Goal: Task Accomplishment & Management: Use online tool/utility

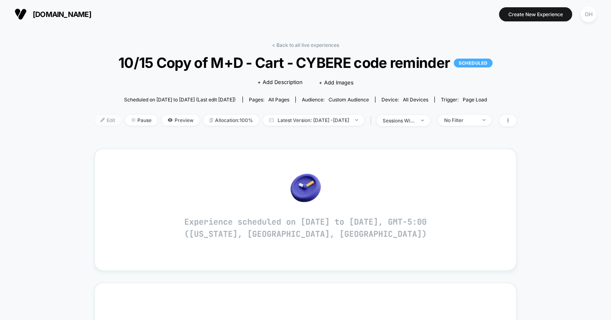
click at [95, 120] on span "Edit" at bounding box center [108, 120] width 27 height 11
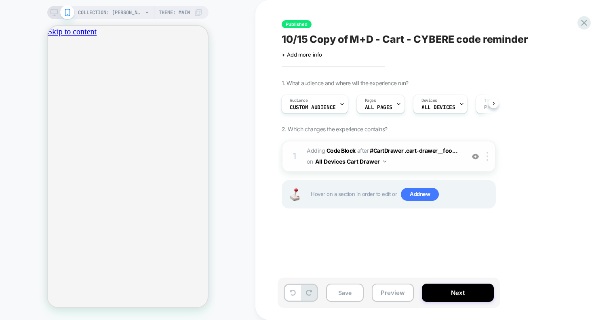
click at [399, 159] on span "Adding Code Block AFTER #CartDrawer .cart-drawer__foo... #CartDrawer .cart-draw…" at bounding box center [384, 157] width 154 height 22
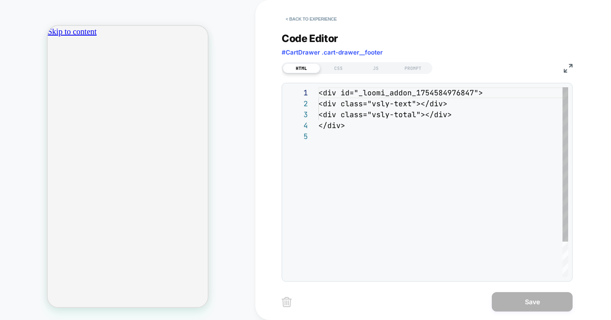
scroll to position [44, 0]
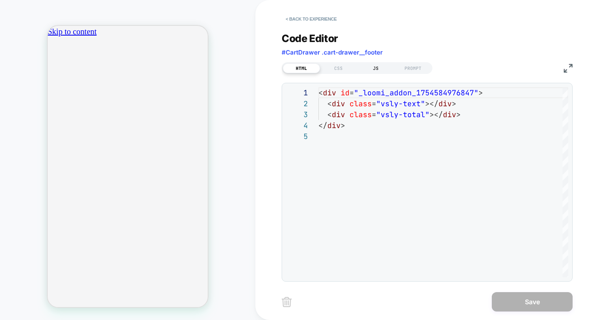
click at [389, 70] on div "JS" at bounding box center [375, 68] width 37 height 10
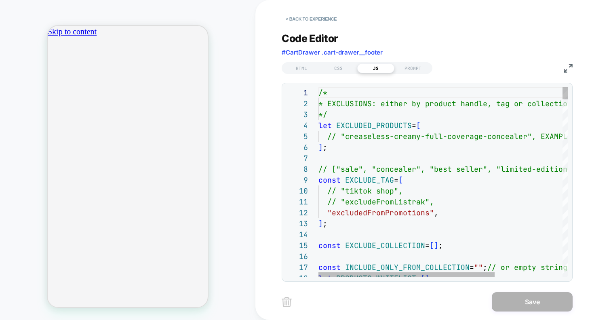
scroll to position [0, 0]
click at [560, 65] on div "HTML CSS JS PROMPT" at bounding box center [427, 67] width 291 height 14
click at [566, 66] on img at bounding box center [568, 68] width 9 height 9
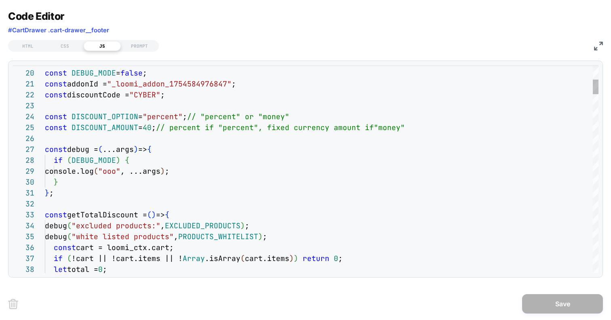
scroll to position [0, 142]
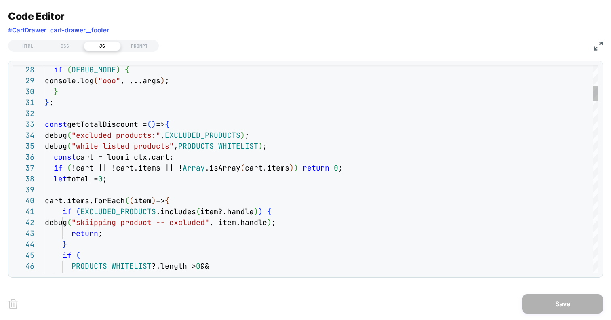
type textarea "**********"
type textarea "**"
type textarea "**********"
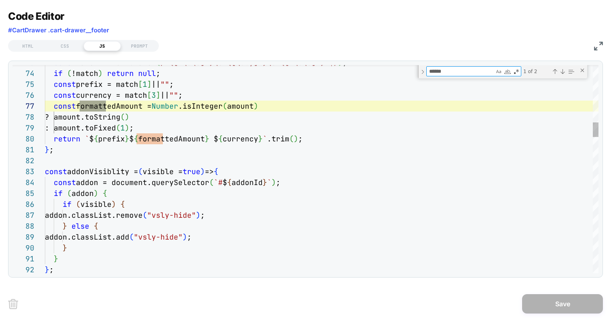
scroll to position [0, 0]
type textarea "******"
click at [589, 42] on div "HTML CSS JS PROMPT" at bounding box center [305, 45] width 595 height 14
click at [592, 42] on div "HTML CSS JS PROMPT" at bounding box center [305, 45] width 595 height 14
click at [596, 42] on img at bounding box center [598, 46] width 9 height 9
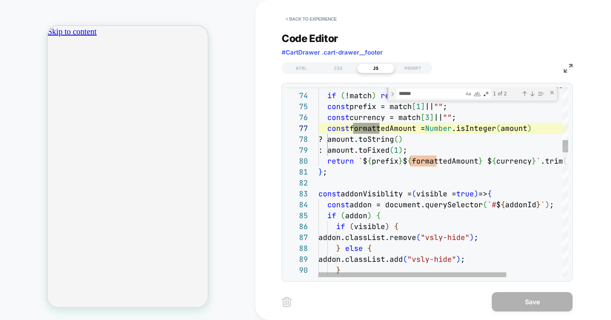
scroll to position [0, 142]
click at [310, 24] on button "< Back to experience" at bounding box center [311, 19] width 59 height 13
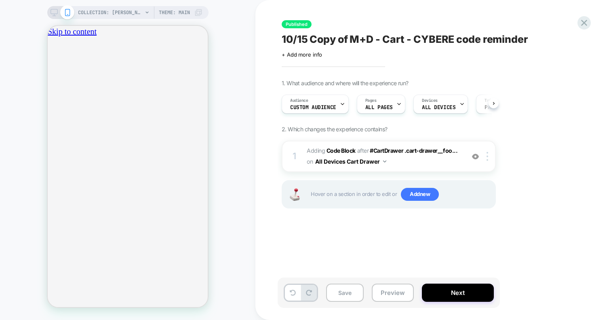
scroll to position [0, 0]
click at [385, 293] on button "Preview" at bounding box center [393, 293] width 42 height 18
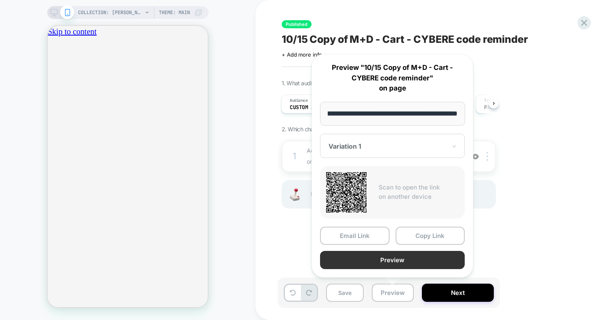
scroll to position [0, 0]
click at [375, 259] on button "Preview" at bounding box center [392, 260] width 145 height 18
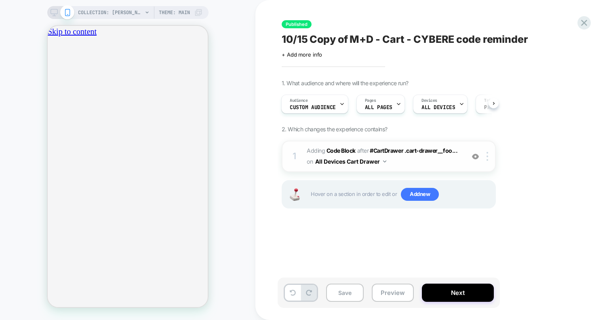
click at [405, 161] on span "Adding Code Block AFTER #CartDrawer .cart-drawer__foo... #CartDrawer .cart-draw…" at bounding box center [384, 157] width 154 height 22
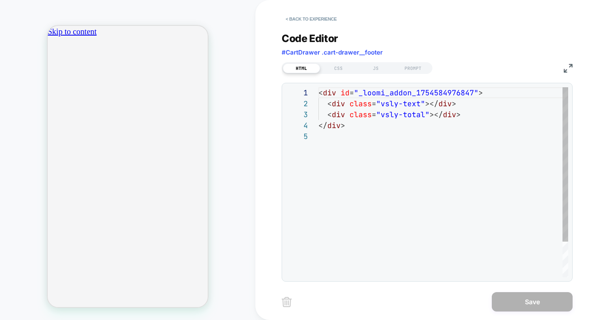
scroll to position [44, 0]
click at [380, 72] on div "HTML CSS JS PROMPT" at bounding box center [357, 68] width 151 height 12
click at [380, 67] on div "JS" at bounding box center [375, 68] width 37 height 10
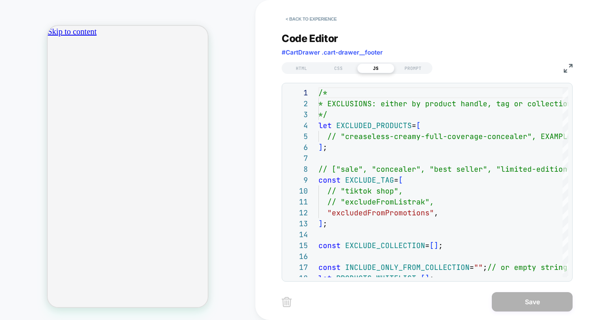
scroll to position [0, 142]
click at [321, 11] on div "< Back to experience" at bounding box center [460, 12] width 356 height 24
click at [321, 14] on button "< Back to experience" at bounding box center [311, 19] width 59 height 13
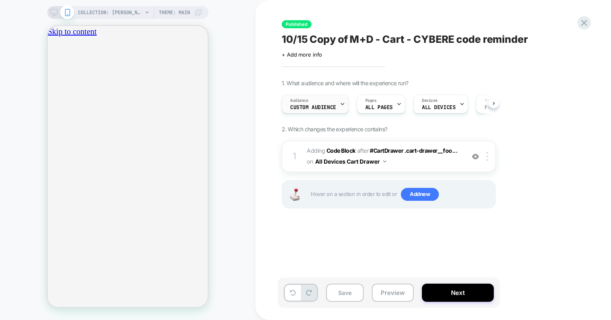
scroll to position [0, 0]
click at [336, 113] on div "Audience Custom Audience" at bounding box center [314, 104] width 67 height 19
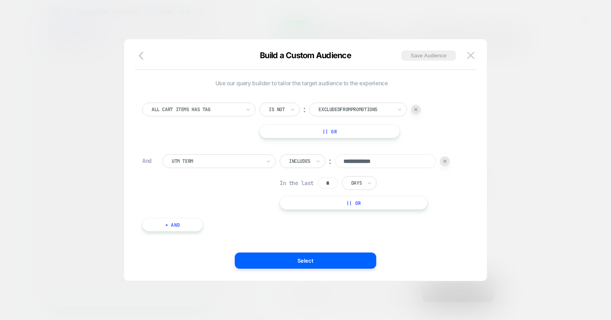
scroll to position [0, 0]
drag, startPoint x: 408, startPoint y: 159, endPoint x: 340, endPoint y: 159, distance: 67.9
click at [340, 159] on input "**********" at bounding box center [385, 161] width 101 height 14
click at [474, 49] on div "**********" at bounding box center [305, 164] width 339 height 234
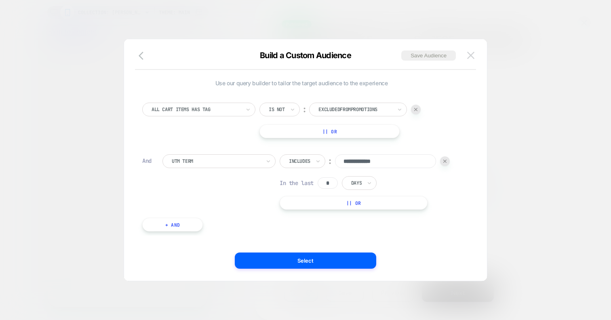
click at [472, 55] on img at bounding box center [470, 55] width 7 height 7
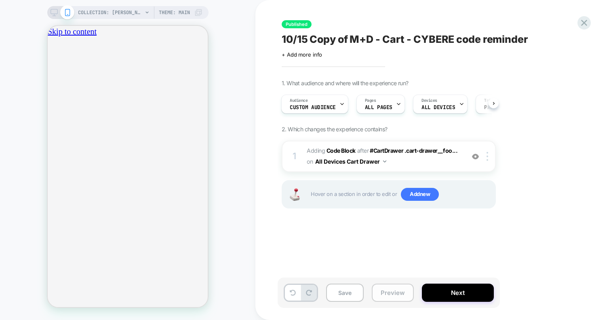
click at [385, 285] on button "Preview" at bounding box center [393, 293] width 42 height 18
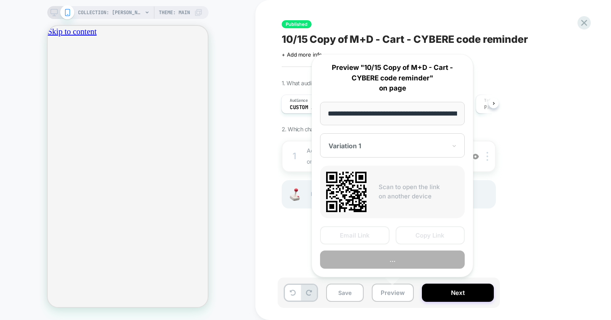
scroll to position [0, 89]
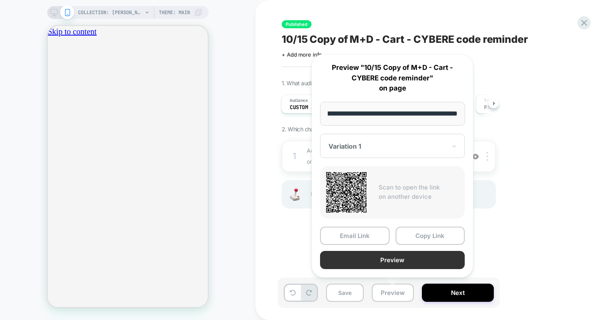
click at [394, 258] on button "Preview" at bounding box center [392, 260] width 145 height 18
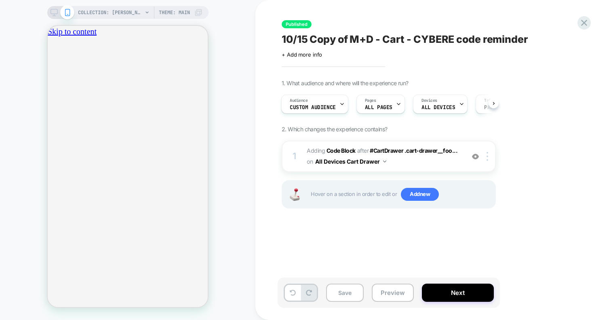
scroll to position [0, 142]
click at [334, 100] on div "Audience Custom Audience" at bounding box center [313, 104] width 62 height 18
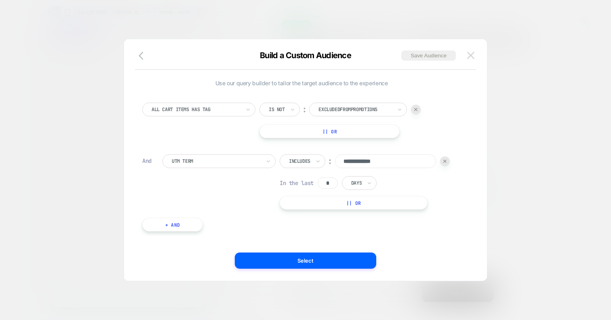
scroll to position [0, 0]
click at [476, 60] on button at bounding box center [471, 55] width 12 height 12
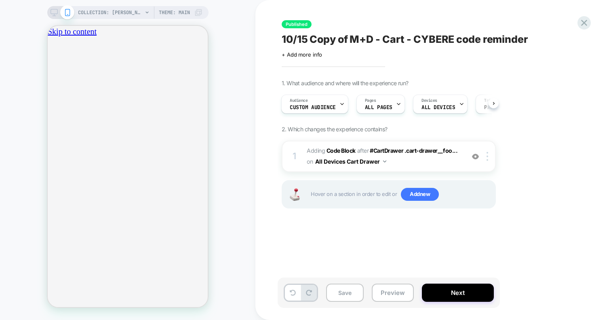
scroll to position [0, 142]
click at [426, 169] on div "1 Adding Code Block AFTER #CartDrawer .cart-drawer__foo... #CartDrawer .cart-dr…" at bounding box center [389, 157] width 214 height 32
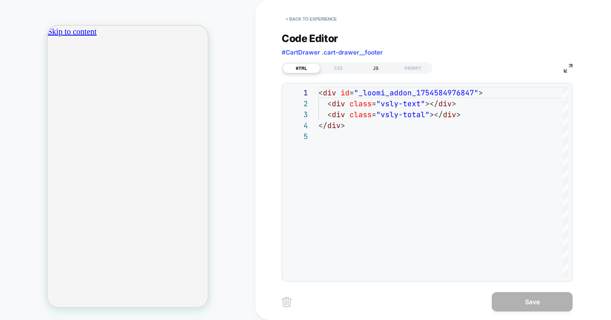
scroll to position [0, 0]
click at [377, 67] on div "JS" at bounding box center [375, 68] width 37 height 10
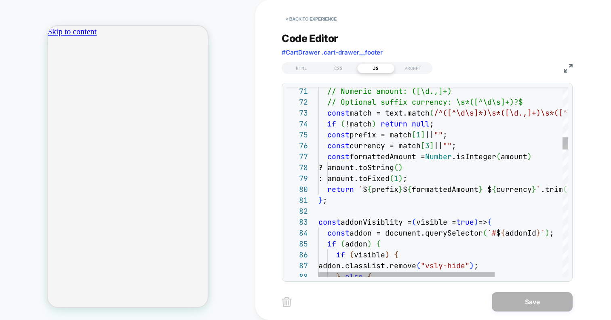
scroll to position [0, 142]
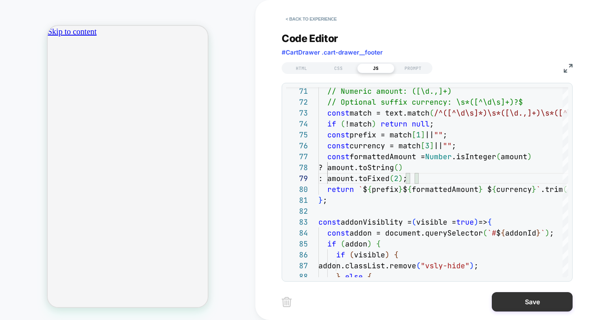
type textarea "**********"
click at [515, 309] on button "Save" at bounding box center [532, 301] width 81 height 19
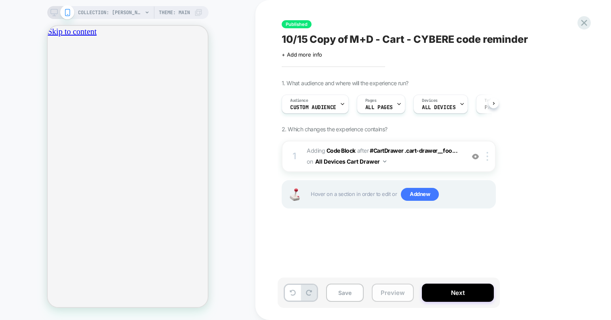
scroll to position [0, 0]
click at [387, 285] on button "Preview" at bounding box center [393, 293] width 42 height 18
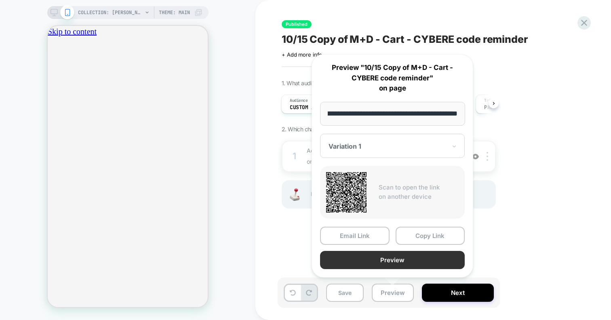
scroll to position [0, 0]
click at [403, 257] on button "Preview" at bounding box center [392, 260] width 145 height 18
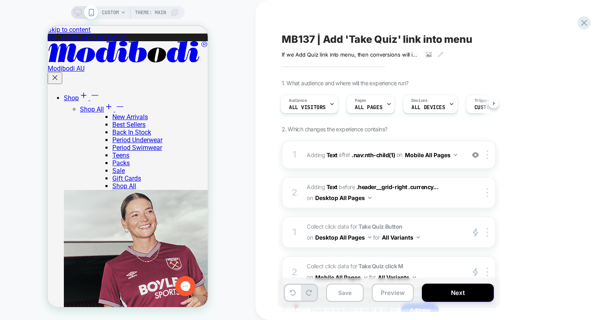
click at [592, 23] on div "MB137 | Add 'Take Quiz' link into menu If we Add Quiz link into menu , then con…" at bounding box center [433, 160] width 356 height 320
click at [582, 23] on icon at bounding box center [584, 22] width 11 height 11
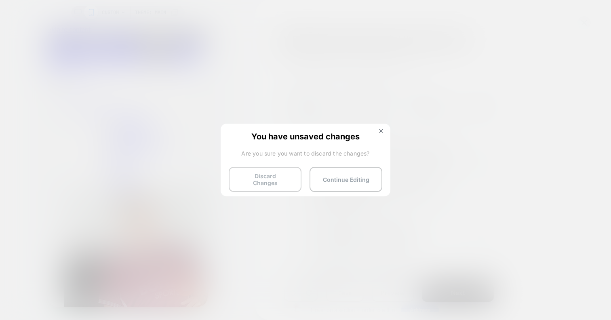
click at [271, 182] on button "Discard Changes" at bounding box center [265, 179] width 73 height 25
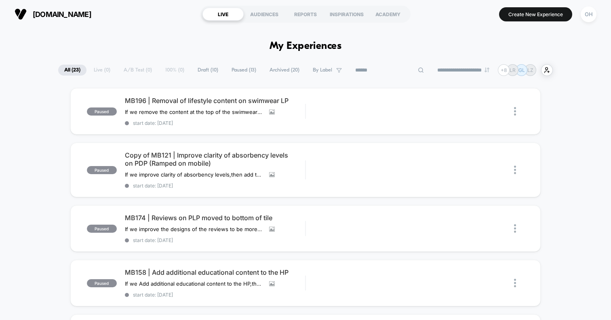
click at [378, 74] on input at bounding box center [389, 70] width 81 height 10
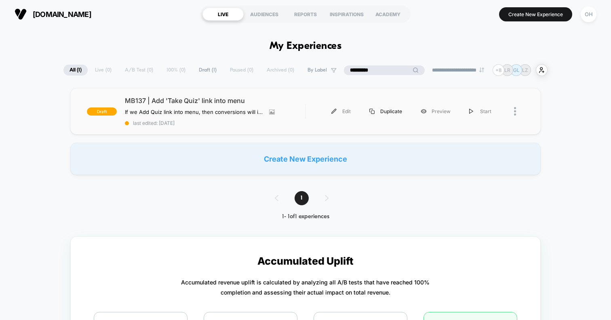
type input "*********"
click at [388, 111] on div "Duplicate" at bounding box center [385, 111] width 51 height 18
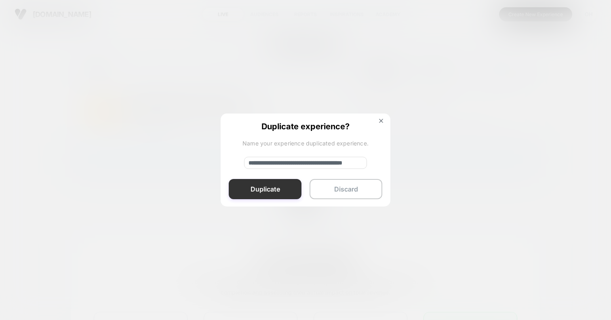
click at [279, 192] on button "Duplicate" at bounding box center [265, 189] width 73 height 20
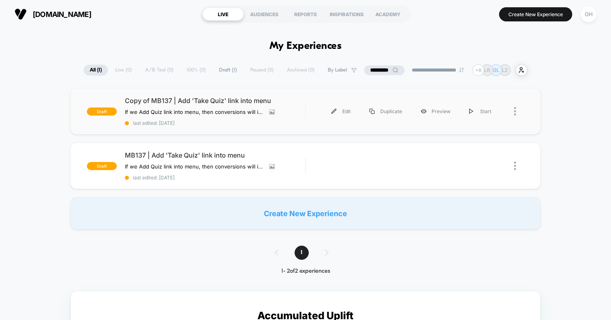
click at [309, 109] on div "Edit Duplicate Preview Start" at bounding box center [415, 111] width 218 height 18
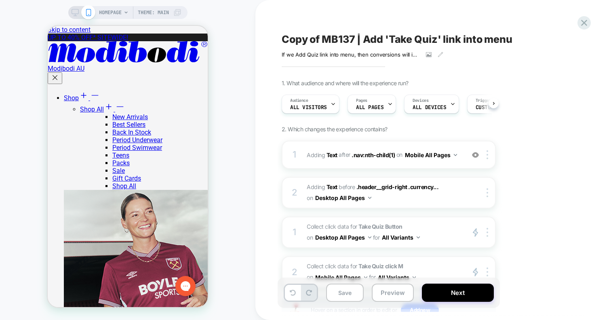
scroll to position [0, 55]
click at [433, 99] on span "Trigger" at bounding box center [429, 101] width 16 height 6
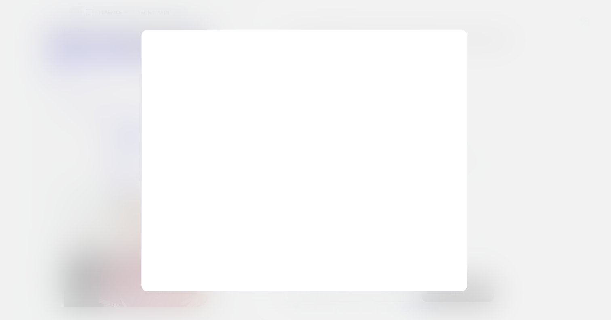
scroll to position [109, 0]
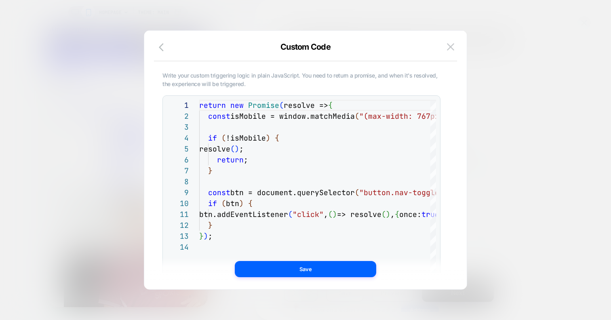
click at [149, 43] on div "Custom Code" at bounding box center [305, 51] width 323 height 19
click at [165, 43] on icon "button" at bounding box center [164, 47] width 10 height 10
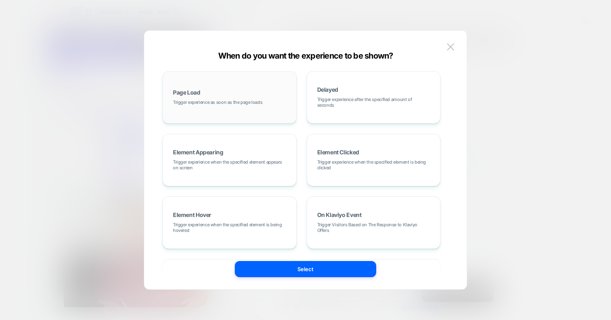
click at [193, 90] on span "Page Load" at bounding box center [186, 93] width 27 height 6
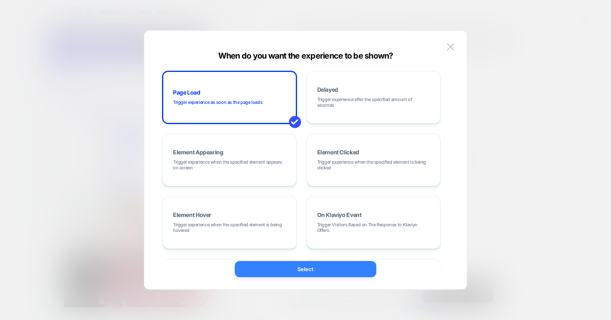
click at [287, 262] on button "Select" at bounding box center [305, 269] width 141 height 16
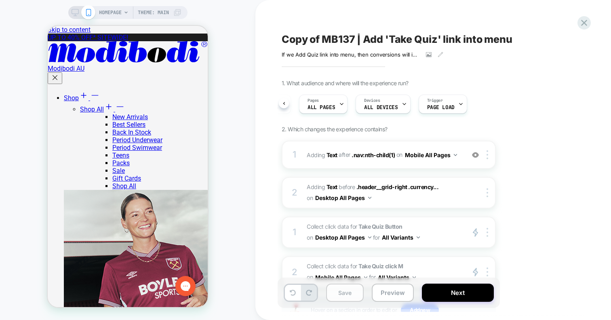
click at [341, 293] on button "Save" at bounding box center [345, 293] width 38 height 18
click at [585, 28] on div at bounding box center [584, 23] width 17 height 17
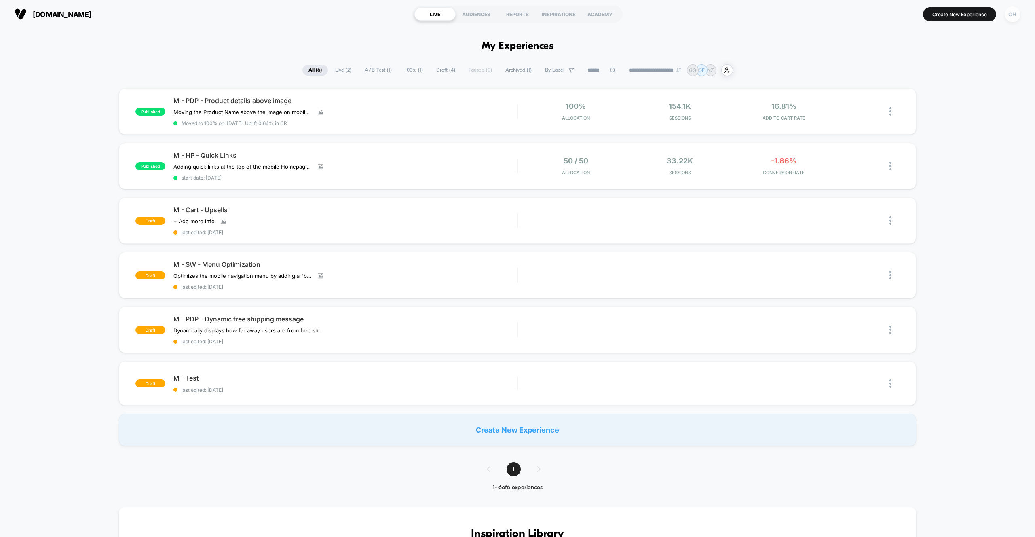
click at [1016, 19] on div "OH" at bounding box center [1013, 14] width 16 height 16
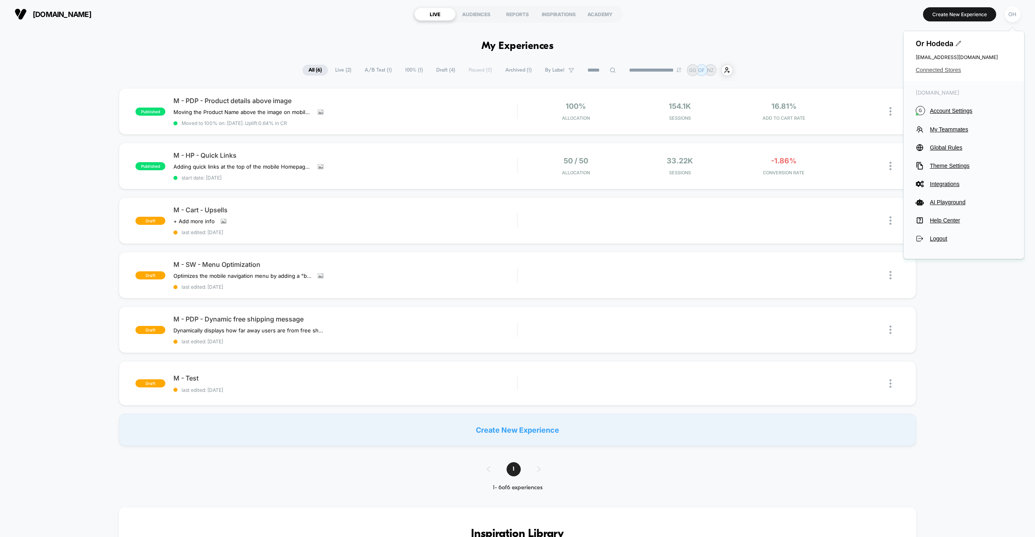
click at [946, 68] on span "Connected Stores" at bounding box center [964, 70] width 96 height 6
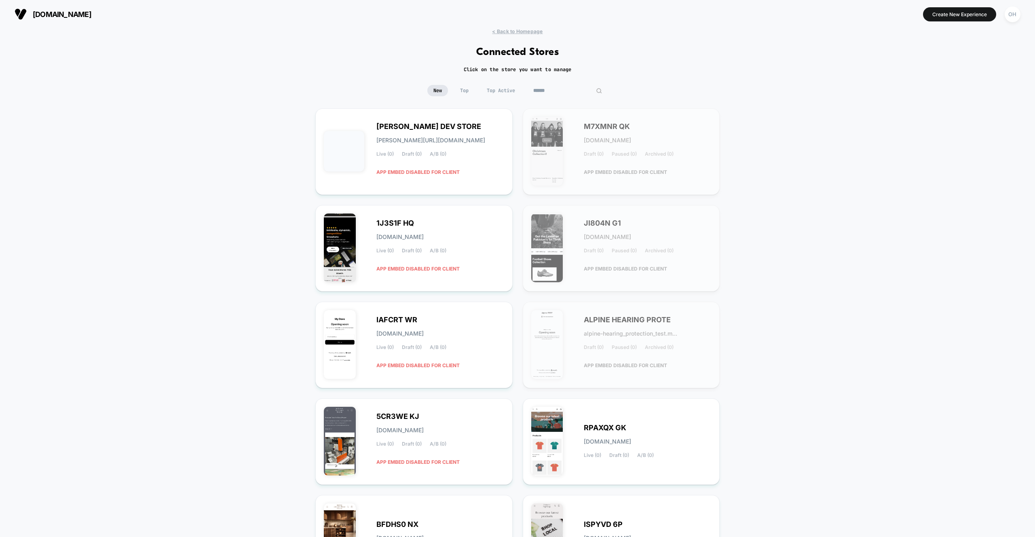
click at [572, 87] on input at bounding box center [567, 90] width 81 height 11
type input "*"
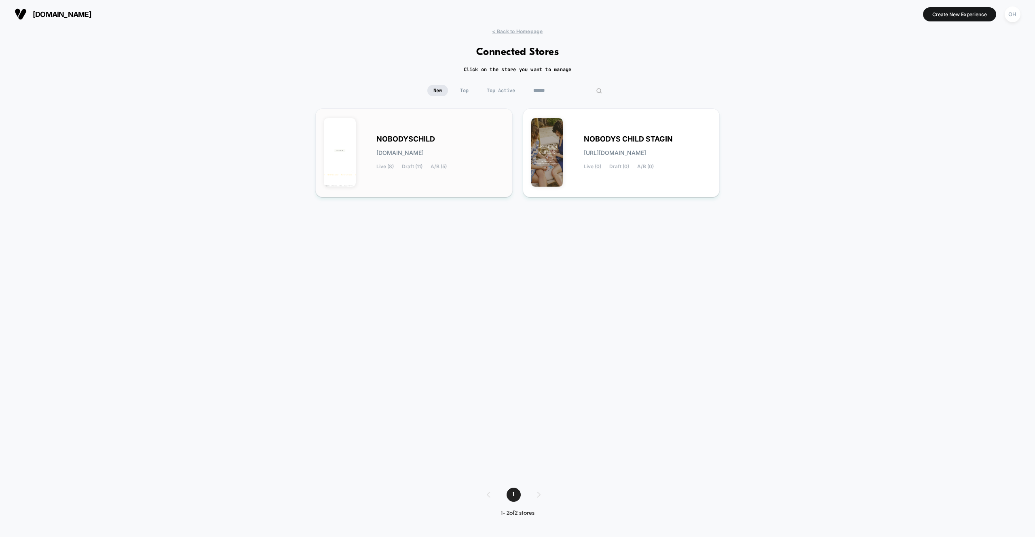
type input "******"
click at [470, 139] on div "NOBODYSCHILD nobodyschild.myshopify.com Live (8) Draft (11) A/B (5)" at bounding box center [440, 152] width 128 height 33
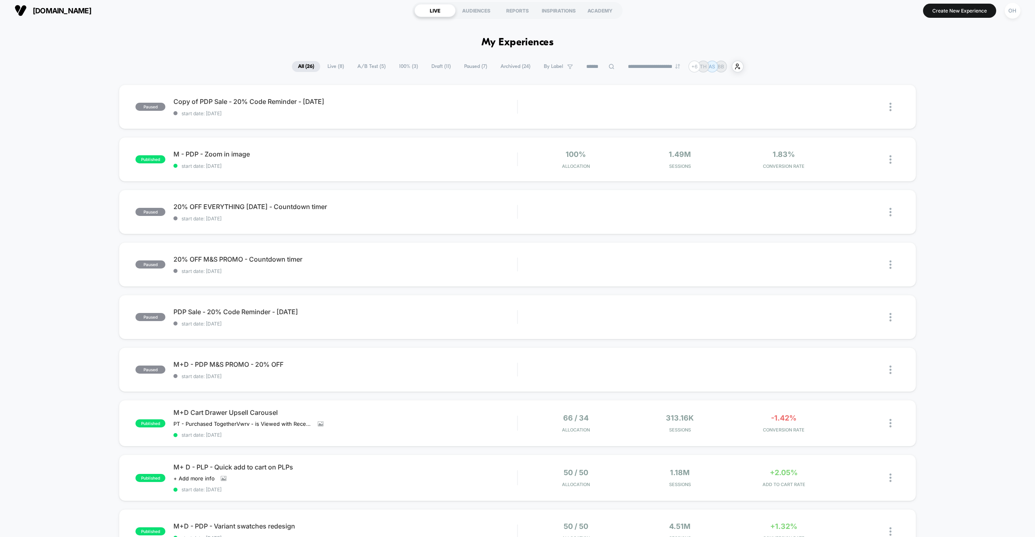
scroll to position [4, 0]
click at [933, 16] on button "Create New Experience" at bounding box center [959, 10] width 73 height 14
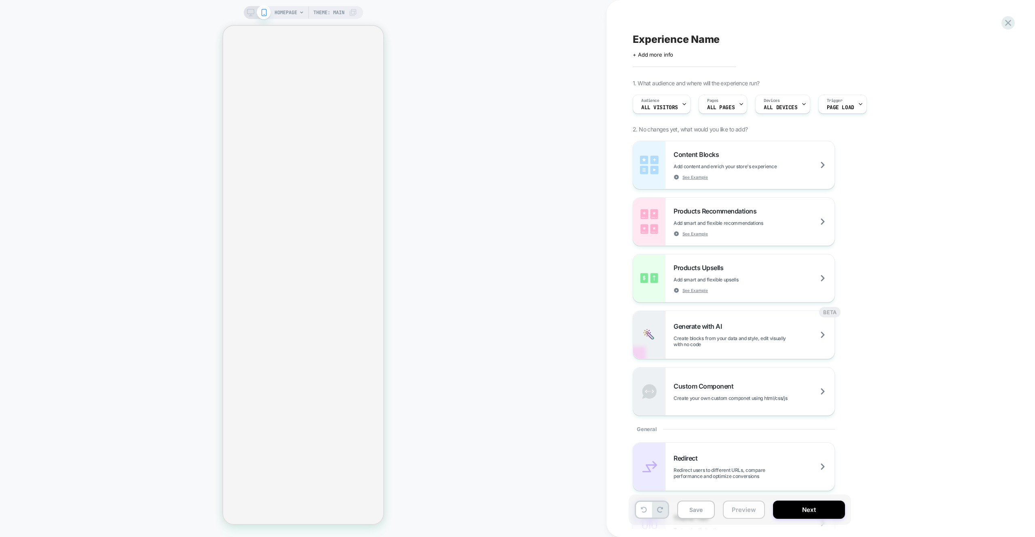
click at [747, 511] on button "Preview" at bounding box center [744, 509] width 42 height 18
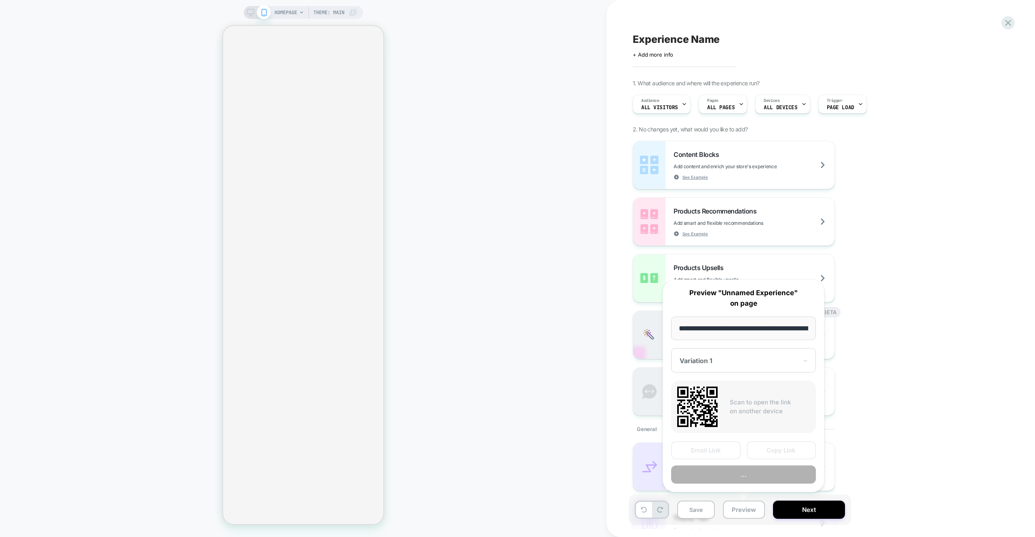
scroll to position [0, 38]
click at [738, 469] on button "Preview" at bounding box center [743, 475] width 145 height 18
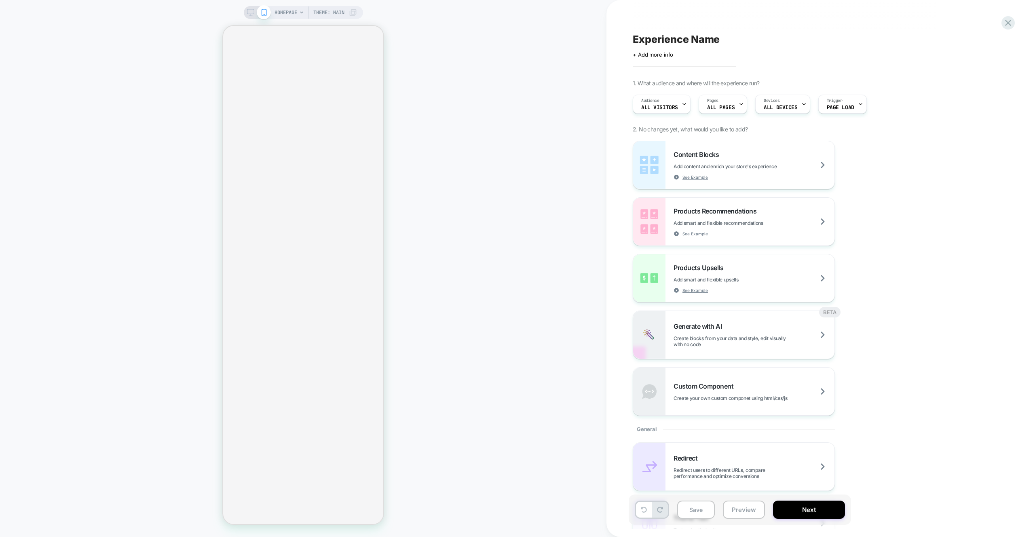
select select "**"
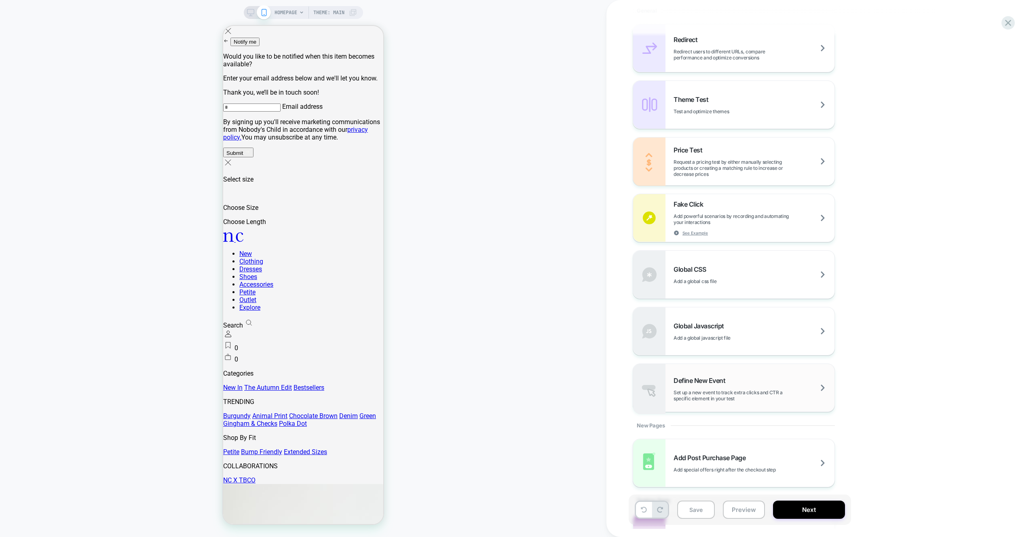
scroll to position [496, 0]
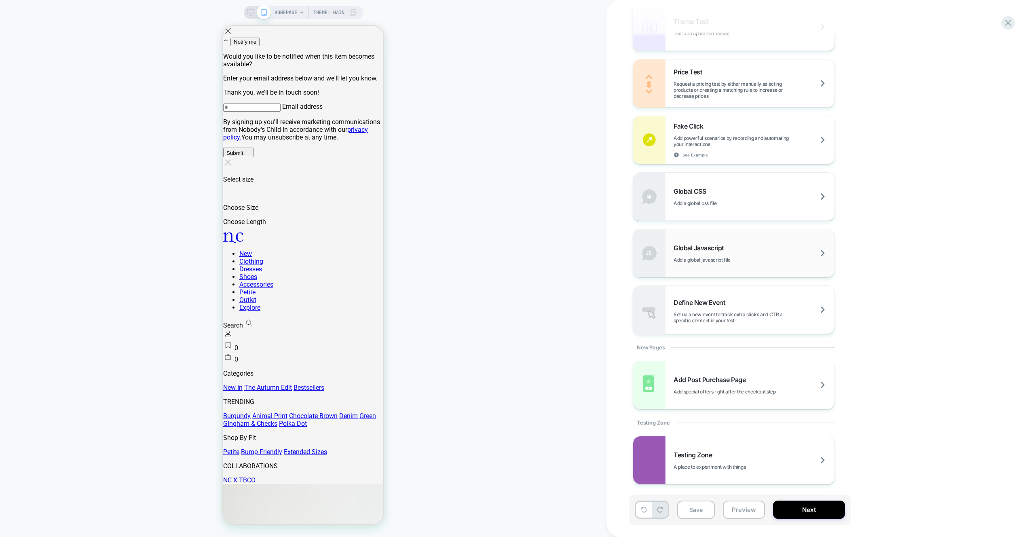
click at [778, 262] on div "Global Javascript Add a global javascript file" at bounding box center [753, 253] width 161 height 19
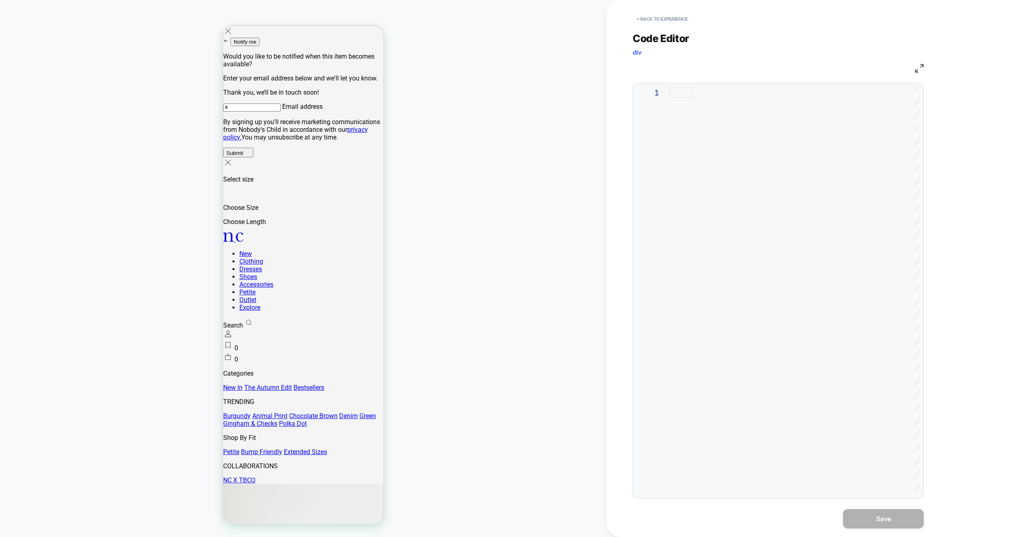
drag, startPoint x: 778, startPoint y: 262, endPoint x: 828, endPoint y: 257, distance: 49.6
click at [827, 98] on div at bounding box center [794, 92] width 250 height 11
type textarea "**********"
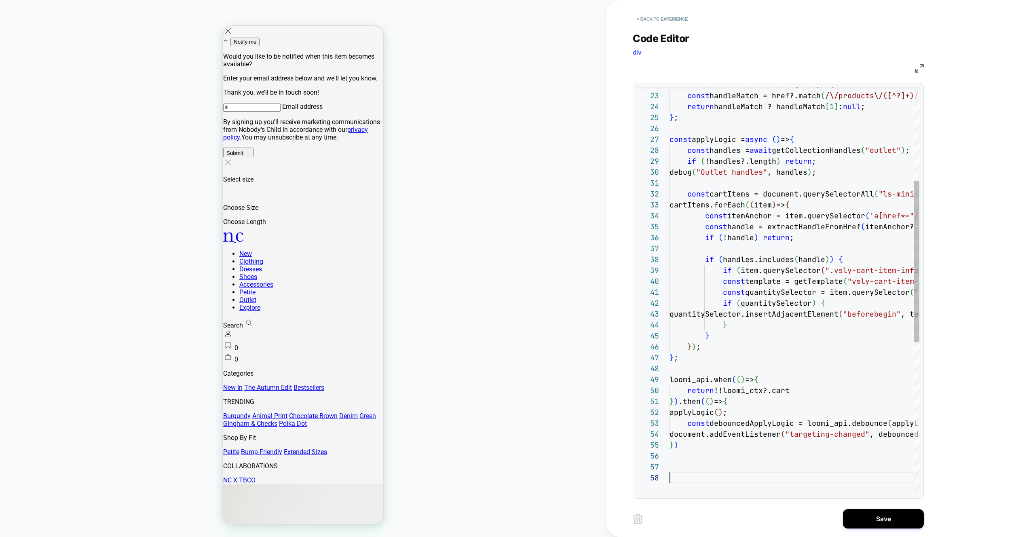
scroll to position [76, 0]
click at [874, 526] on button "Save" at bounding box center [883, 518] width 81 height 19
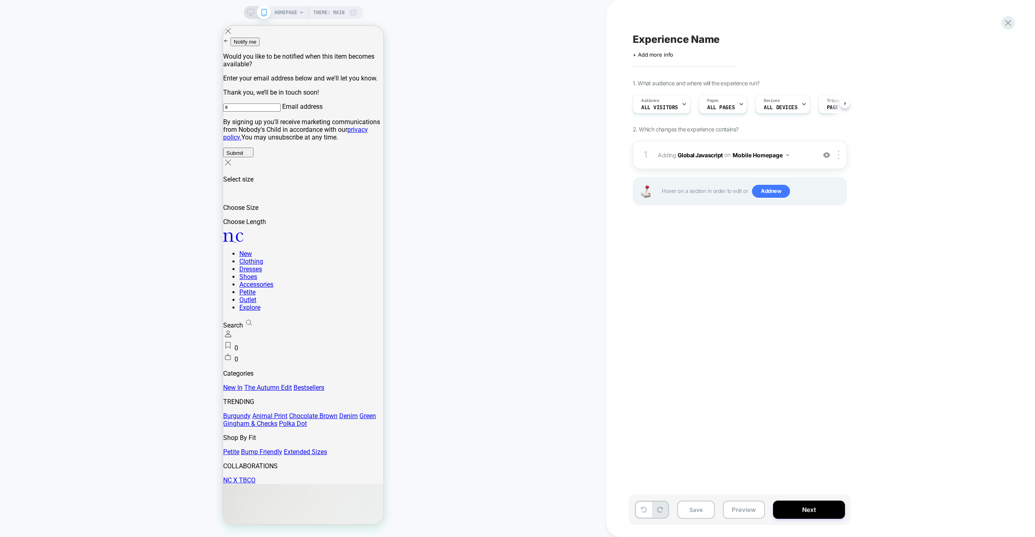
scroll to position [0, 0]
click at [664, 118] on div "1. What audience and where will the experience run? Audience All Visitors Pages…" at bounding box center [780, 153] width 295 height 146
click at [665, 107] on span "All Visitors" at bounding box center [659, 108] width 37 height 6
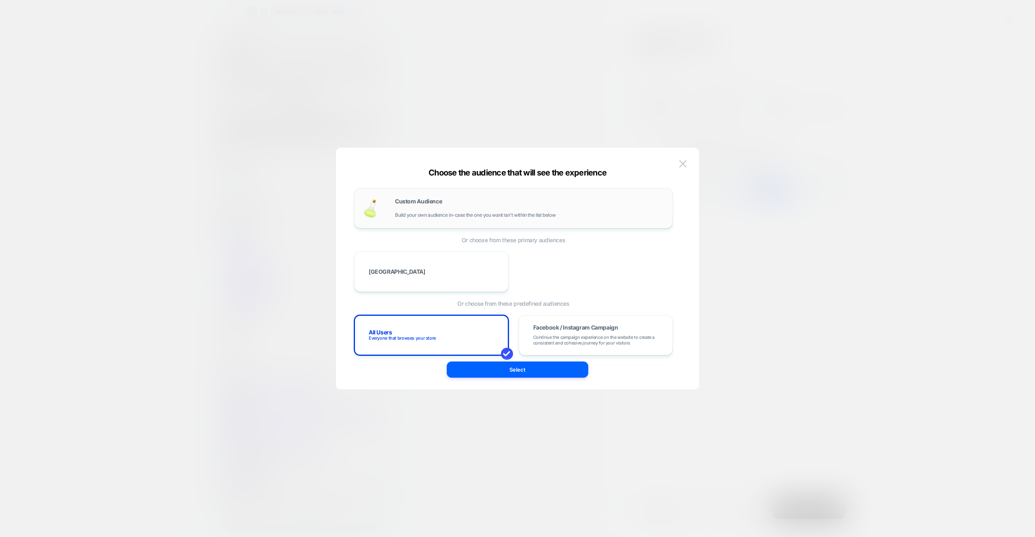
click at [462, 204] on div "Custom Audience Build your own audience in-case the one you want isn't within t…" at bounding box center [529, 207] width 269 height 19
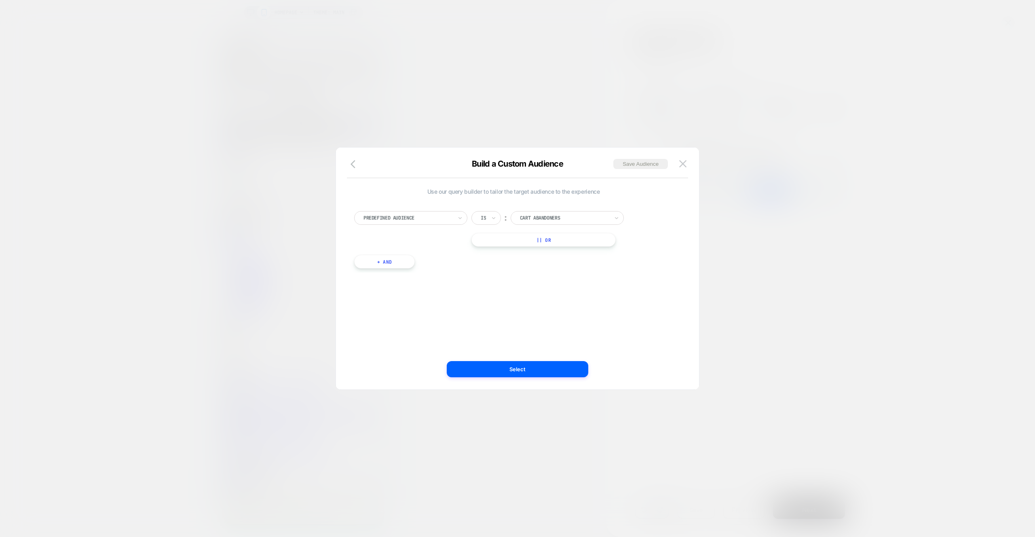
click at [441, 224] on div "Predefined Audience" at bounding box center [410, 218] width 113 height 14
type input "*********"
click at [426, 250] on div "Cart Items Count" at bounding box center [414, 251] width 105 height 13
click at [511, 374] on button "Select" at bounding box center [517, 369] width 141 height 16
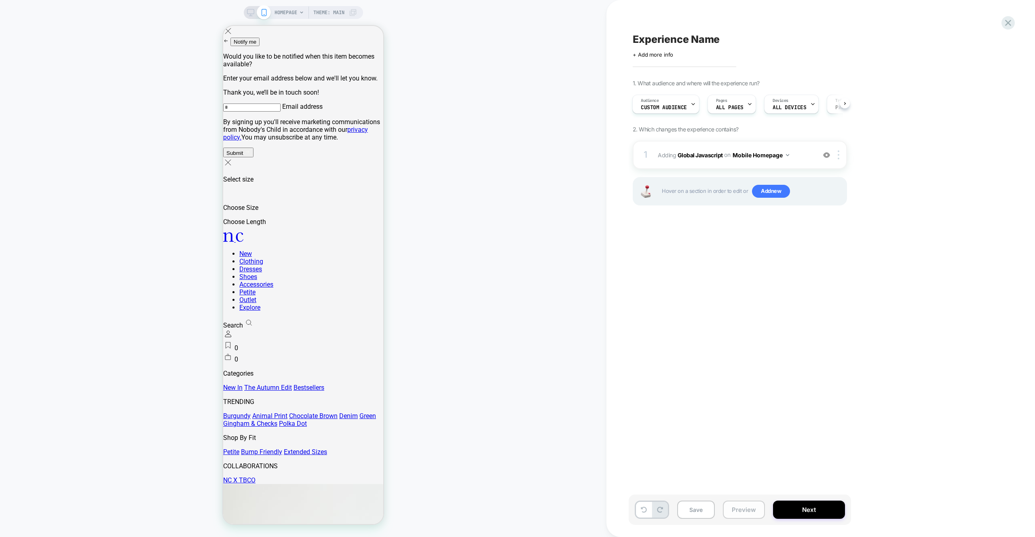
click at [727, 509] on button "Preview" at bounding box center [744, 509] width 42 height 18
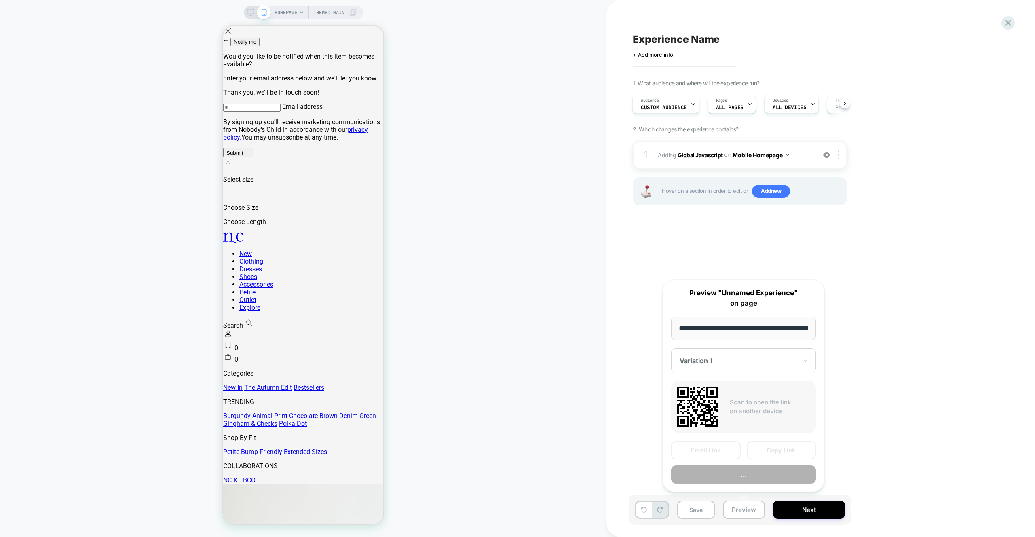
scroll to position [0, 38]
click at [734, 475] on button "Preview" at bounding box center [743, 475] width 145 height 18
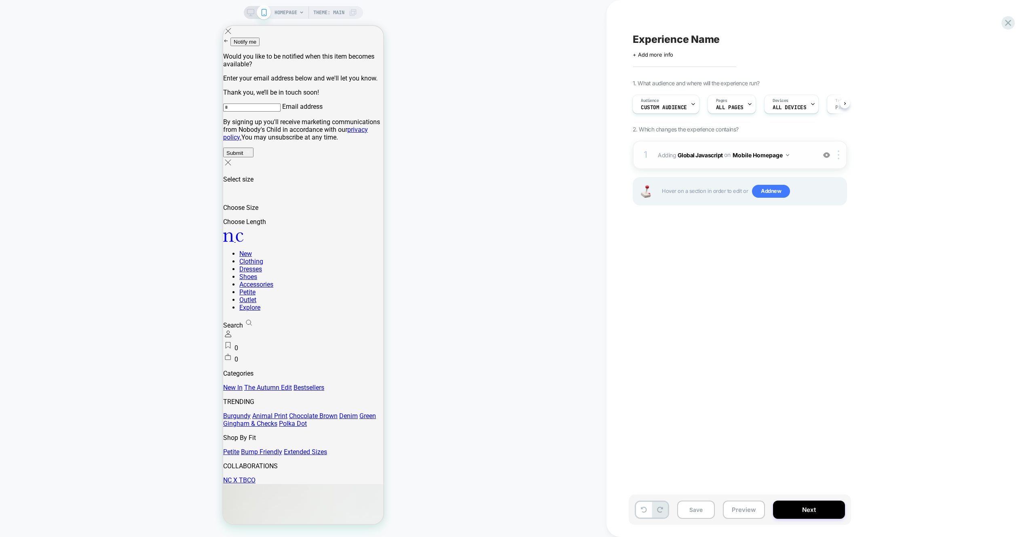
click at [741, 156] on button "Mobile Homepage" at bounding box center [761, 155] width 57 height 12
click at [756, 283] on div "Mobile All Pages" at bounding box center [760, 277] width 98 height 17
click at [838, 158] on img at bounding box center [839, 154] width 2 height 9
drag, startPoint x: 829, startPoint y: 249, endPoint x: 826, endPoint y: 272, distance: 22.8
click at [829, 249] on div "Target All Devices" at bounding box center [839, 242] width 72 height 22
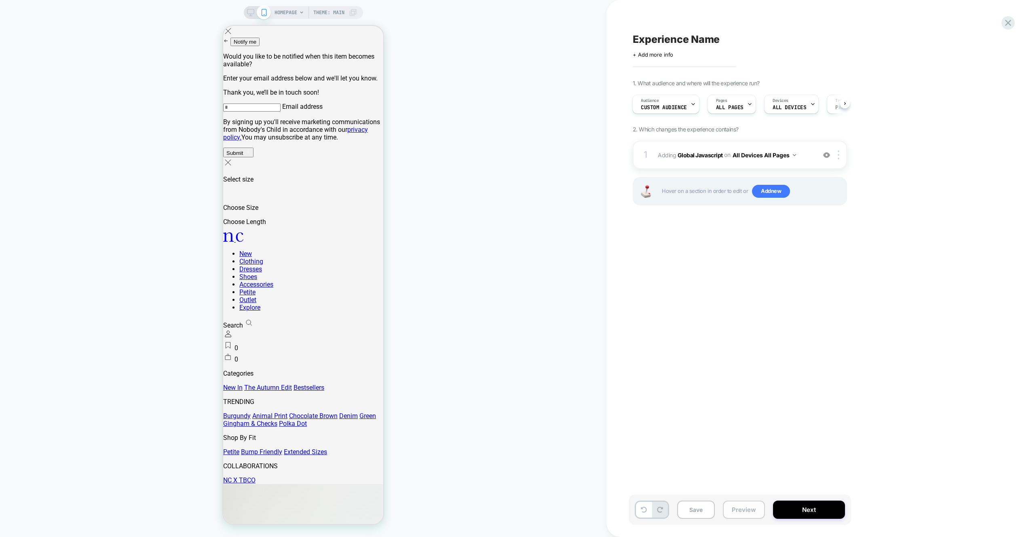
drag, startPoint x: 735, startPoint y: 512, endPoint x: 736, endPoint y: 504, distance: 8.5
click at [735, 513] on button "Preview" at bounding box center [744, 509] width 42 height 18
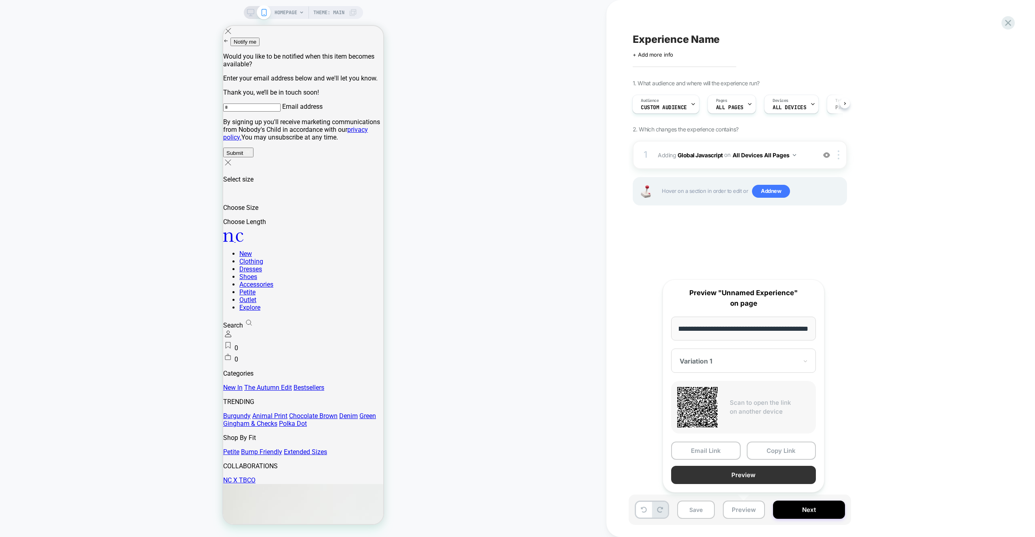
click at [738, 479] on button "Preview" at bounding box center [743, 475] width 145 height 18
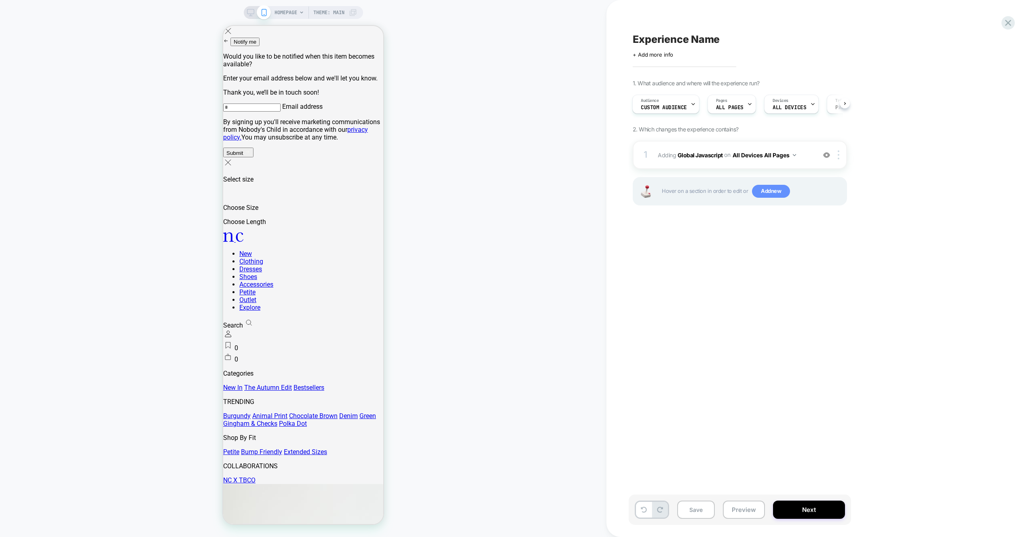
click at [761, 192] on span "Add new" at bounding box center [771, 191] width 38 height 13
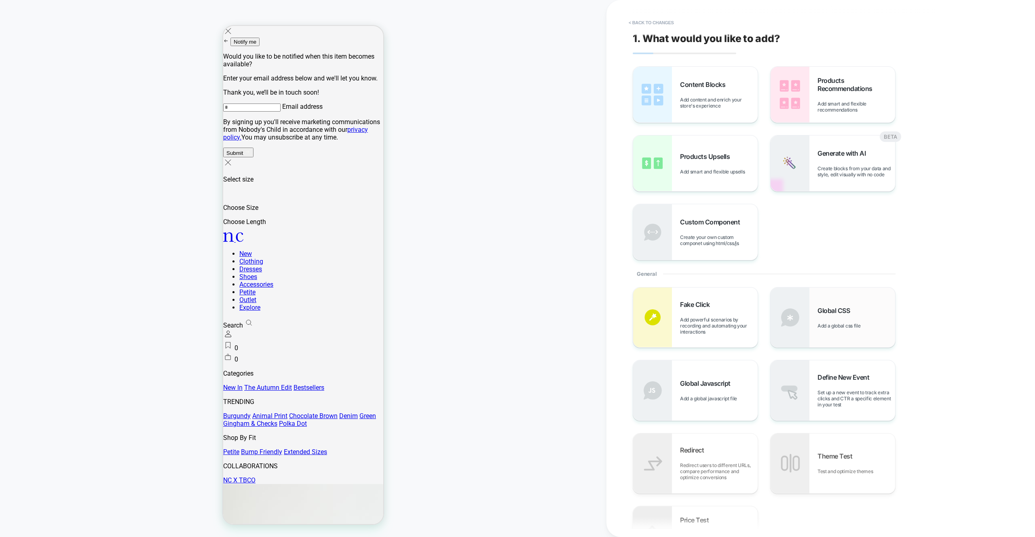
click at [817, 302] on div "Global CSS Add a global css file" at bounding box center [833, 317] width 125 height 60
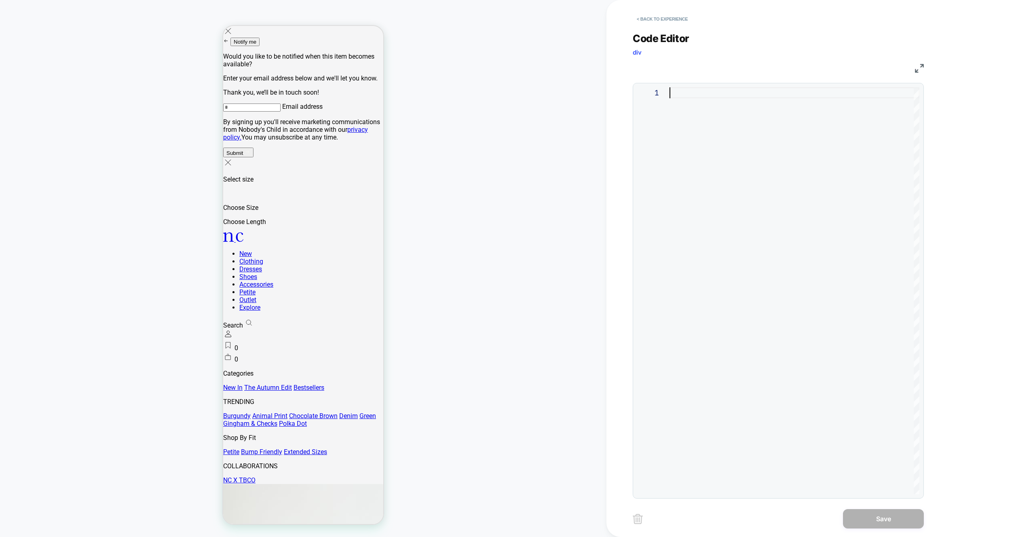
click at [787, 186] on div at bounding box center [794, 290] width 250 height 407
click at [712, 155] on div at bounding box center [794, 290] width 250 height 407
drag, startPoint x: 712, startPoint y: 155, endPoint x: 710, endPoint y: 150, distance: 4.9
click at [711, 151] on div at bounding box center [794, 290] width 250 height 407
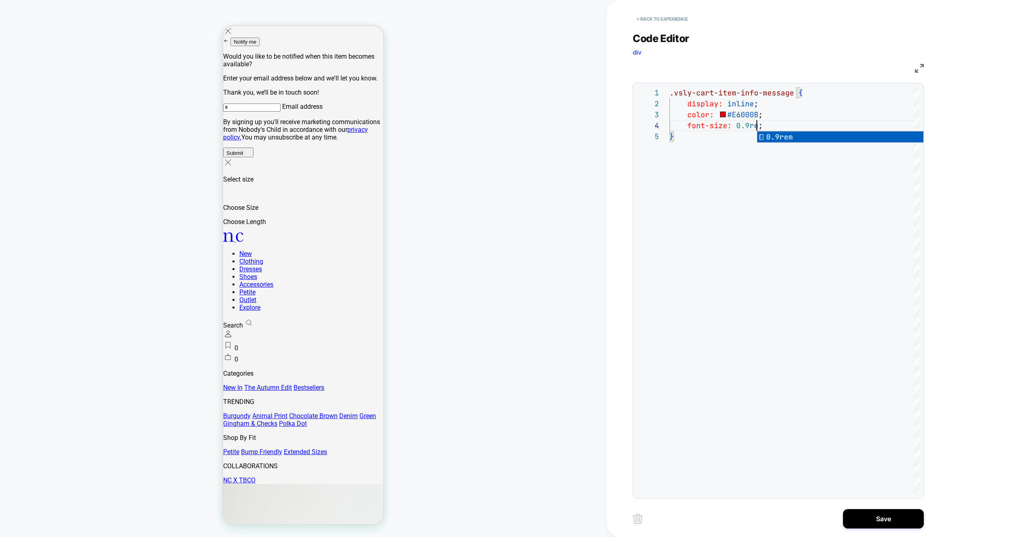
scroll to position [33, 92]
type textarea "**********"
click at [876, 513] on button "Save" at bounding box center [883, 518] width 81 height 19
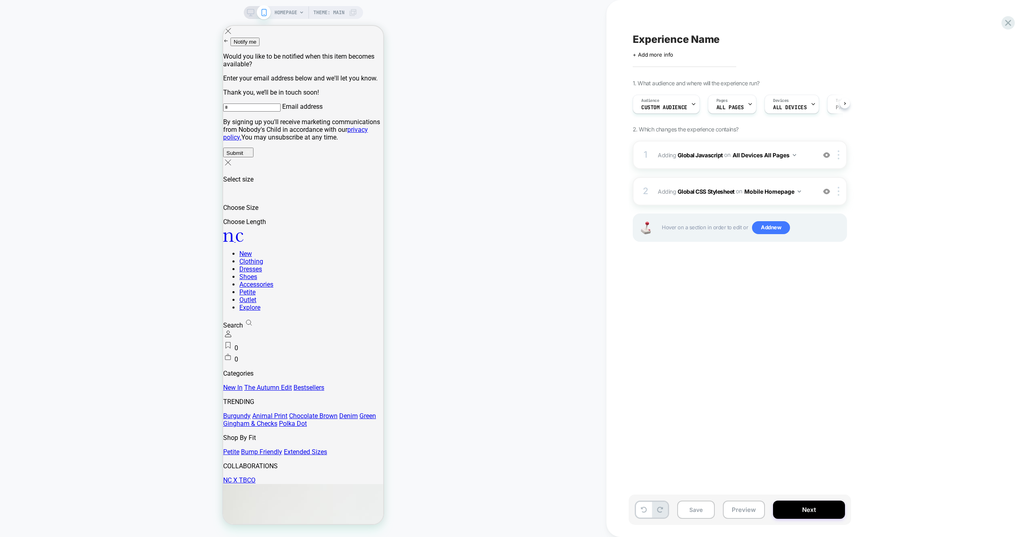
drag, startPoint x: 741, startPoint y: 506, endPoint x: 742, endPoint y: 496, distance: 10.1
click at [741, 506] on button "Preview" at bounding box center [744, 509] width 42 height 18
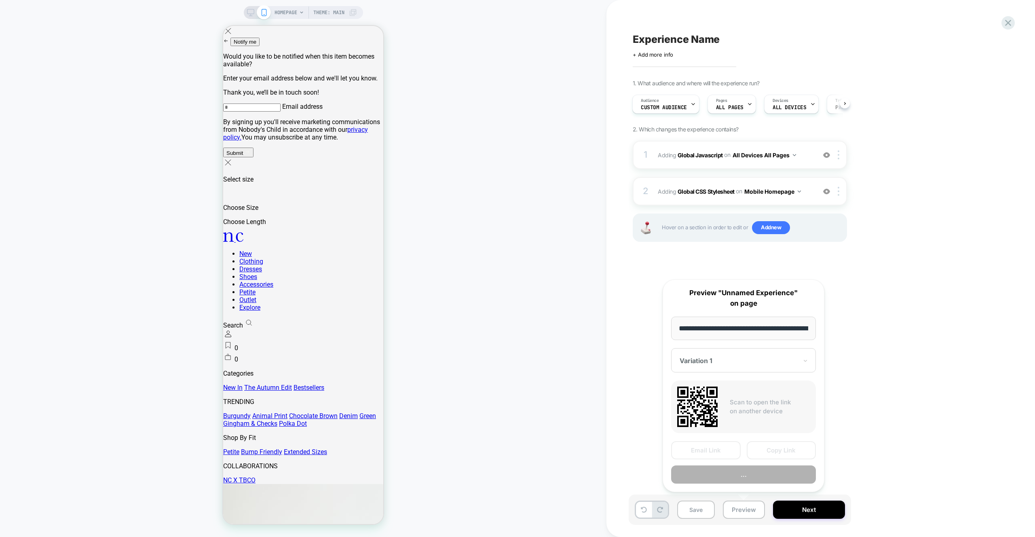
scroll to position [0, 0]
click at [740, 476] on button "Preview" at bounding box center [743, 475] width 145 height 18
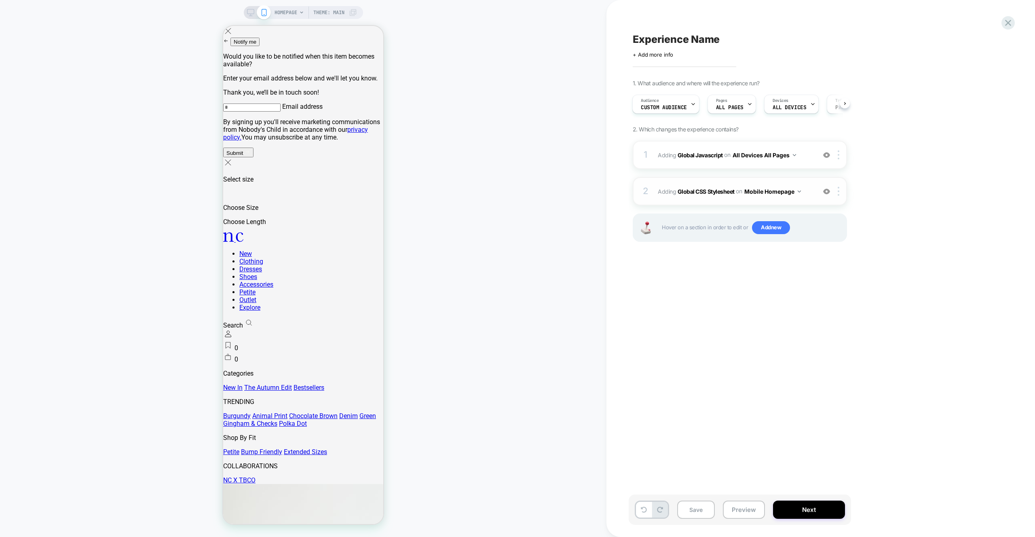
click at [767, 188] on button "Mobile Homepage" at bounding box center [772, 192] width 57 height 12
drag, startPoint x: 786, startPoint y: 319, endPoint x: 824, endPoint y: 253, distance: 75.4
click at [786, 319] on div "Mobile All Pages" at bounding box center [773, 314] width 98 height 17
click at [840, 192] on div at bounding box center [839, 191] width 13 height 9
drag, startPoint x: 834, startPoint y: 282, endPoint x: 789, endPoint y: 402, distance: 128.3
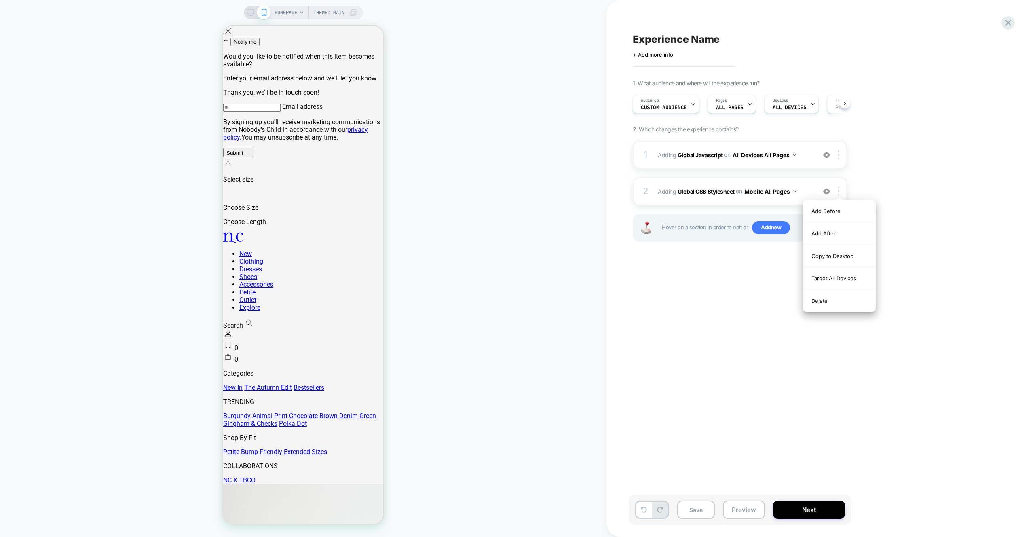
click at [834, 282] on div "Target All Devices" at bounding box center [839, 278] width 72 height 22
click at [743, 517] on button "Preview" at bounding box center [744, 509] width 42 height 18
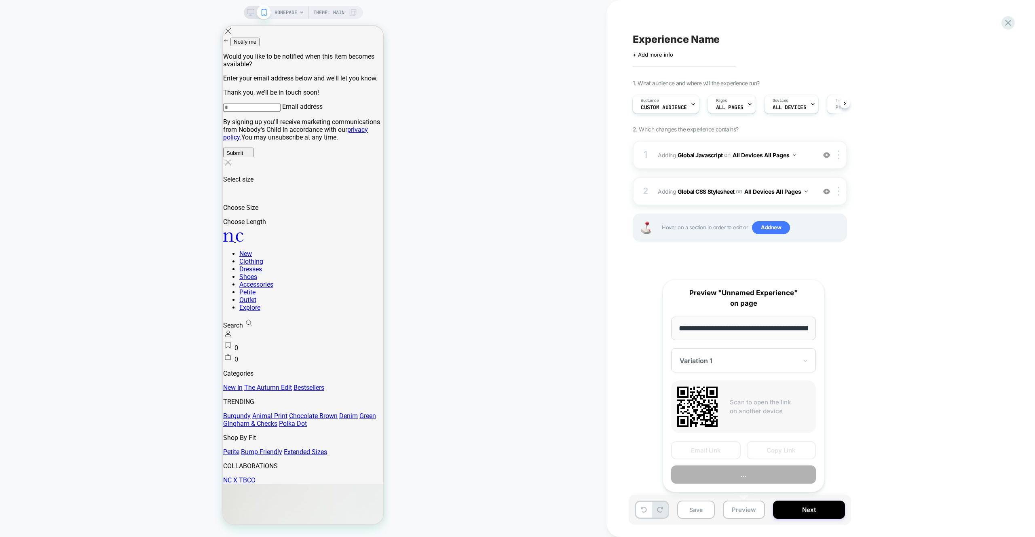
scroll to position [0, 38]
click at [743, 479] on button "Preview" at bounding box center [743, 475] width 145 height 18
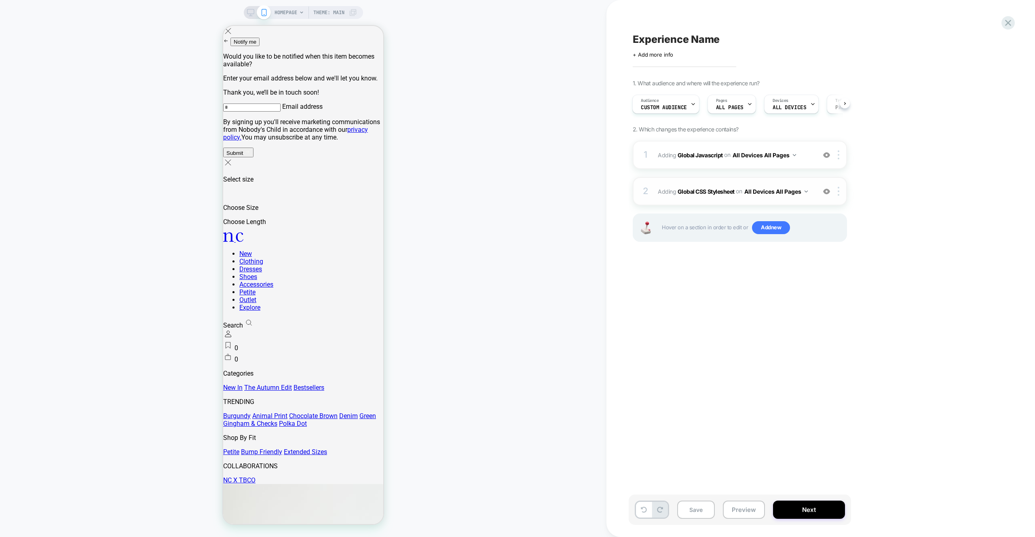
click at [800, 179] on div "2 Adding Global CSS Stylesheet on All Devices All Pages Add Before Add After Ta…" at bounding box center [740, 191] width 214 height 28
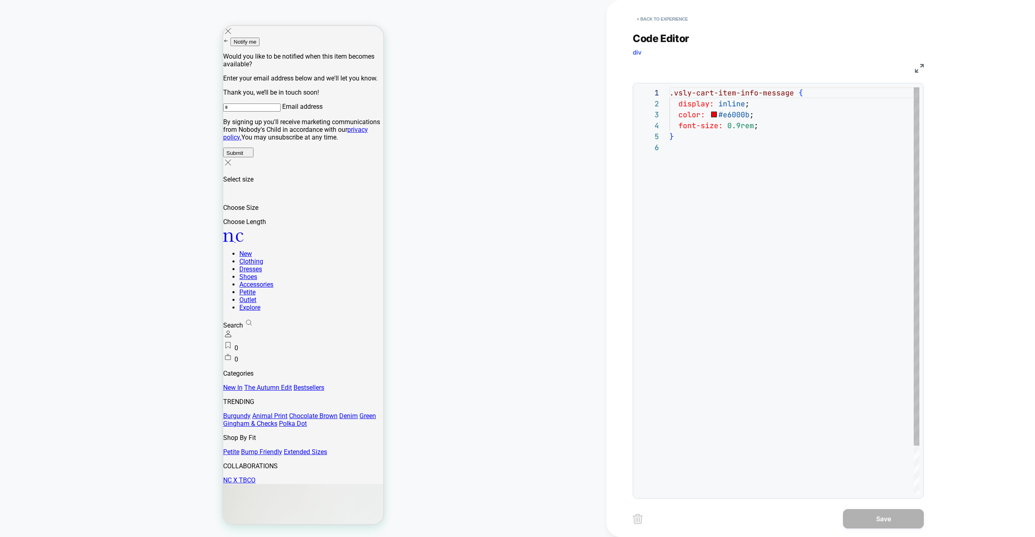
scroll to position [55, 0]
click at [743, 110] on div ".vsly-cart-item-info-message { display: inline ; color: #e6000b ; font-size: 0.…" at bounding box center [794, 317] width 250 height 461
click at [747, 112] on div ".vsly-cart-item-info-message { display: inline ; color: #e6000b ; font-size: 0.…" at bounding box center [794, 317] width 250 height 461
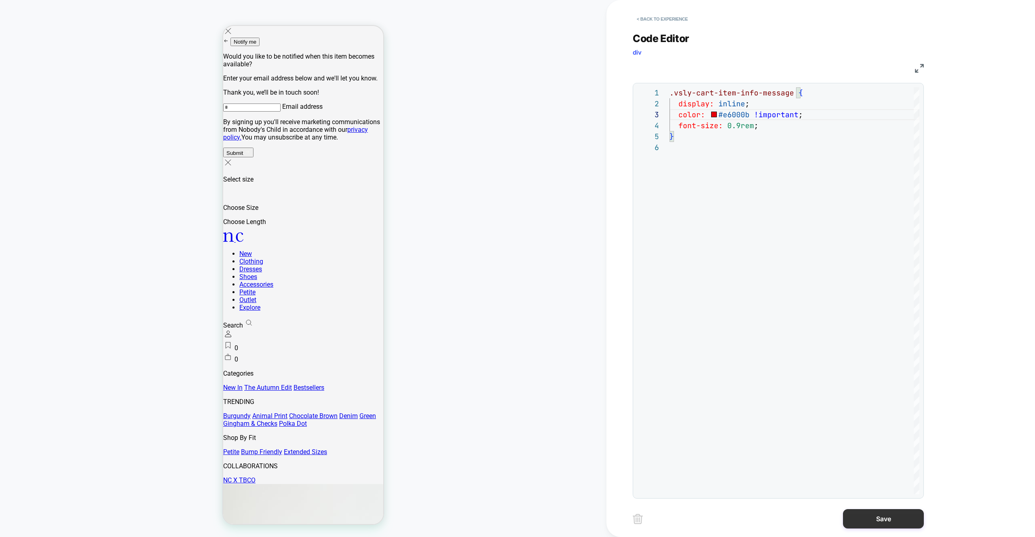
type textarea "**********"
click at [885, 517] on button "Save" at bounding box center [883, 518] width 81 height 19
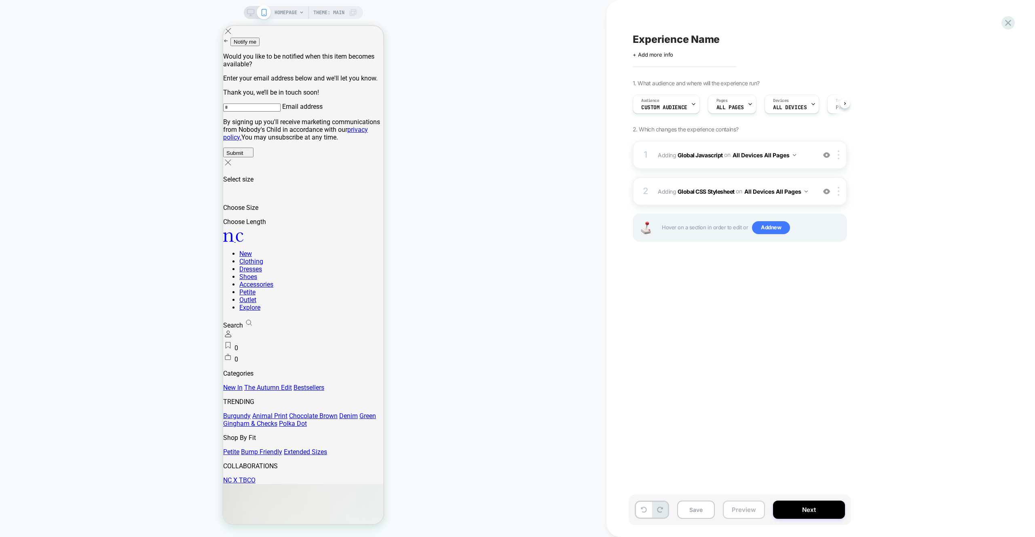
drag, startPoint x: 756, startPoint y: 506, endPoint x: 755, endPoint y: 500, distance: 6.3
click at [756, 506] on button "Preview" at bounding box center [744, 509] width 42 height 18
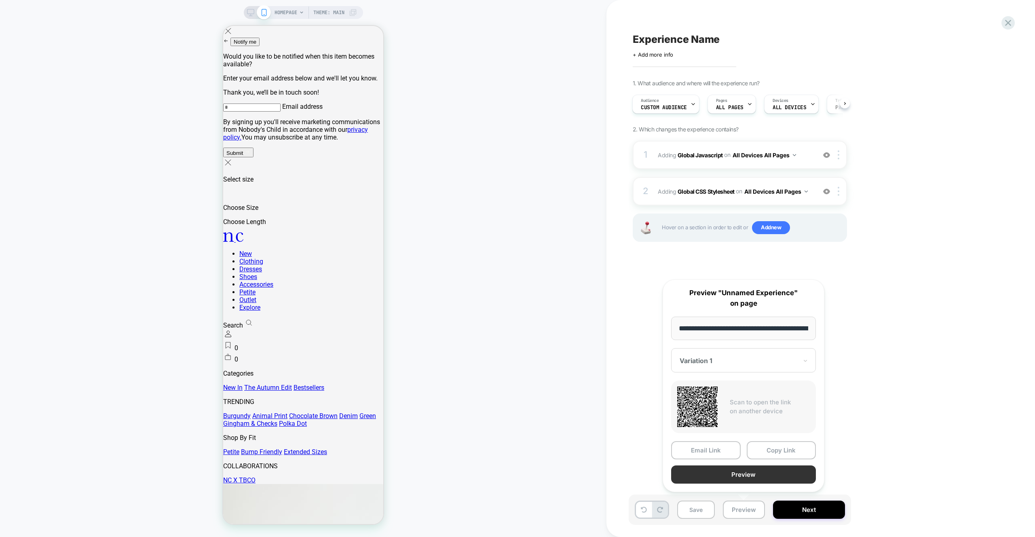
scroll to position [0, 38]
click at [752, 481] on button "Preview" at bounding box center [743, 475] width 145 height 18
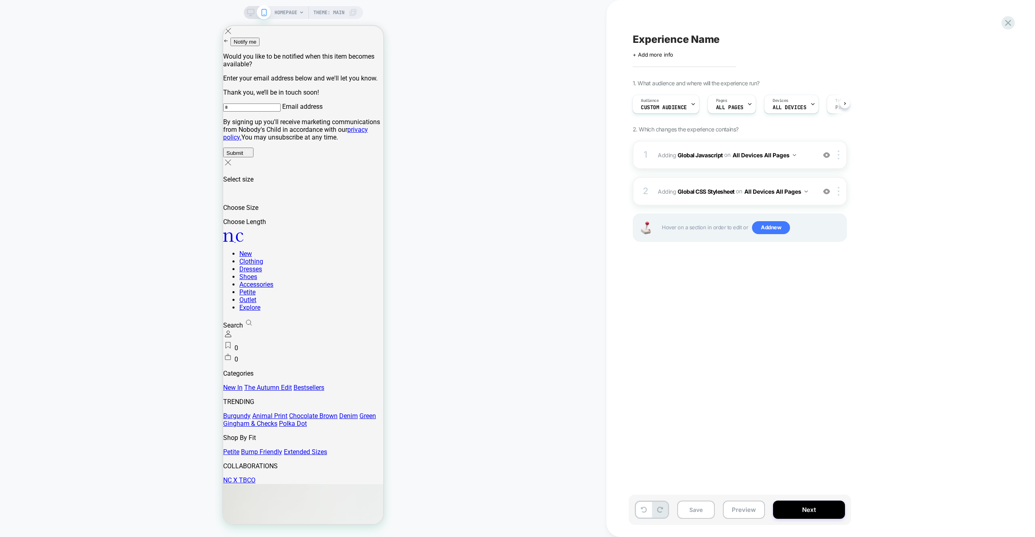
click at [798, 174] on div "1 Adding Global Javascript on All Devices All Pages Add Before Add After Target…" at bounding box center [740, 201] width 214 height 121
click at [799, 180] on div "2 Adding Global CSS Stylesheet on All Devices All Pages Add Before Add After Ta…" at bounding box center [740, 191] width 214 height 28
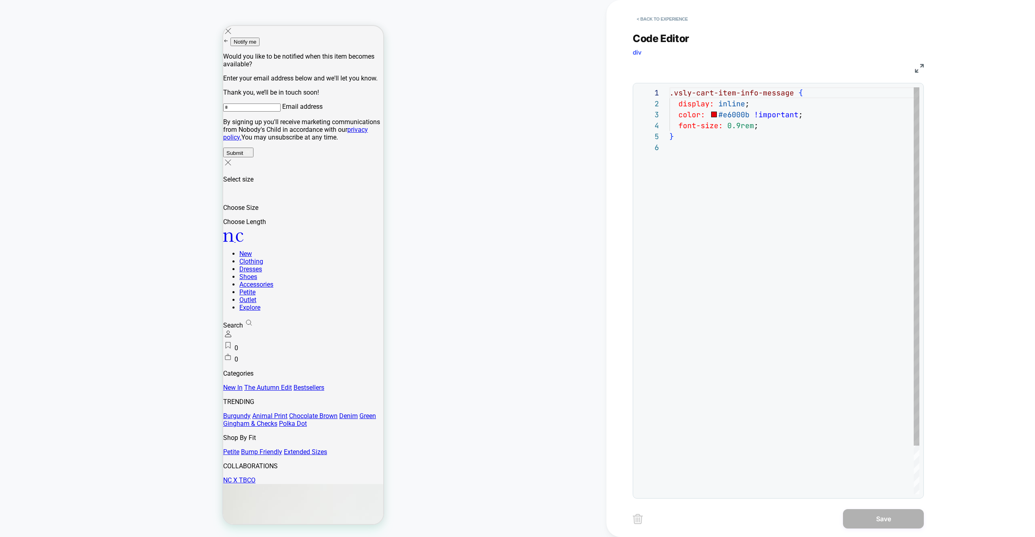
scroll to position [55, 0]
click at [795, 97] on div ".vsly-cart-item-info-message { display: inline ; color: #e6000b !important ; fo…" at bounding box center [794, 317] width 250 height 461
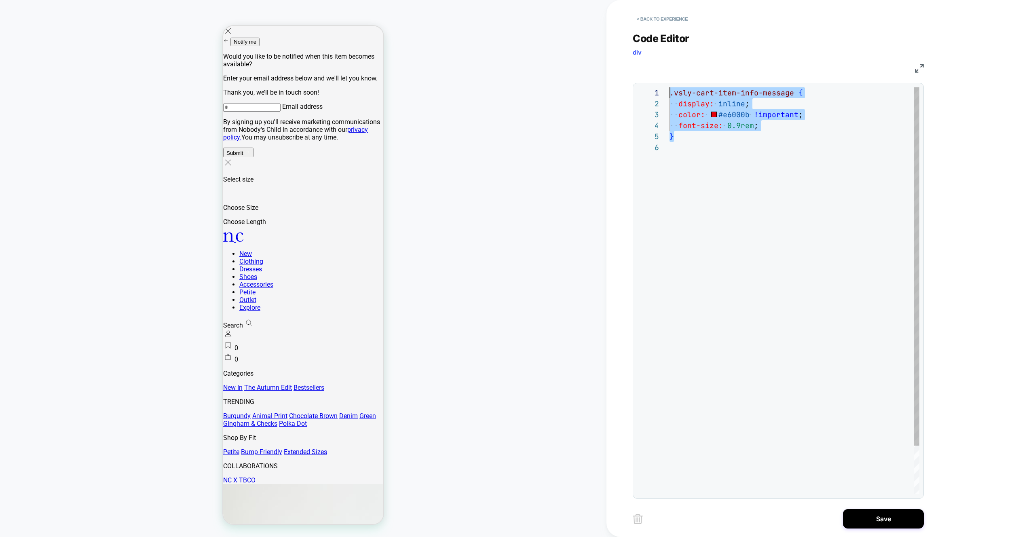
drag, startPoint x: 743, startPoint y: 137, endPoint x: 651, endPoint y: 67, distance: 116.0
click at [669, 87] on div ".vsly-cart-item-info-message { display: inline ; color: #e6000b !important ; fo…" at bounding box center [794, 317] width 250 height 461
click at [693, 129] on div ".vsly-cart-item-info-message { display: inline ; color: #e6000b !important ; fo…" at bounding box center [794, 317] width 250 height 461
click at [693, 133] on div ".vsly-cart-item-info-message { display: inline ; color: #e6000b !important ; fo…" at bounding box center [794, 317] width 250 height 461
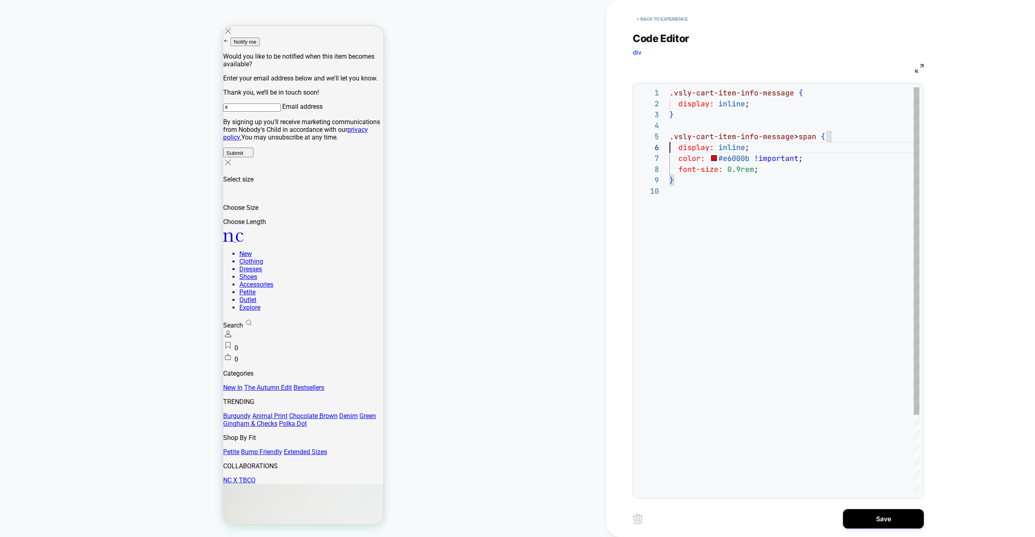
scroll to position [55, 0]
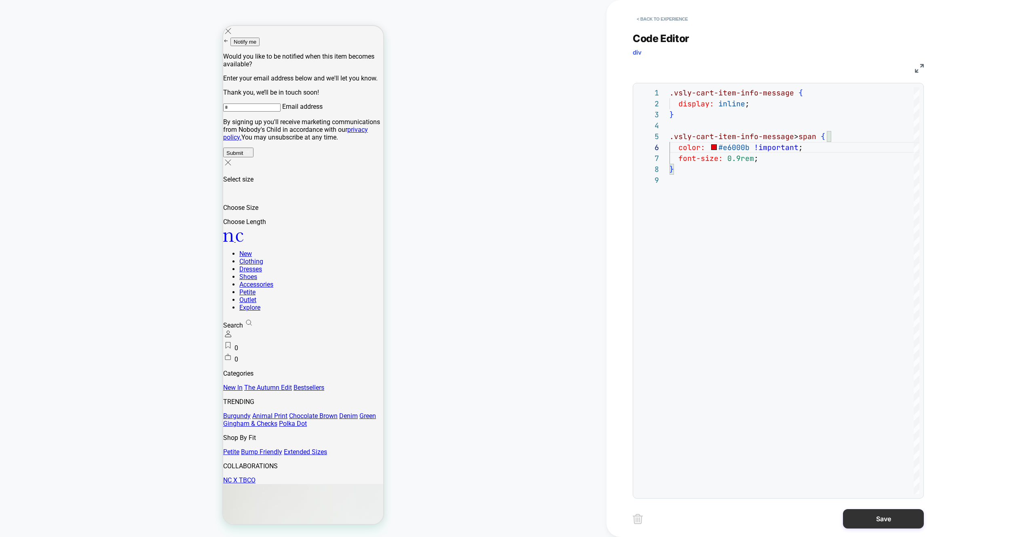
type textarea "**********"
click at [865, 523] on button "Save" at bounding box center [883, 518] width 81 height 19
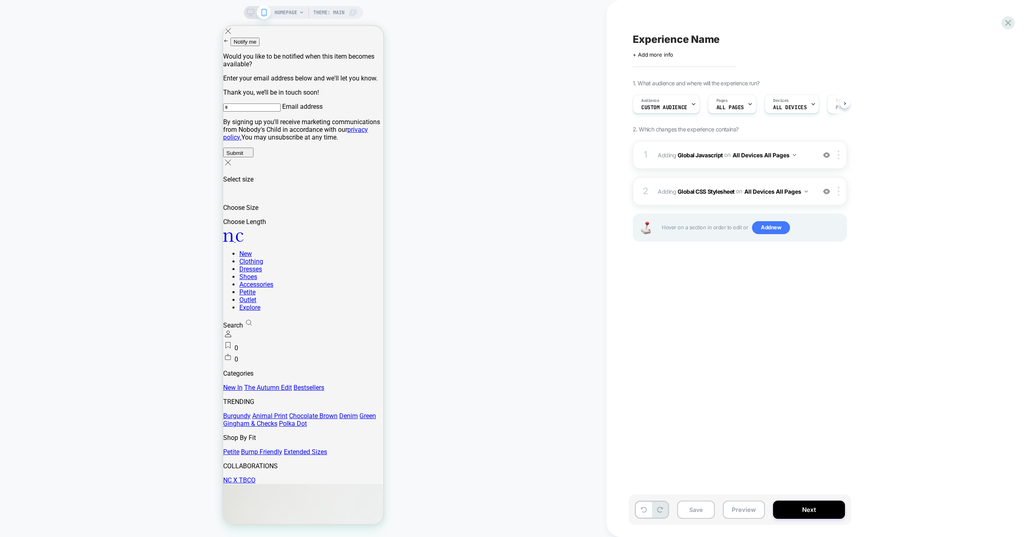
drag, startPoint x: 750, startPoint y: 505, endPoint x: 749, endPoint y: 494, distance: 11.8
click at [750, 505] on button "Preview" at bounding box center [744, 509] width 42 height 18
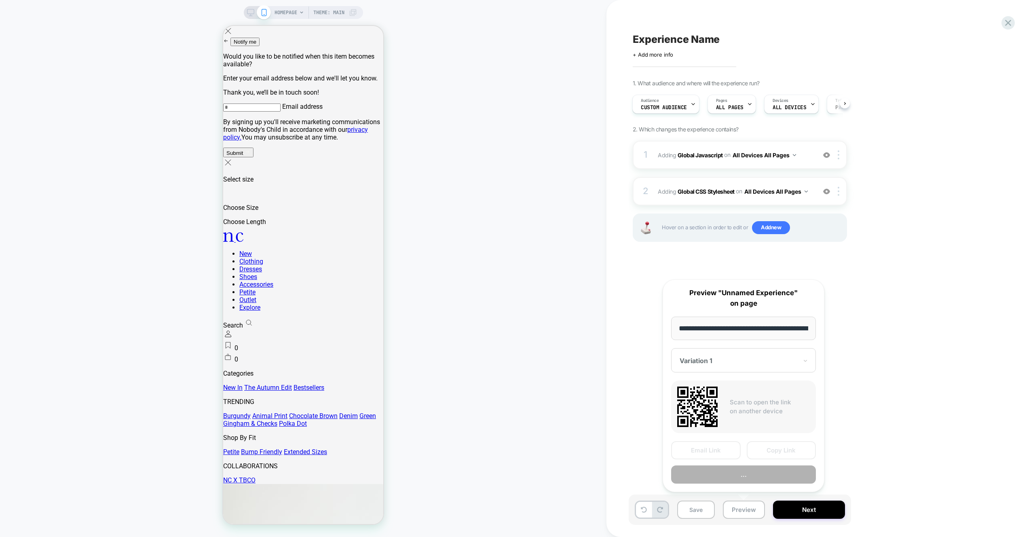
scroll to position [0, 38]
click at [749, 478] on button "Preview" at bounding box center [743, 475] width 145 height 18
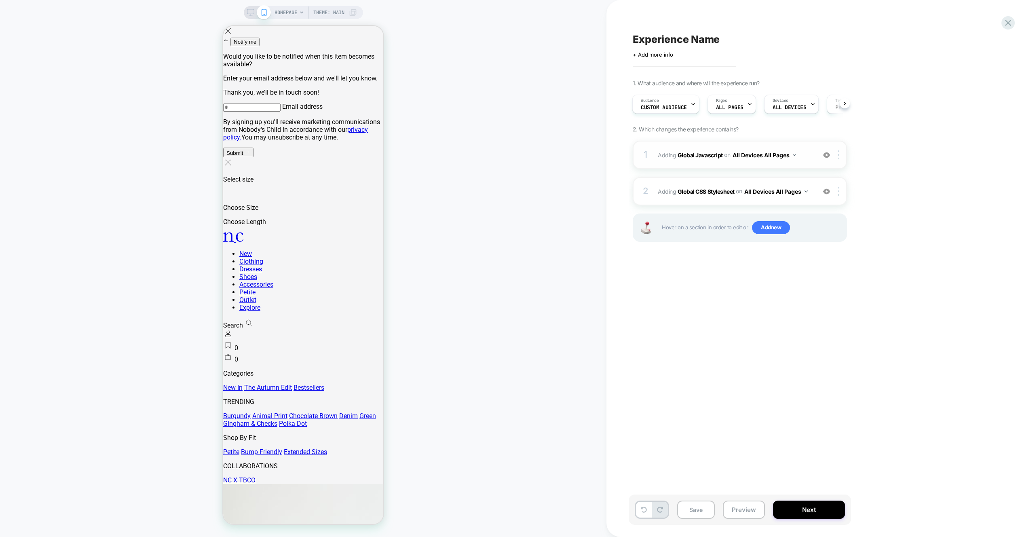
click at [806, 158] on span "Adding Global Javascript on All Devices All Pages" at bounding box center [735, 155] width 154 height 12
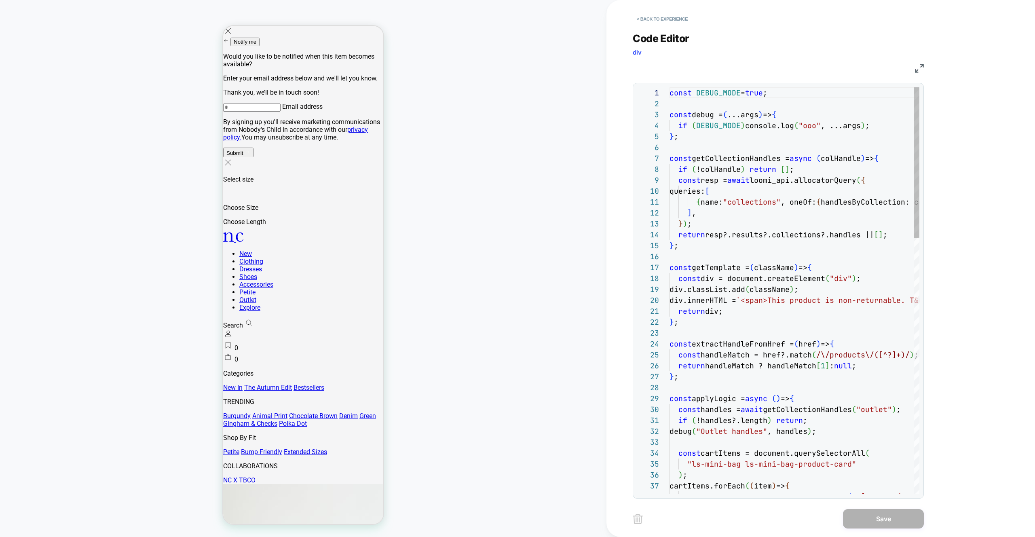
scroll to position [109, 0]
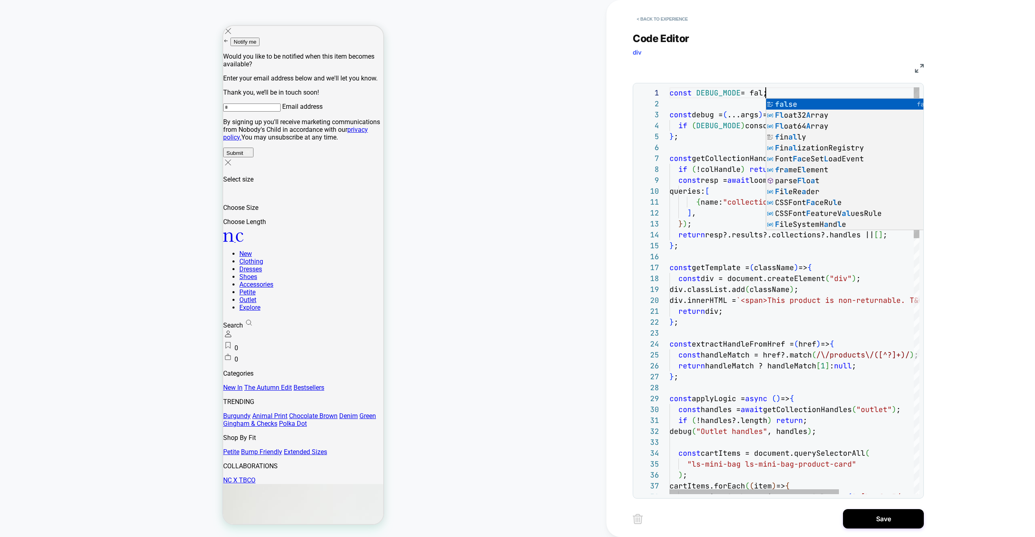
scroll to position [0, 105]
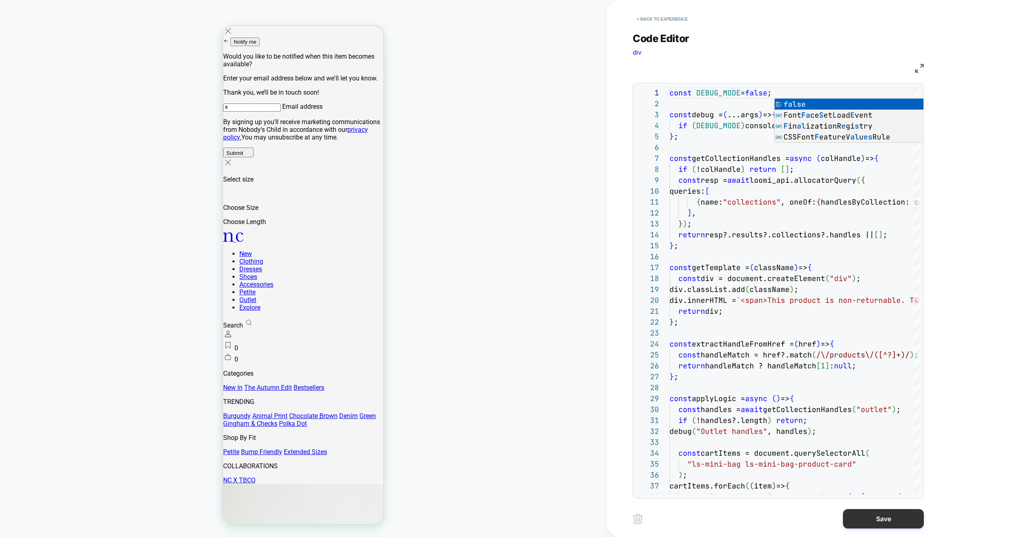
type textarea "**********"
click at [871, 520] on button "Save" at bounding box center [883, 518] width 81 height 19
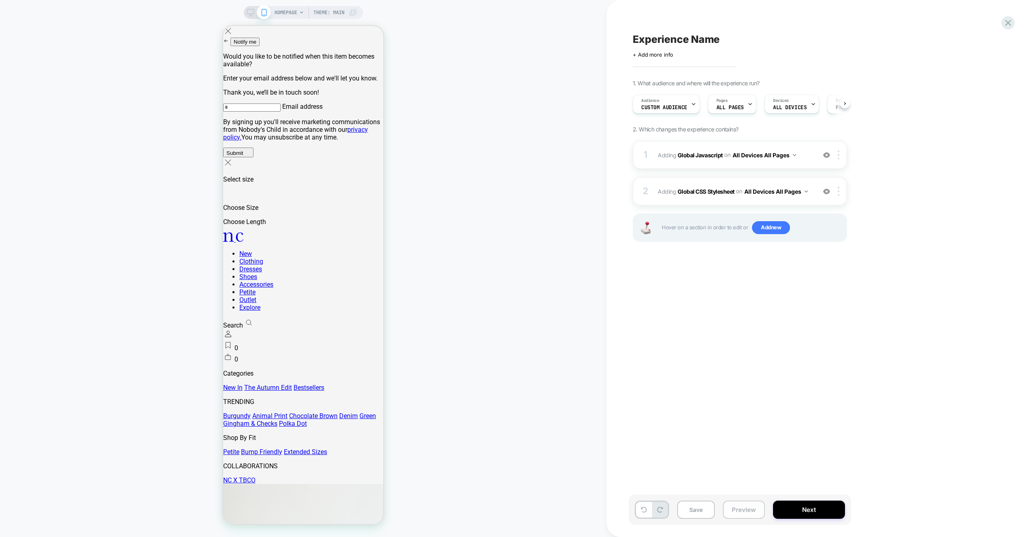
click at [756, 513] on button "Preview" at bounding box center [744, 509] width 42 height 18
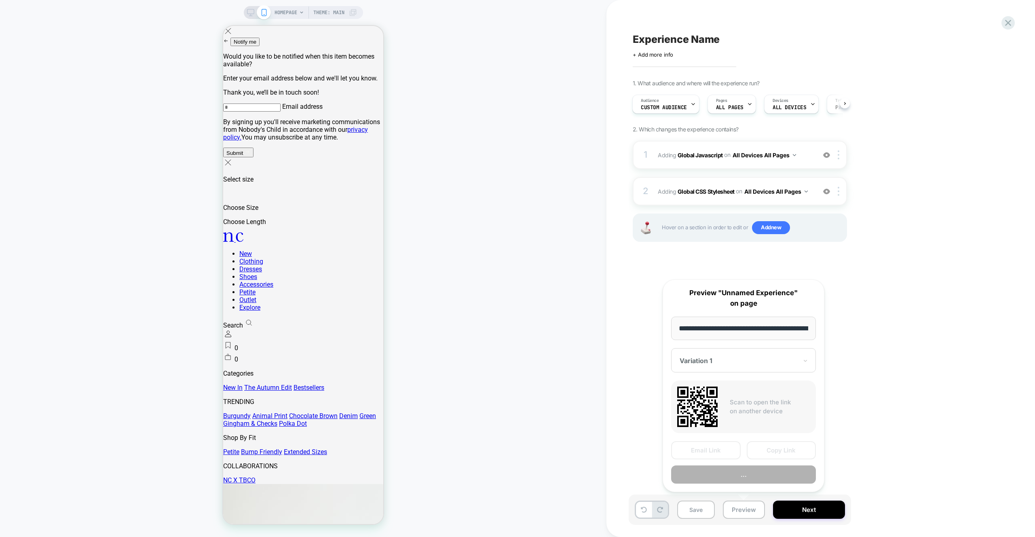
scroll to position [0, 38]
click at [753, 479] on button "..." at bounding box center [743, 475] width 145 height 18
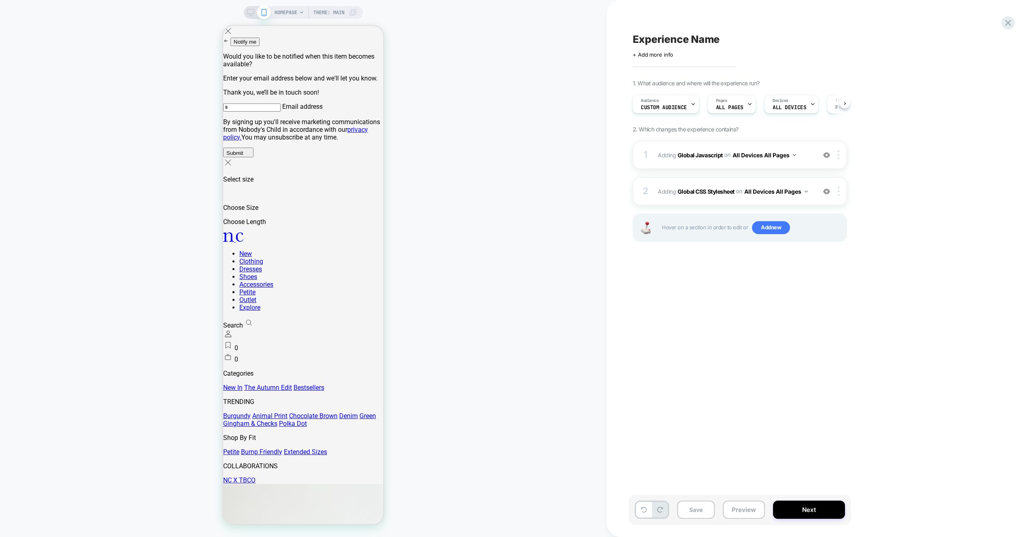
click at [689, 46] on div "Click to edit experience details + Add more info" at bounding box center [721, 51] width 177 height 13
click at [686, 43] on span "Experience Name" at bounding box center [676, 39] width 87 height 12
type textarea "*"
type textarea "**********"
click at [897, 38] on icon at bounding box center [894, 39] width 10 height 10
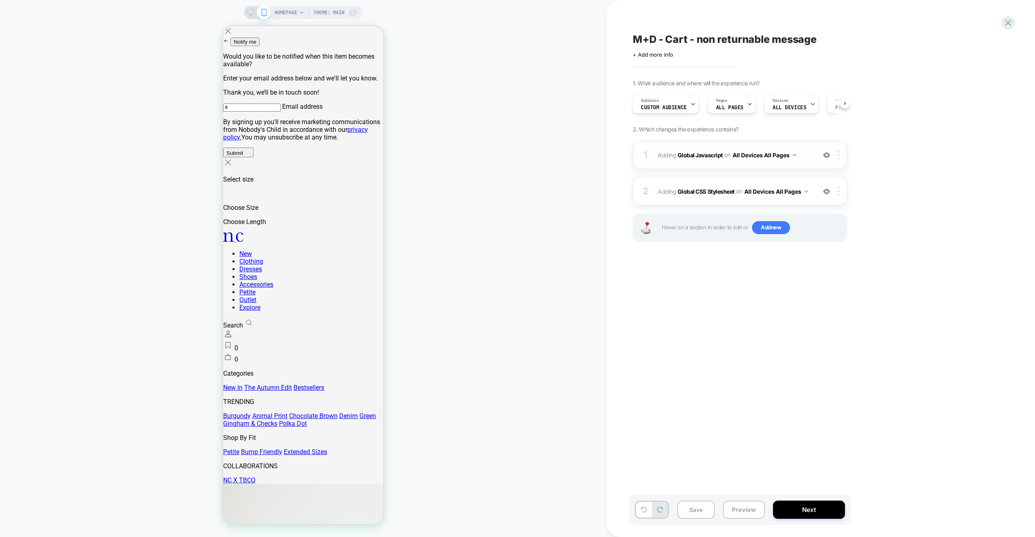
click at [772, 167] on div "1 Adding Global Javascript on All Devices All Pages Add Before Add After Target…" at bounding box center [740, 155] width 214 height 28
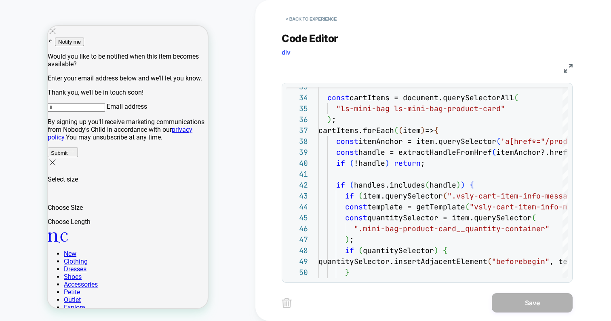
scroll to position [109, 0]
click at [309, 23] on button "< Back to experience" at bounding box center [311, 19] width 59 height 13
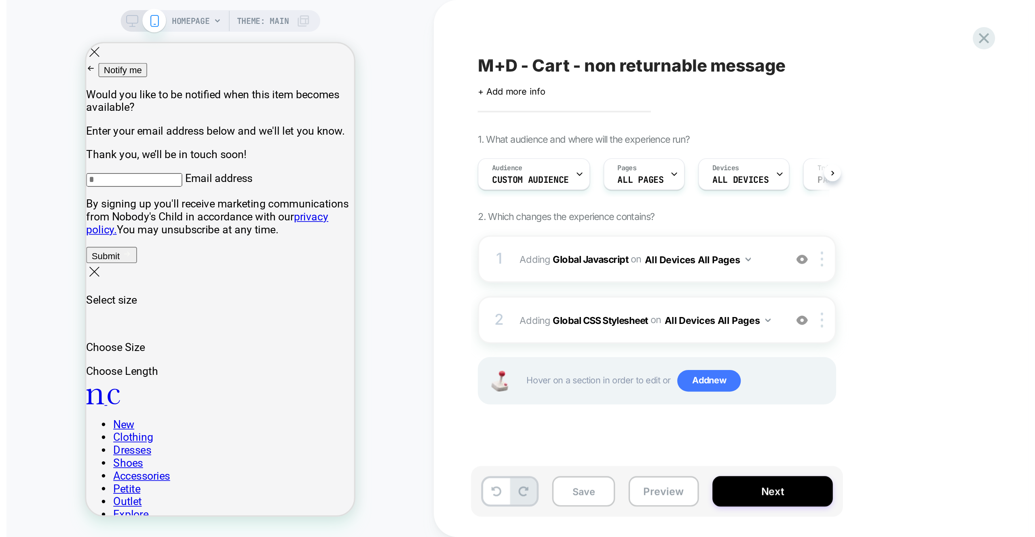
scroll to position [0, 0]
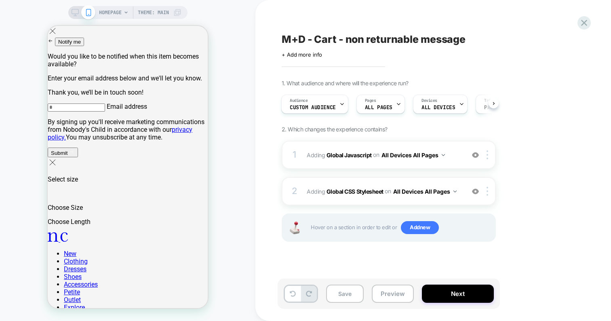
click at [308, 23] on div "M+D - Cart - non returnable message Click to edit experience details + Add more…" at bounding box center [429, 160] width 303 height 305
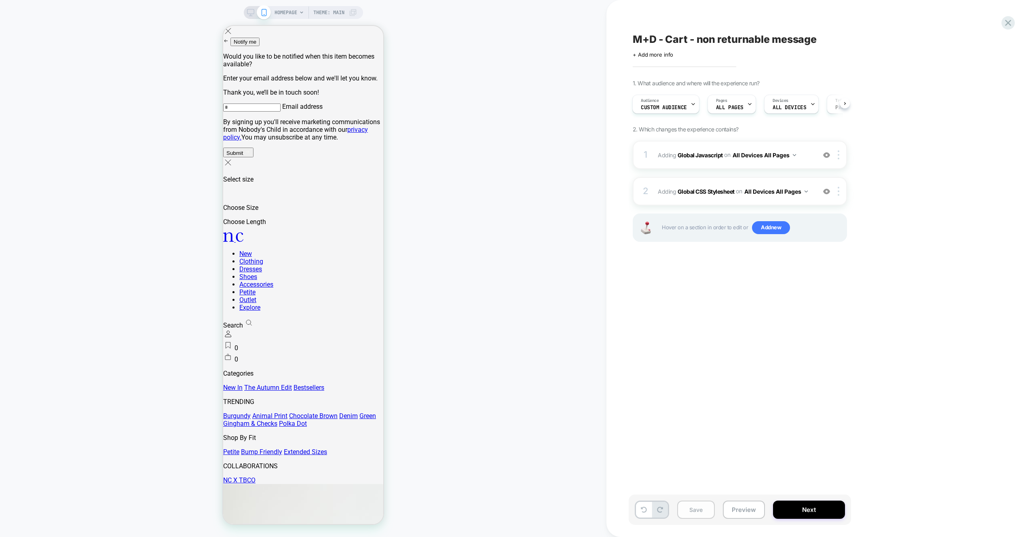
click at [712, 516] on button "Save" at bounding box center [696, 509] width 38 height 18
click at [718, 141] on div "1 Adding Global Javascript on All Devices All Pages Add Before Add After Target…" at bounding box center [740, 155] width 214 height 28
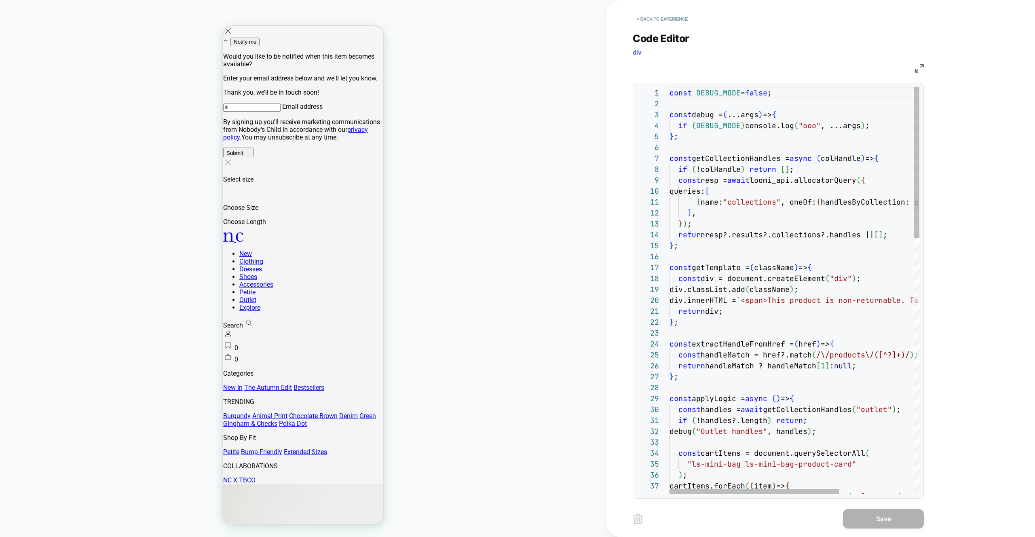
scroll to position [44, 9]
type textarea "**********"
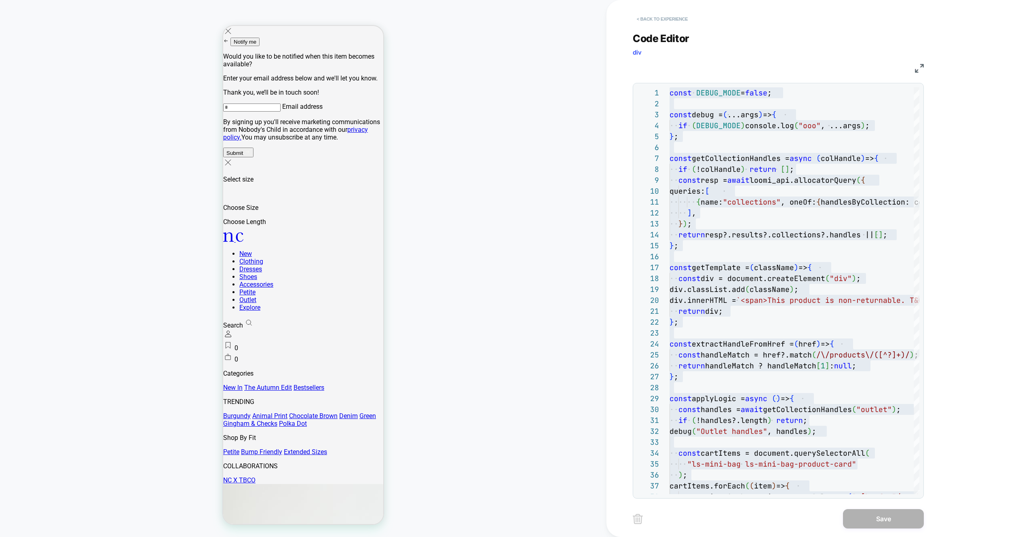
click at [633, 20] on button "< Back to experience" at bounding box center [662, 19] width 59 height 13
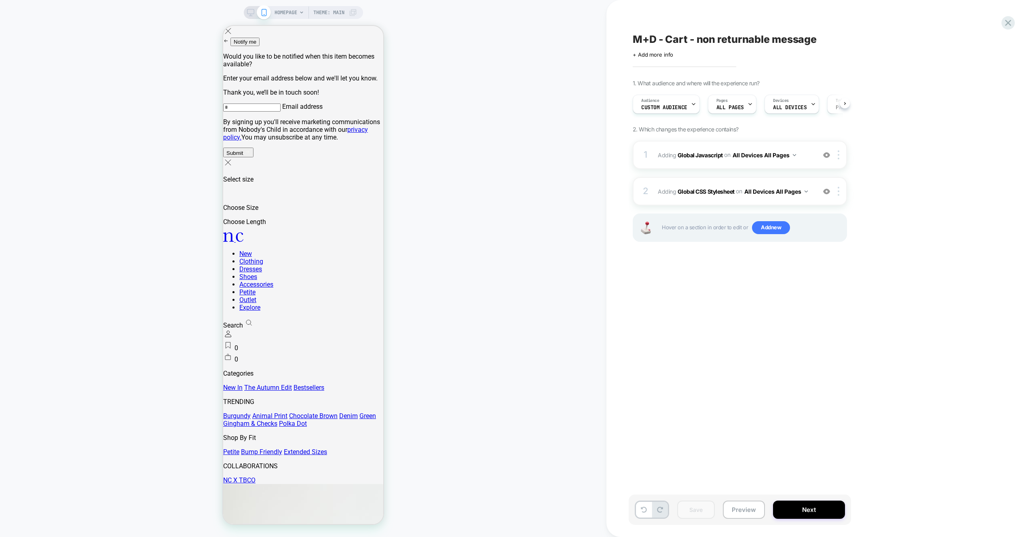
scroll to position [0, 0]
click at [1009, 23] on icon at bounding box center [1008, 23] width 6 height 6
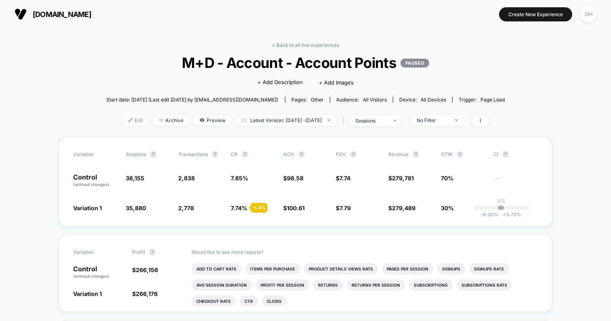
scroll to position [2, 0]
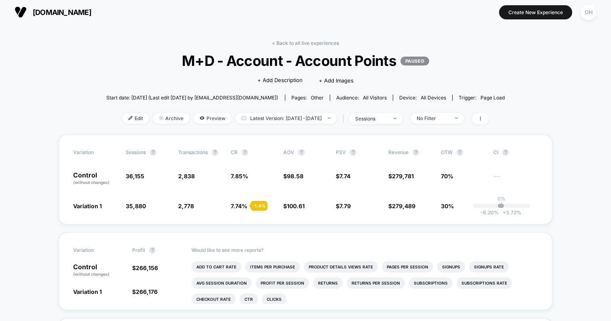
click at [129, 118] on img at bounding box center [131, 118] width 4 height 4
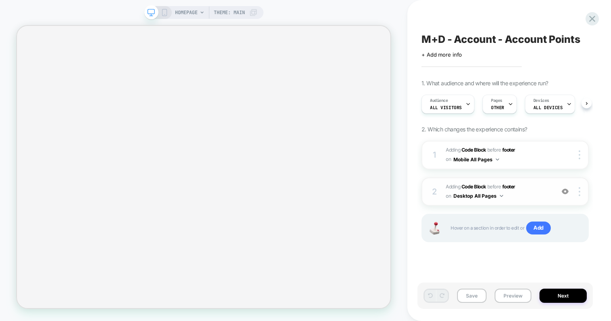
scroll to position [0, 0]
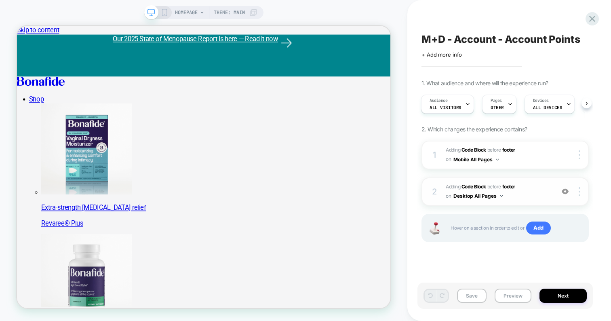
click at [529, 192] on span "Adding Code Block BEFORE footer footer on Desktop All Pages" at bounding box center [498, 191] width 105 height 19
click at [541, 192] on span "Adding Code Block BEFORE footer footer on Desktop All Pages" at bounding box center [498, 191] width 105 height 19
click at [509, 293] on button "Preview" at bounding box center [513, 296] width 37 height 14
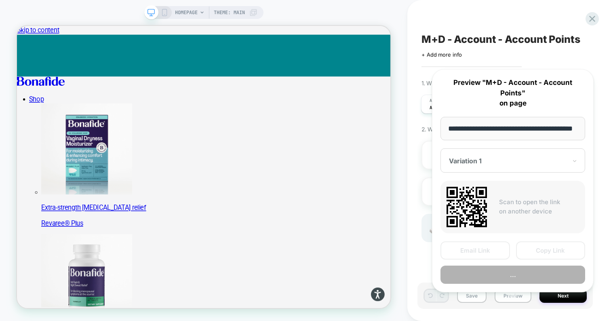
scroll to position [0, 20]
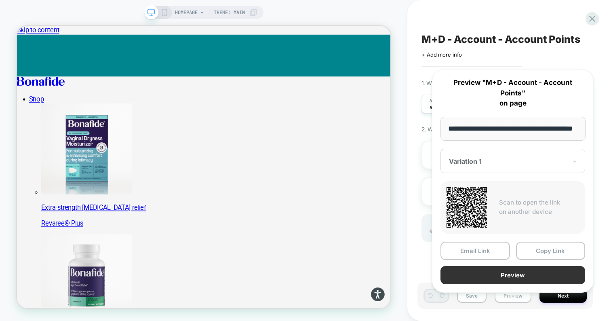
click at [504, 272] on button "Preview" at bounding box center [513, 275] width 145 height 18
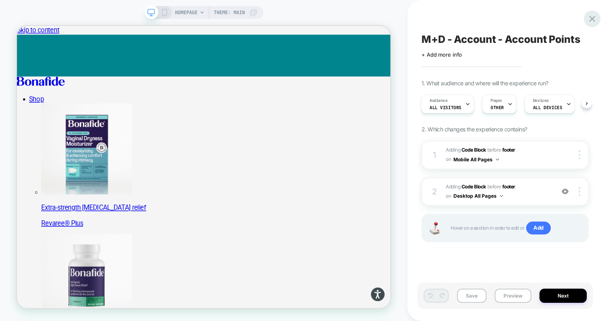
click at [595, 15] on icon at bounding box center [592, 18] width 11 height 11
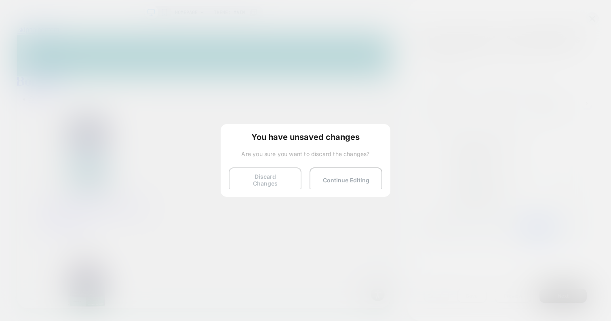
click at [256, 181] on button "Discard Changes" at bounding box center [265, 179] width 73 height 25
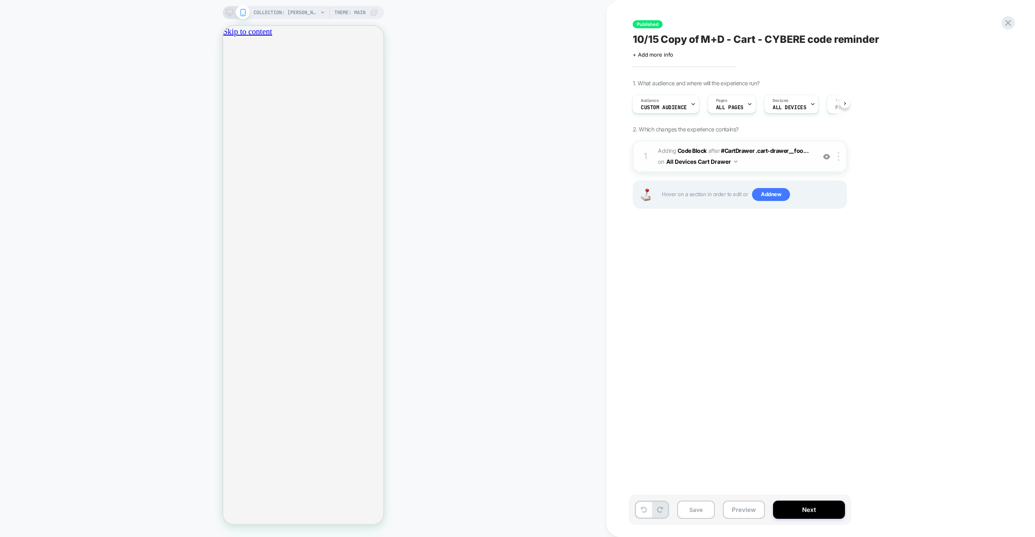
click at [778, 164] on span "Adding Code Block AFTER #CartDrawer .cart-drawer__foo... #CartDrawer .cart-draw…" at bounding box center [735, 157] width 154 height 22
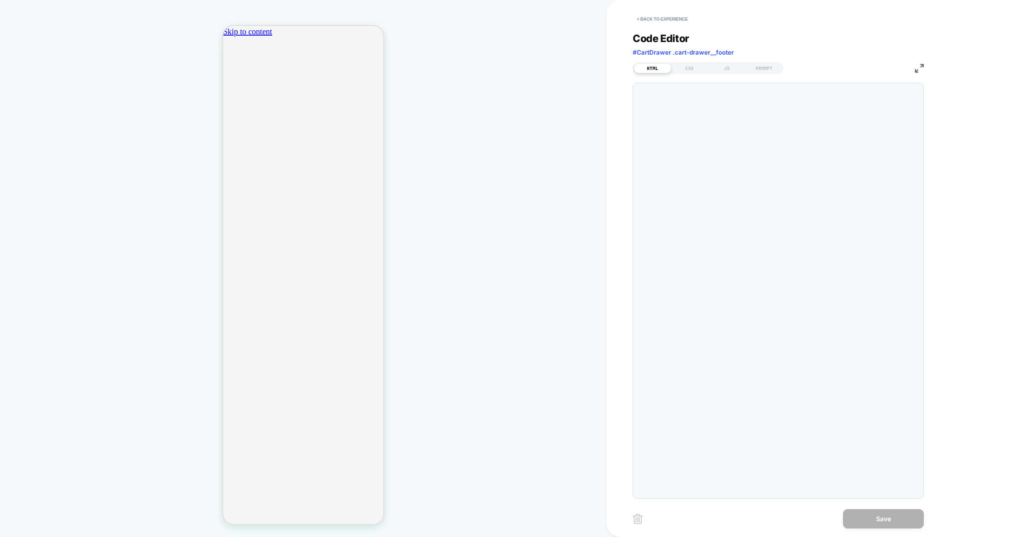
scroll to position [44, 0]
click at [667, 17] on button "< Back to experience" at bounding box center [662, 19] width 59 height 13
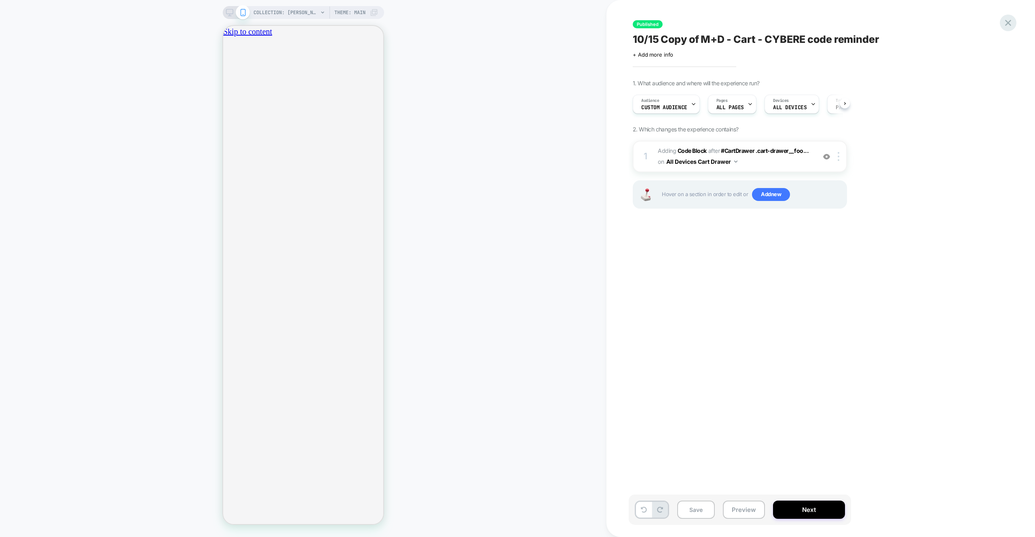
scroll to position [0, 0]
click at [1001, 23] on div at bounding box center [1008, 23] width 17 height 17
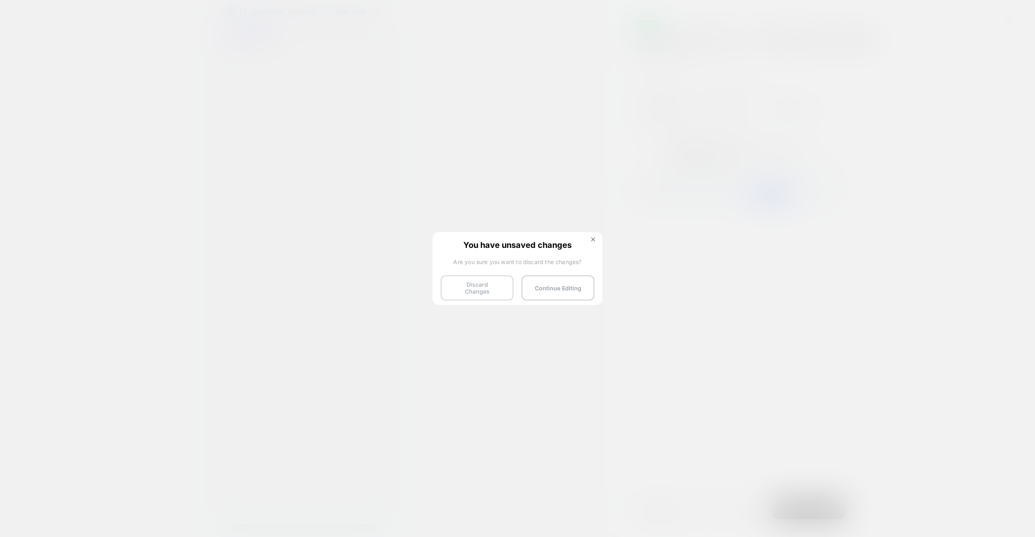
click at [483, 283] on button "Discard Changes" at bounding box center [477, 287] width 73 height 25
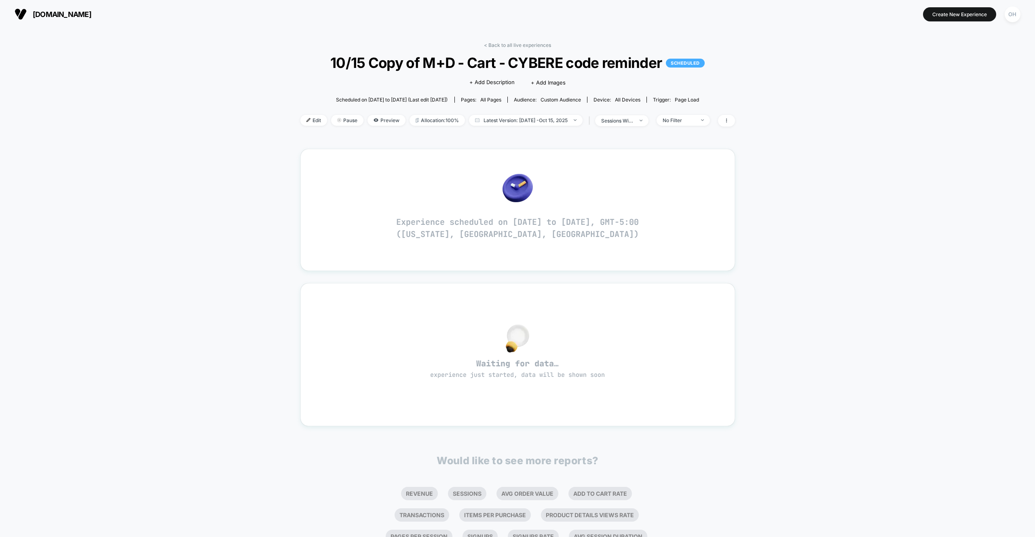
click at [310, 121] on span "Edit" at bounding box center [313, 120] width 27 height 11
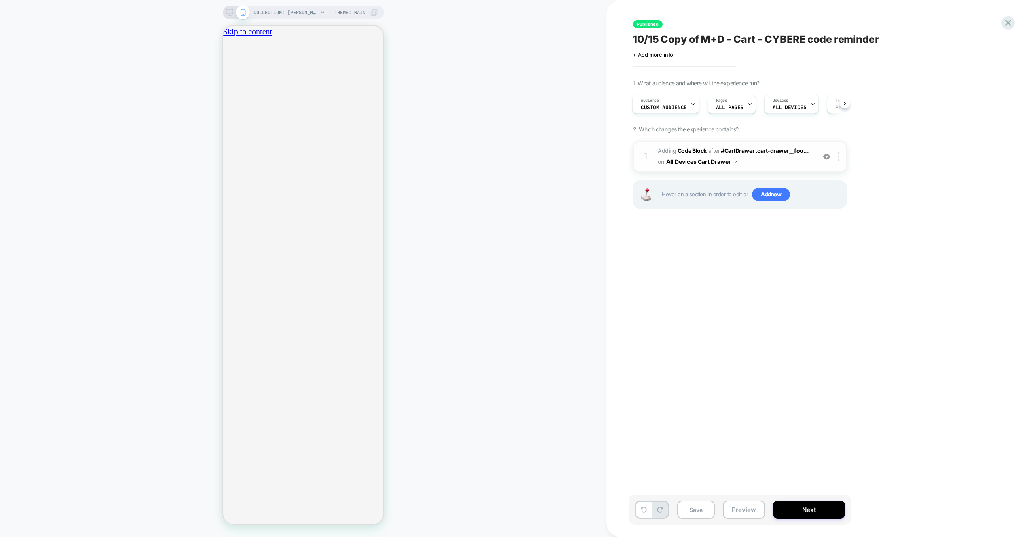
click at [776, 168] on div "1 Adding Code Block AFTER #CartDrawer .cart-drawer__foo... #CartDrawer .cart-dr…" at bounding box center [740, 157] width 214 height 32
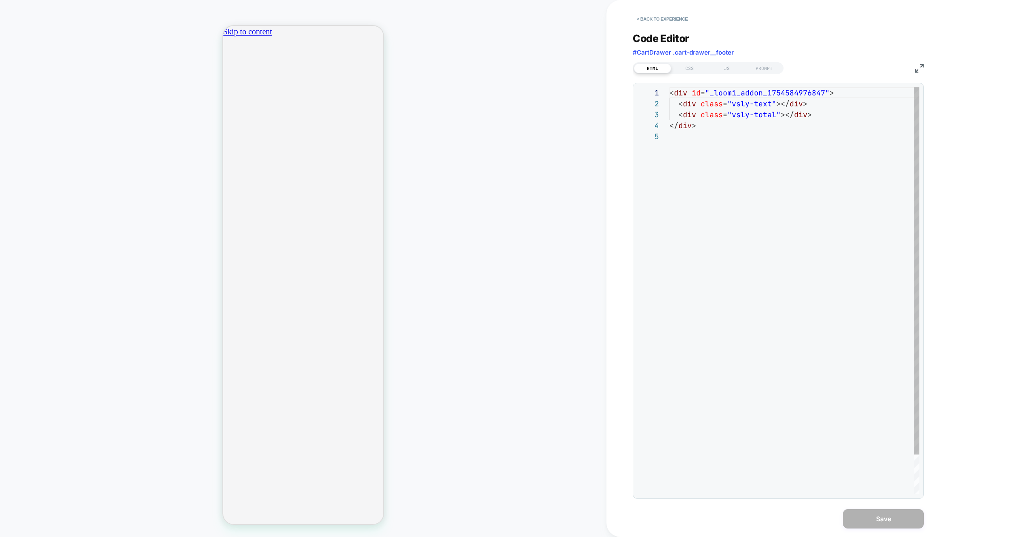
scroll to position [44, 0]
drag, startPoint x: 724, startPoint y: 72, endPoint x: 742, endPoint y: 80, distance: 20.0
click at [724, 72] on div "JS" at bounding box center [726, 68] width 37 height 10
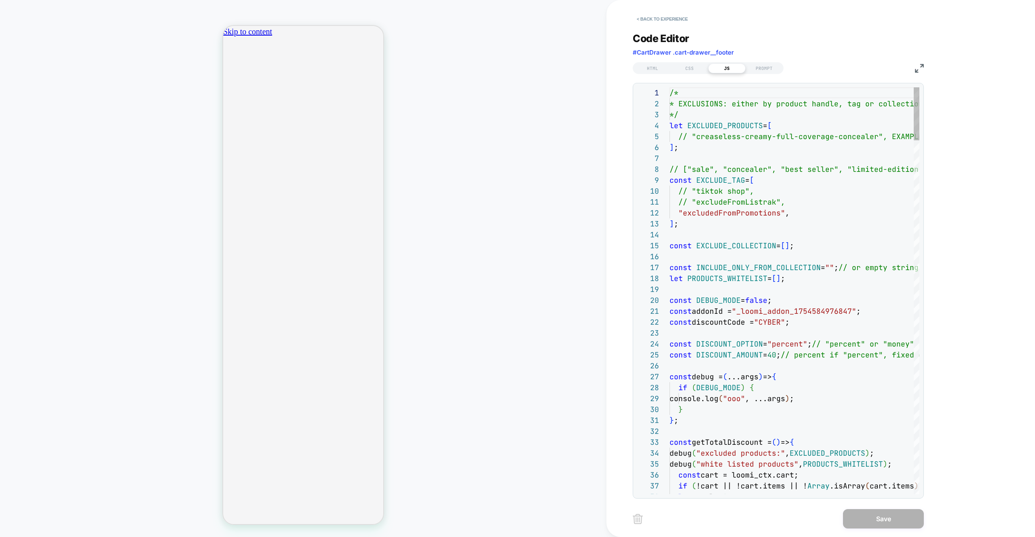
scroll to position [109, 0]
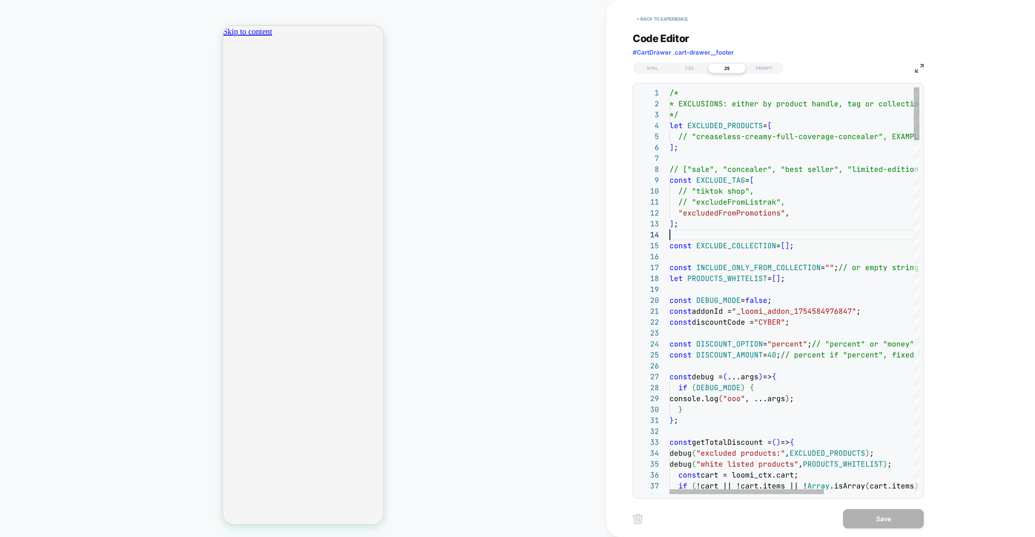
type textarea "**********"
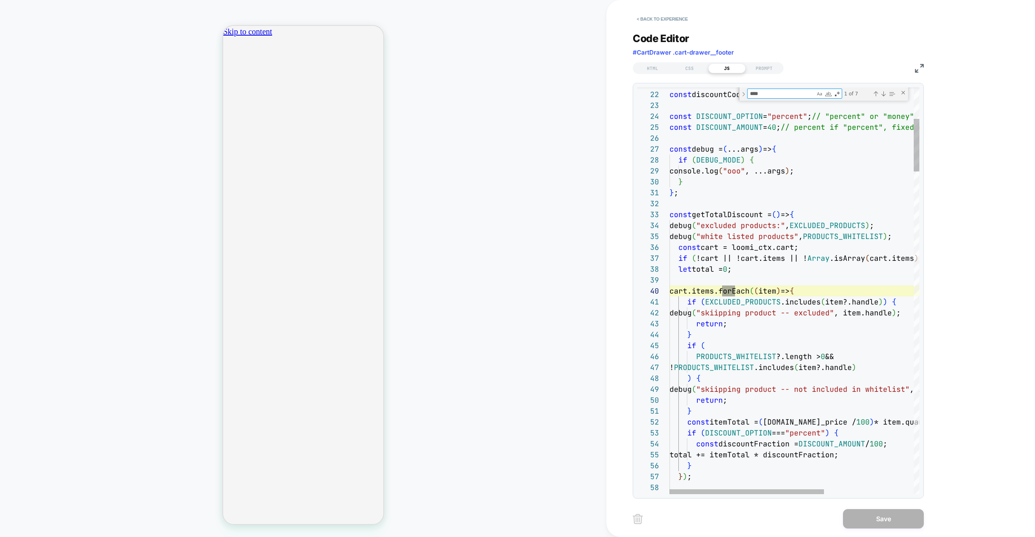
scroll to position [109, 70]
type textarea "*******"
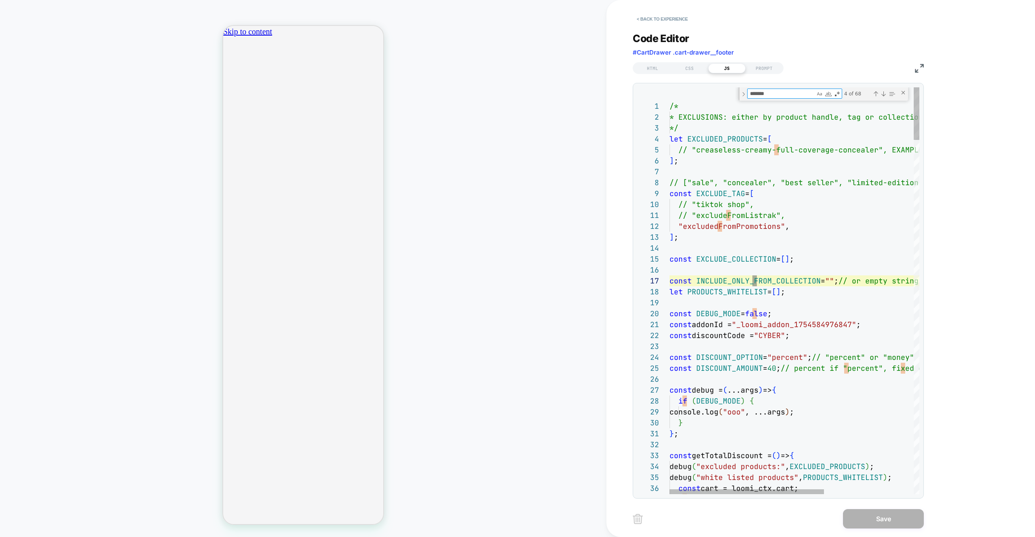
type textarea "**********"
type textarea "**"
type textarea "**********"
type textarea "***"
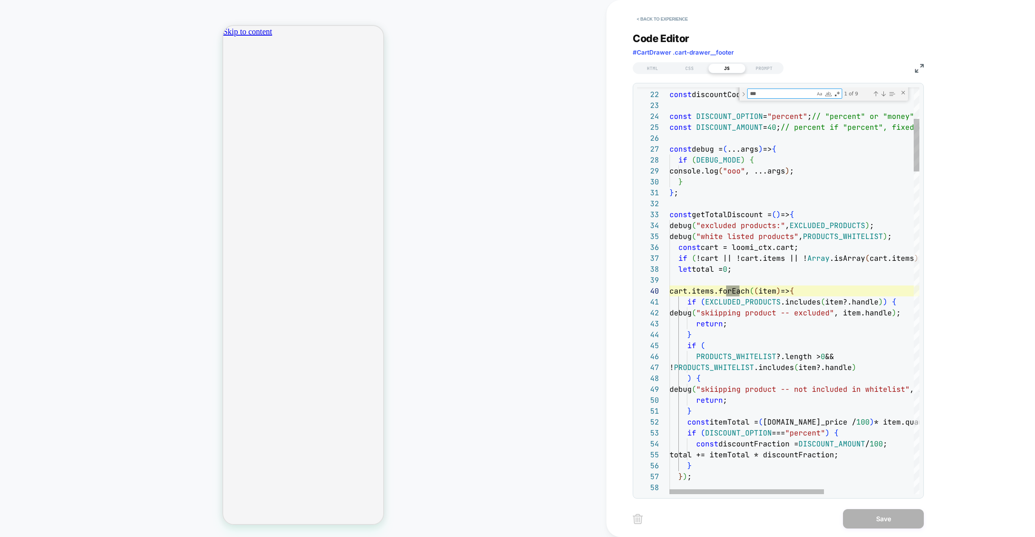
type textarea "**********"
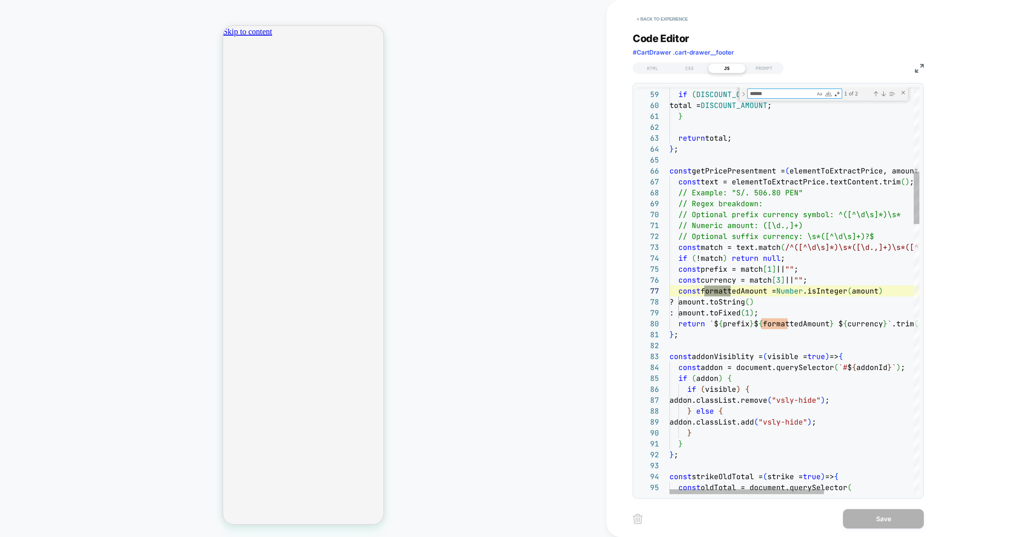
scroll to position [109, 61]
type textarea "******"
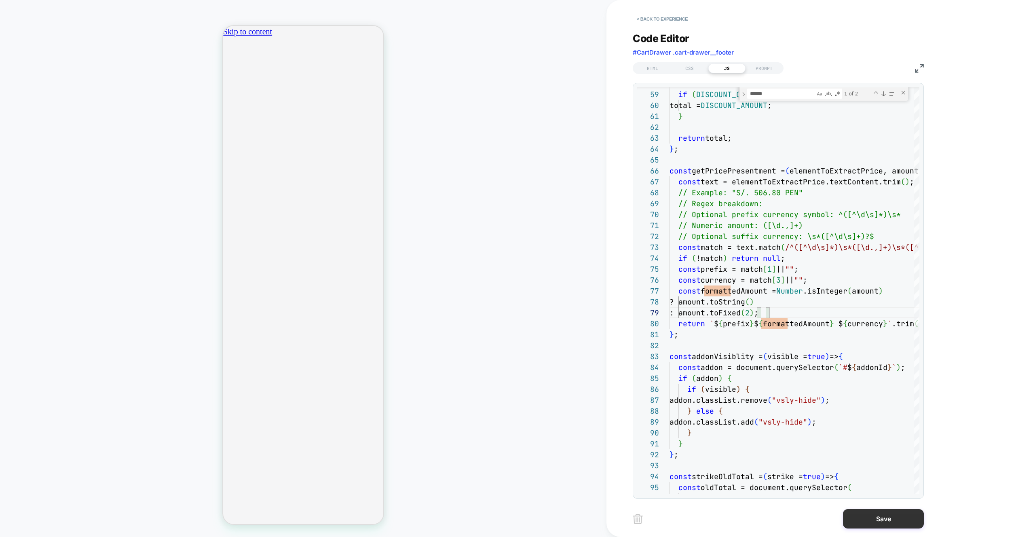
scroll to position [0, 0]
type textarea "**********"
click at [891, 524] on button "Save" at bounding box center [883, 518] width 81 height 19
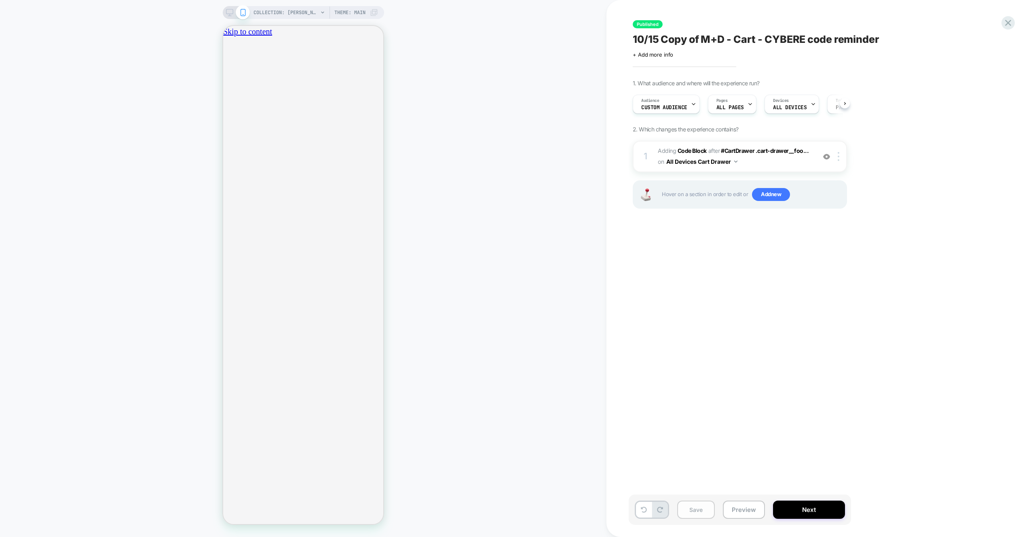
scroll to position [0, 0]
click at [701, 516] on button "Save" at bounding box center [696, 509] width 38 height 18
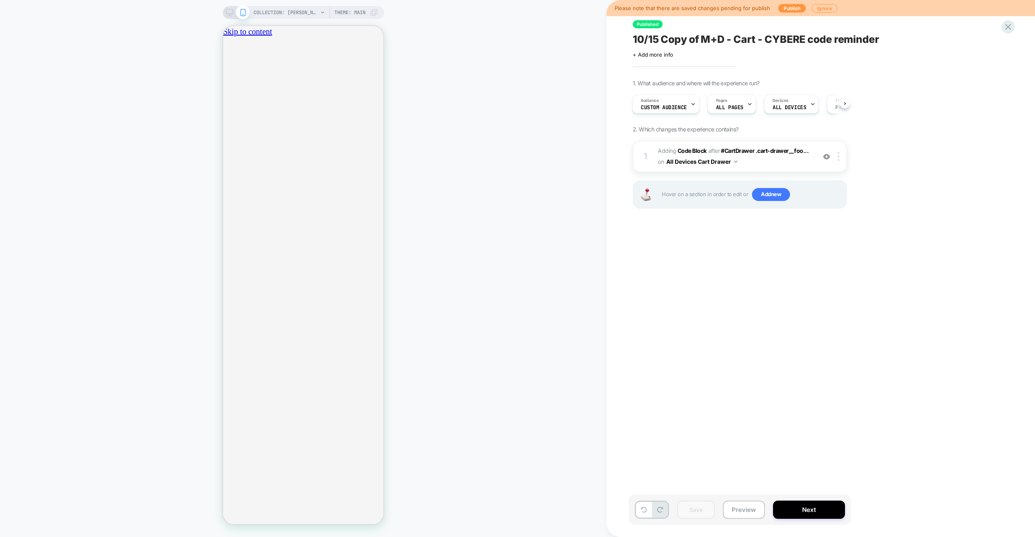
scroll to position [0, 142]
drag, startPoint x: 1008, startPoint y: 30, endPoint x: 649, endPoint y: 23, distance: 358.6
click at [1008, 30] on icon at bounding box center [1008, 26] width 11 height 11
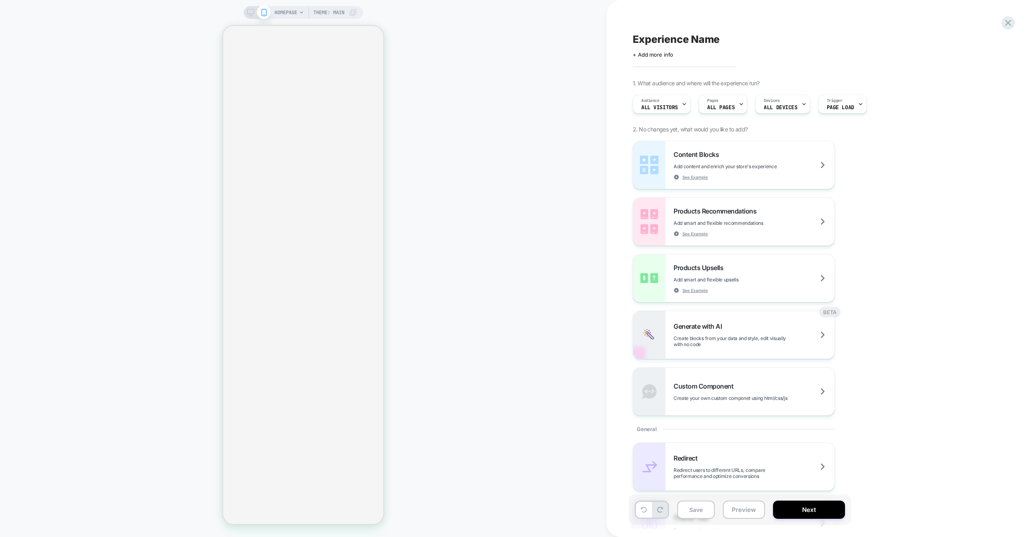
click at [716, 118] on div "1. What audience and where will the experience run? Audience All Visitors Pages…" at bounding box center [780, 536] width 295 height 913
click at [720, 105] on span "ALL PAGES" at bounding box center [720, 108] width 27 height 6
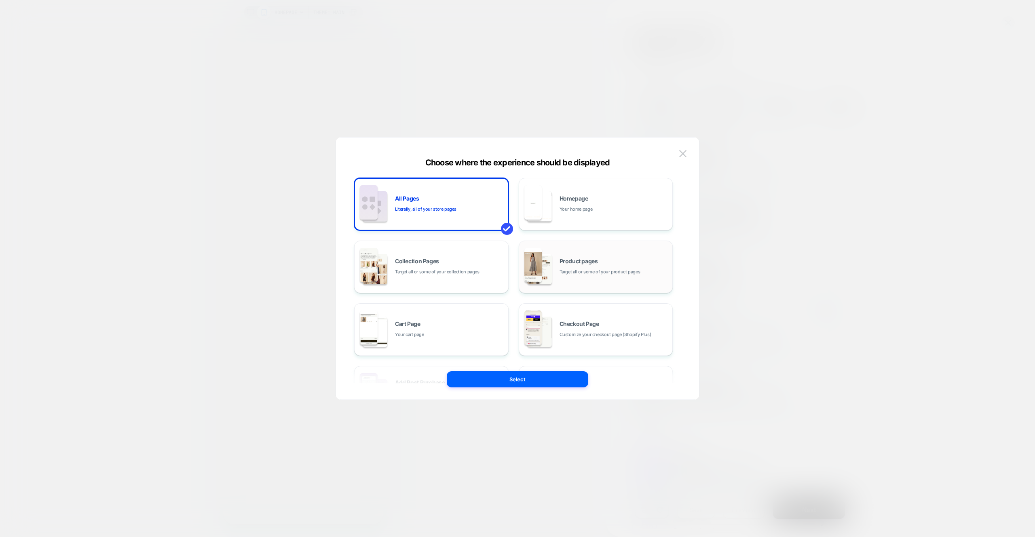
click at [551, 280] on img at bounding box center [539, 269] width 25 height 30
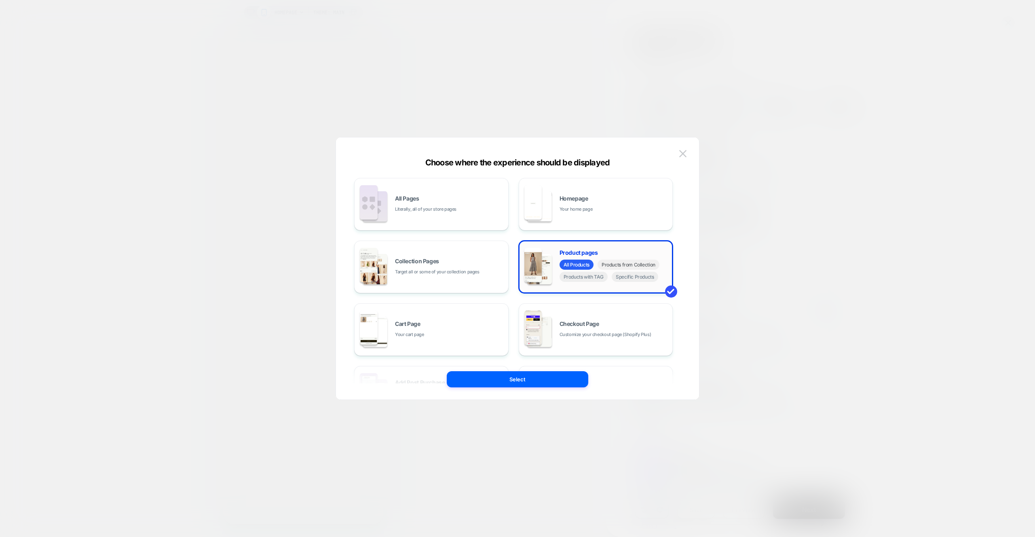
click at [633, 266] on span "Products from Collection" at bounding box center [628, 265] width 62 height 10
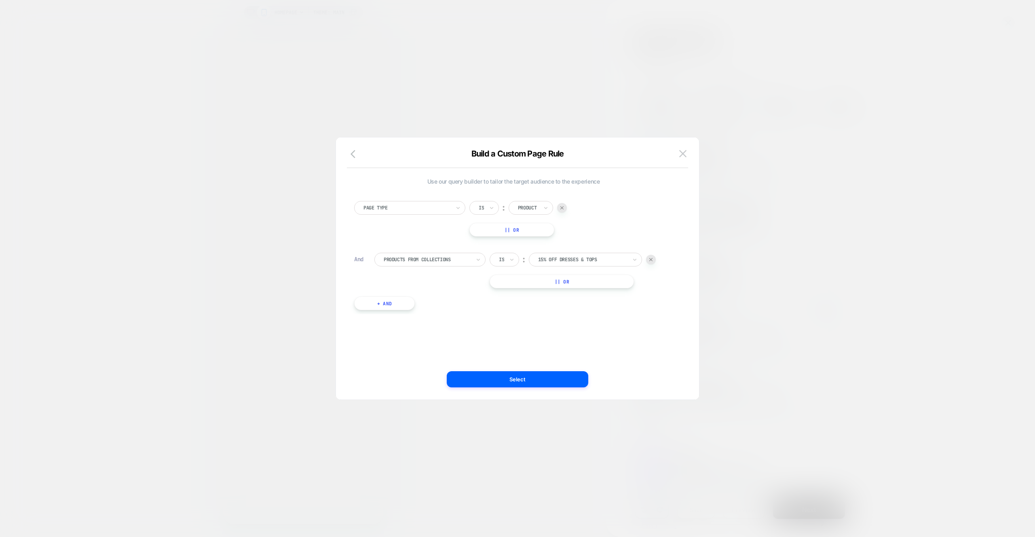
click at [558, 252] on div "Page Type Is ︰ Product || Or And Products From Collections Is ︰ 15% Off Dresses…" at bounding box center [513, 251] width 327 height 125
click at [560, 257] on div at bounding box center [582, 258] width 89 height 7
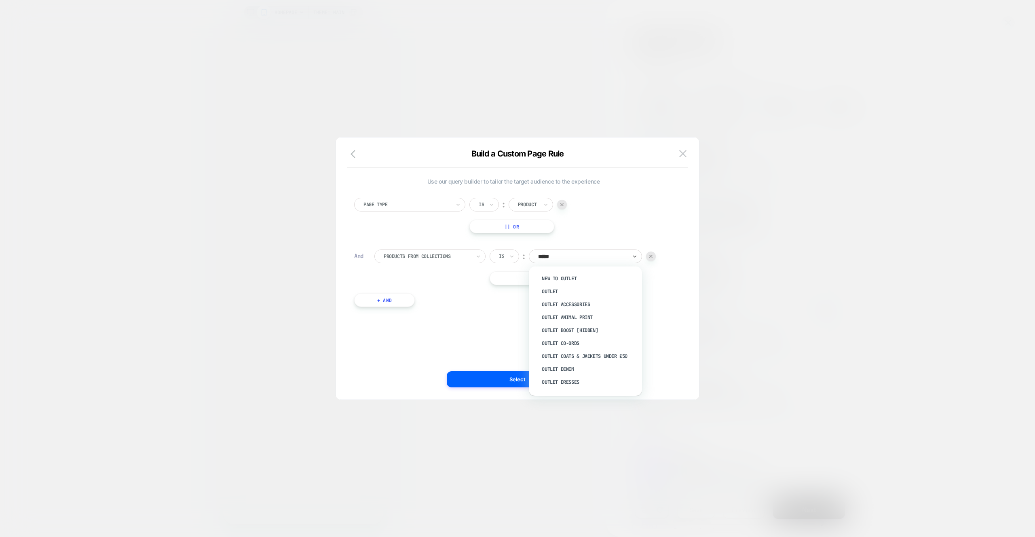
type input "******"
drag, startPoint x: 555, startPoint y: 291, endPoint x: 557, endPoint y: 319, distance: 27.9
click at [555, 291] on div "Outlet" at bounding box center [589, 291] width 105 height 13
click at [558, 378] on button "Select" at bounding box center [517, 379] width 141 height 16
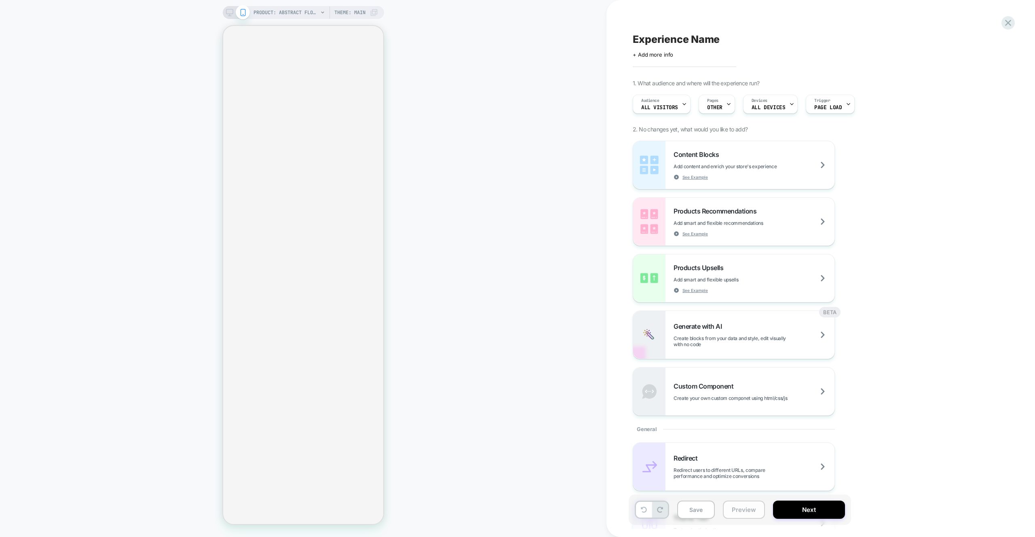
click at [756, 508] on button "Preview" at bounding box center [744, 509] width 42 height 18
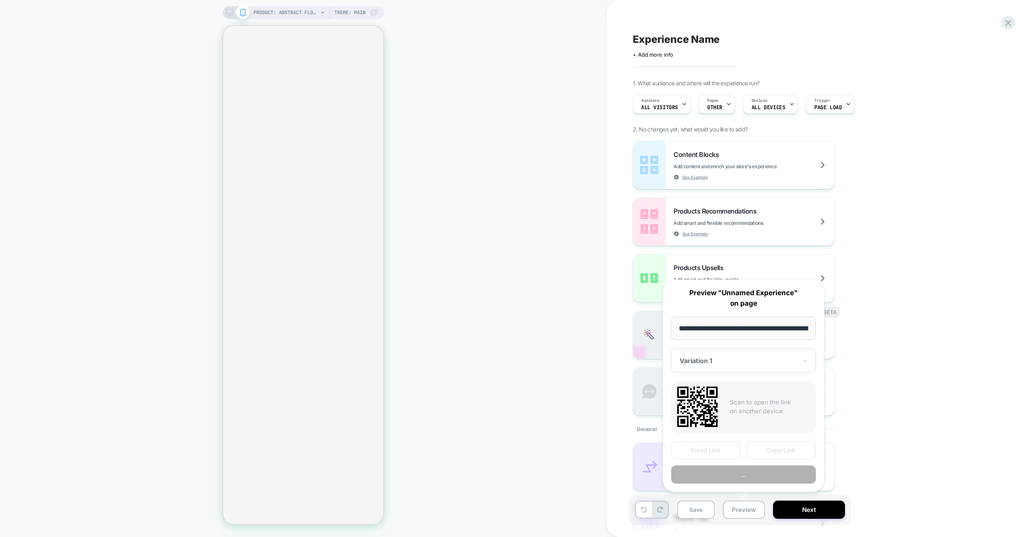
scroll to position [0, 225]
click at [751, 476] on button "Preview" at bounding box center [743, 475] width 145 height 18
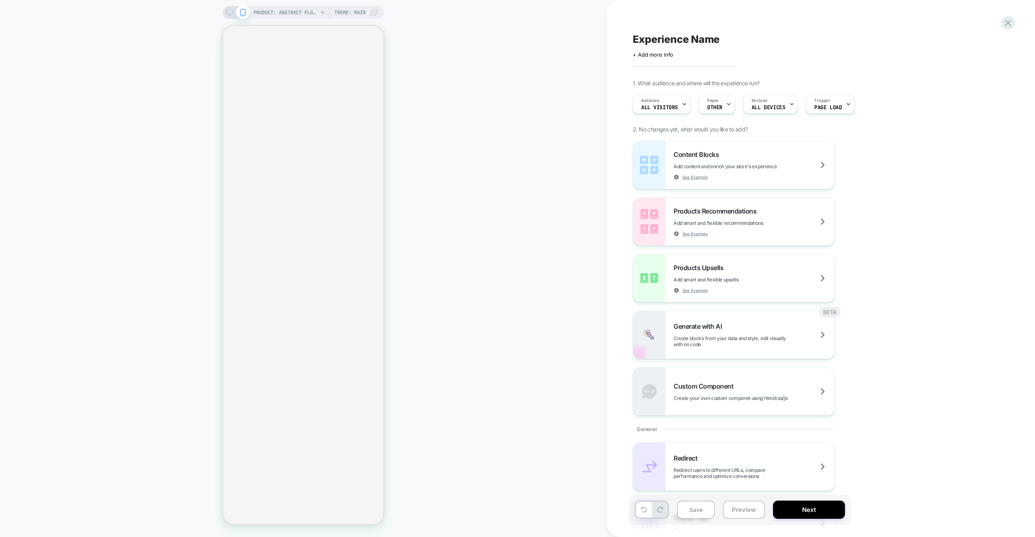
click at [685, 42] on span "Experience Name" at bounding box center [676, 39] width 87 height 12
type textarea "**********"
click at [801, 38] on icon at bounding box center [803, 39] width 10 height 10
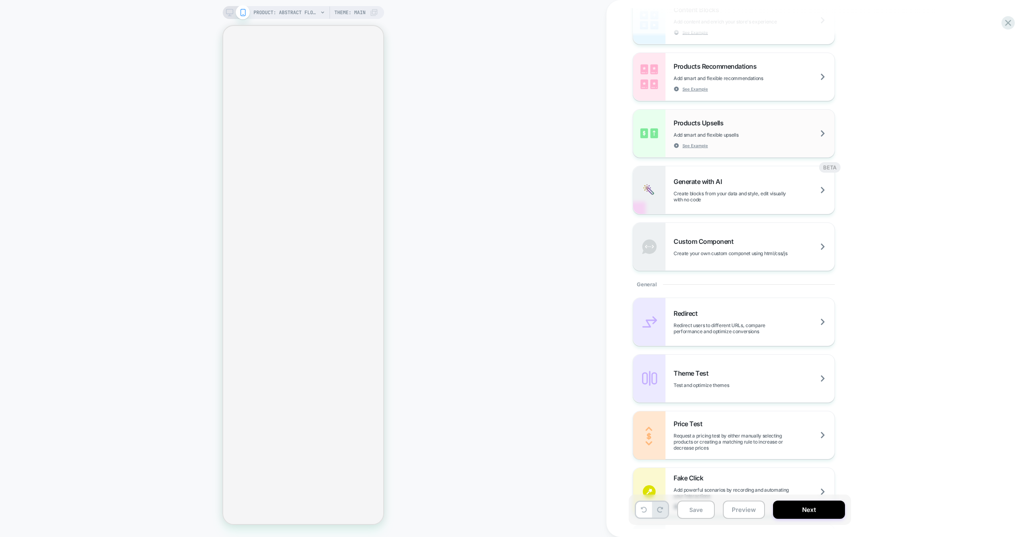
scroll to position [279, 0]
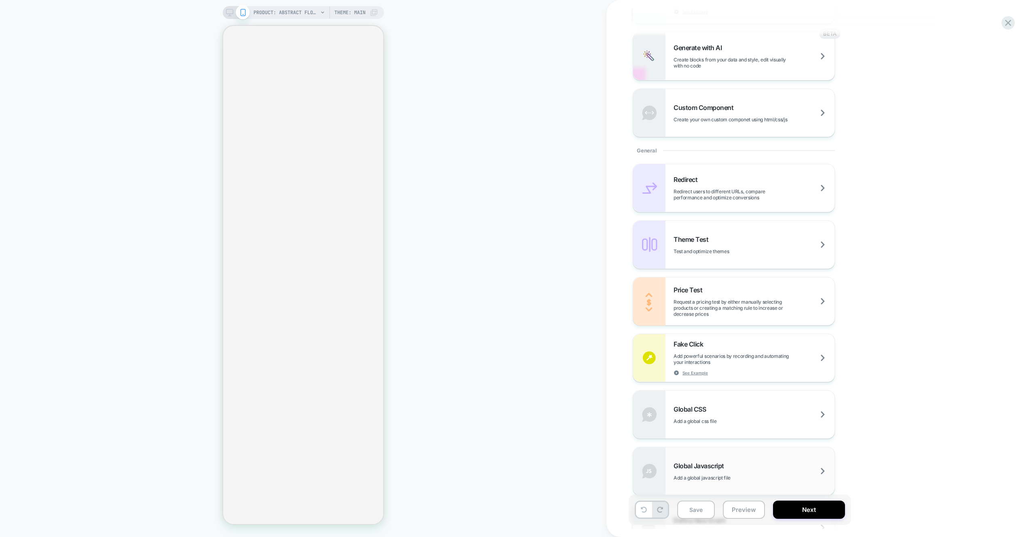
click at [721, 462] on span "Global Javascript" at bounding box center [700, 466] width 55 height 8
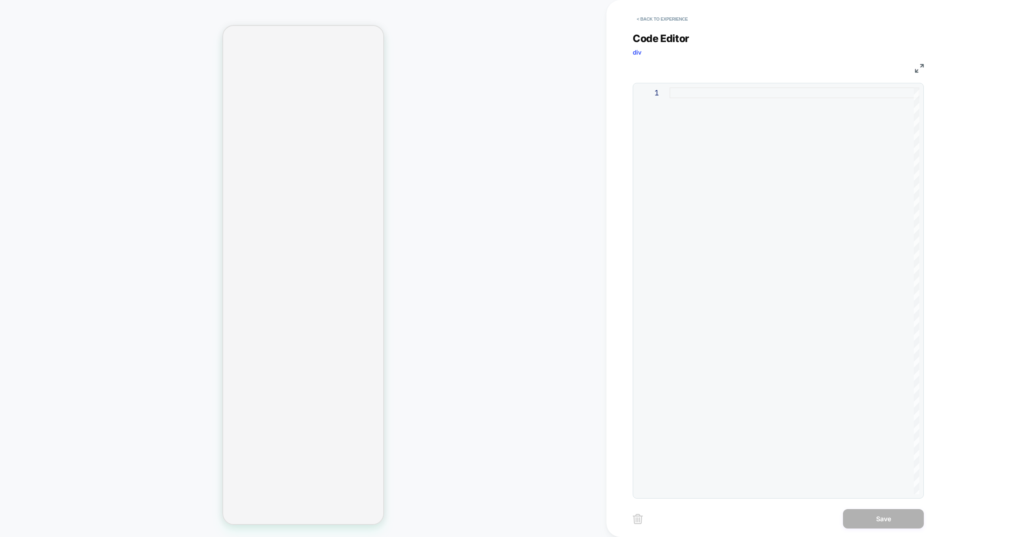
select select "**"
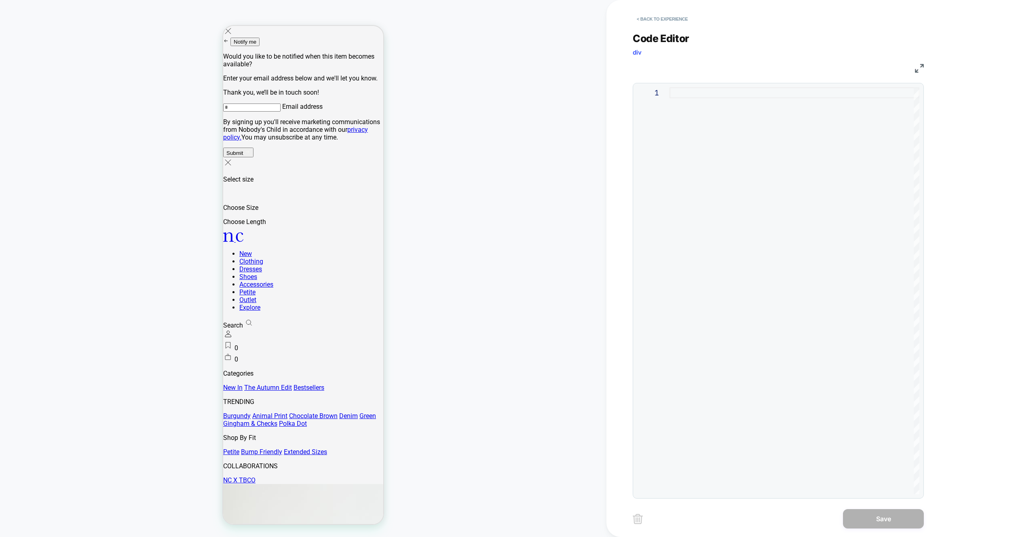
scroll to position [0, 0]
drag, startPoint x: 719, startPoint y: 144, endPoint x: 711, endPoint y: 120, distance: 24.6
click at [718, 144] on div at bounding box center [794, 290] width 250 height 407
click at [710, 118] on div at bounding box center [794, 290] width 250 height 407
type textarea "**********"
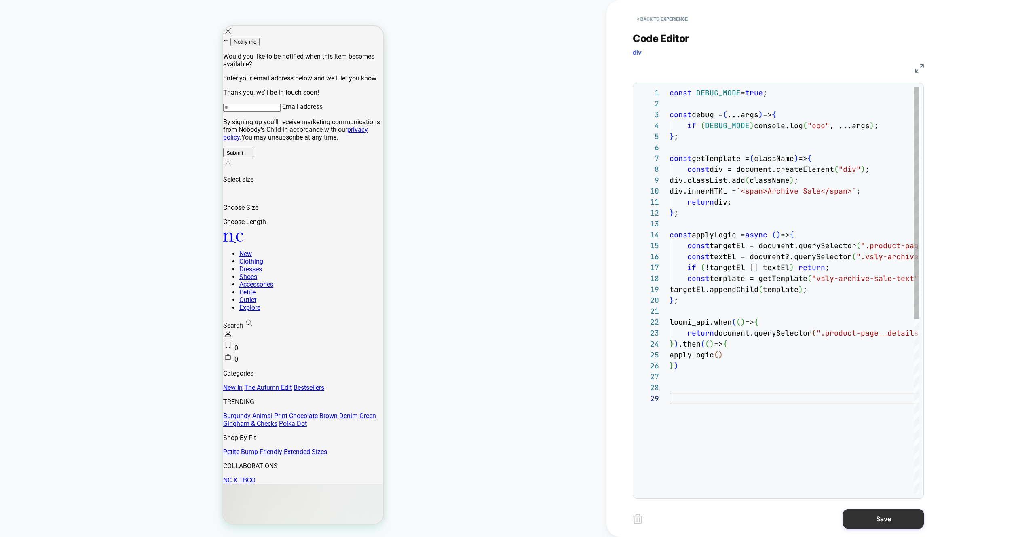
scroll to position [87, 0]
click at [882, 525] on button "Save" at bounding box center [883, 518] width 81 height 19
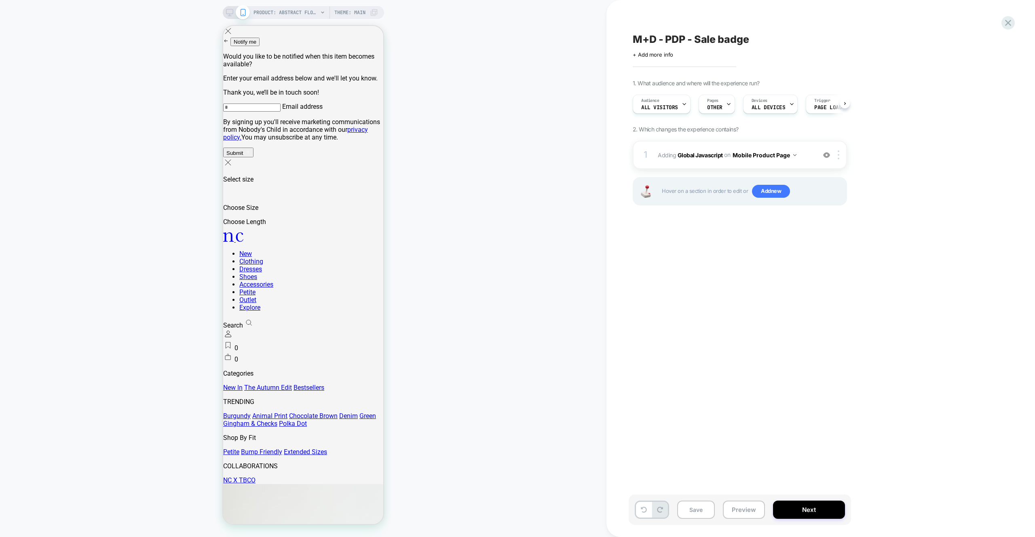
scroll to position [0, 0]
click at [782, 188] on span "Add new" at bounding box center [771, 191] width 38 height 13
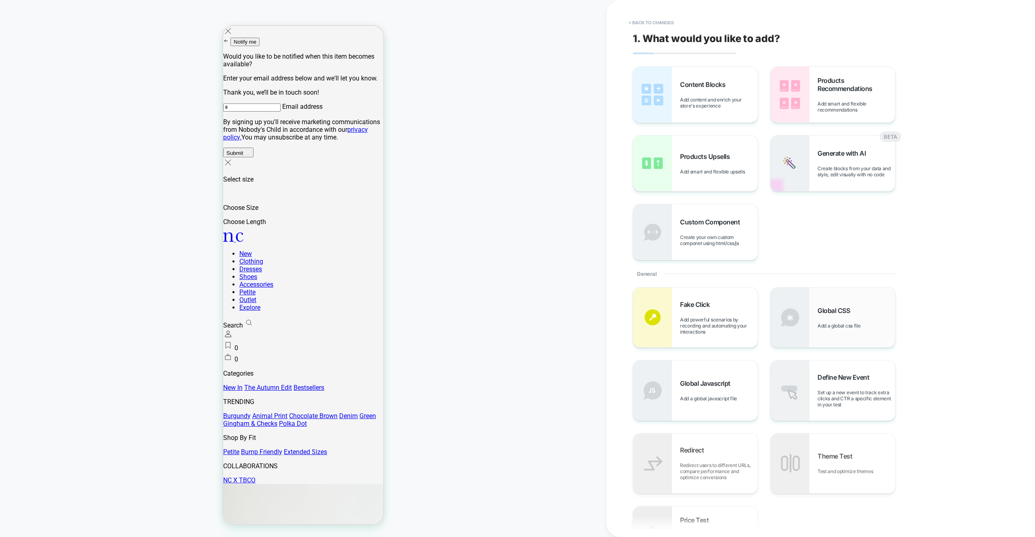
click at [849, 325] on span "Add a global css file" at bounding box center [840, 326] width 47 height 6
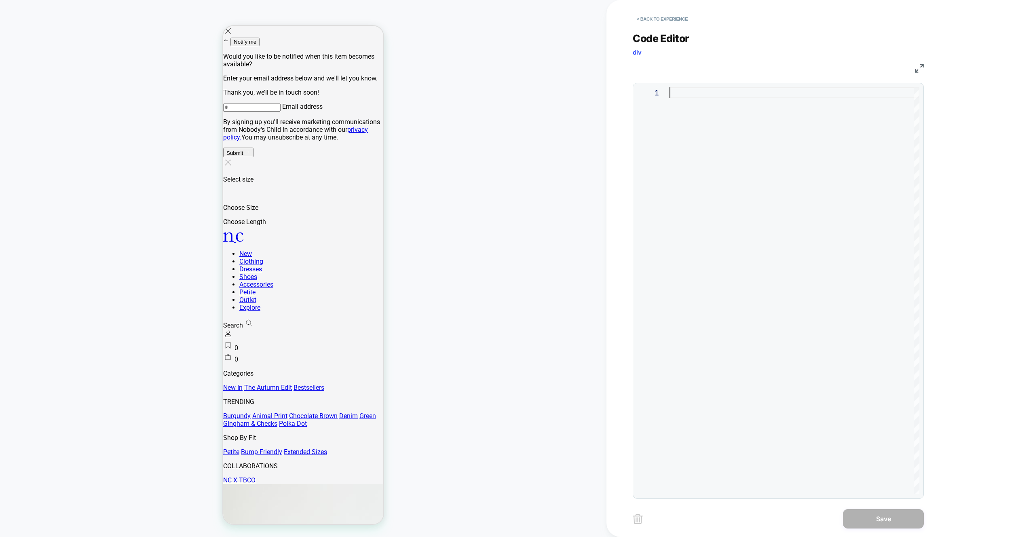
click at [806, 184] on div at bounding box center [794, 290] width 250 height 407
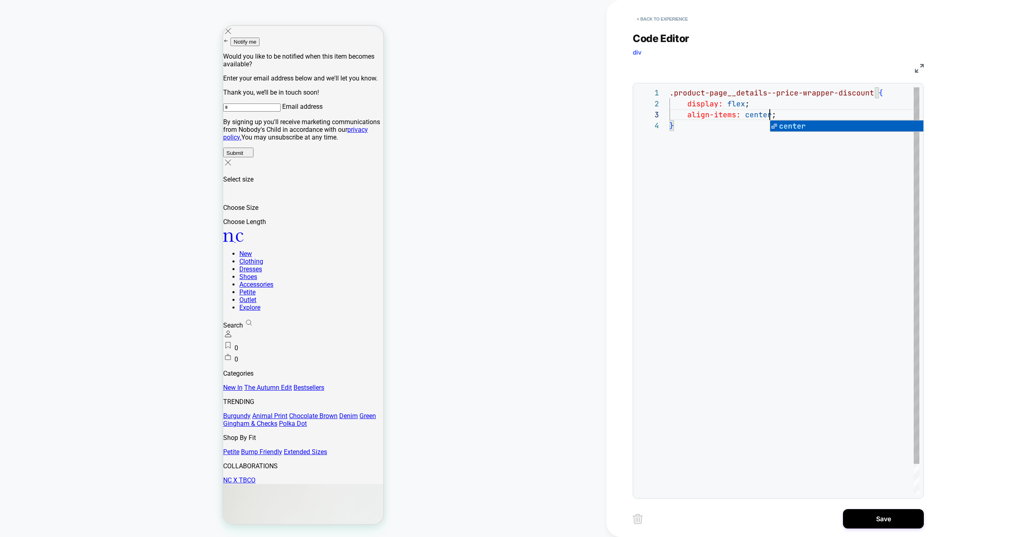
scroll to position [22, 100]
click at [696, 139] on div ".product-page__details--price-wrapper-discount { display: flex ; align-items: c…" at bounding box center [794, 306] width 250 height 439
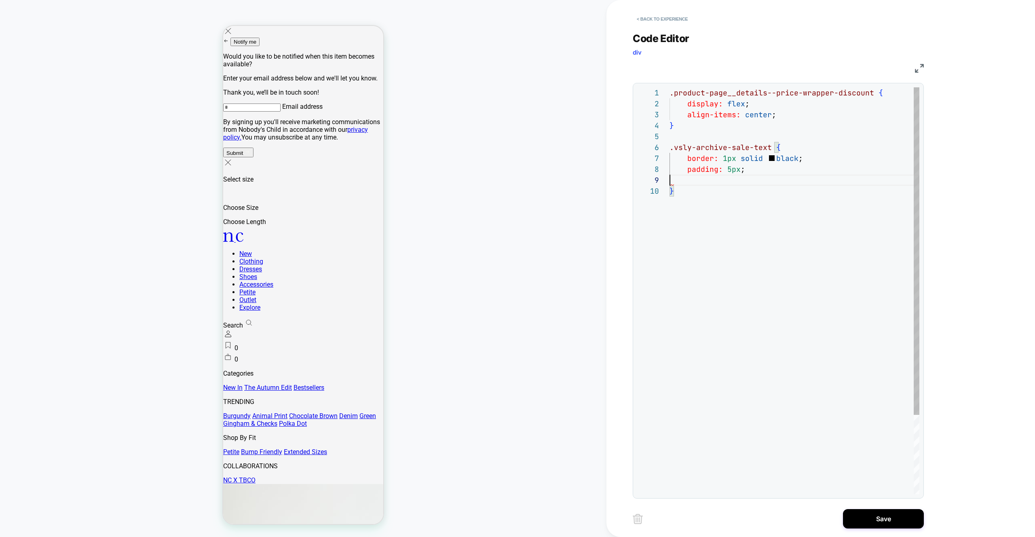
scroll to position [87, 0]
type textarea "**********"
drag, startPoint x: 686, startPoint y: 190, endPoint x: 825, endPoint y: 536, distance: 373.7
click at [686, 190] on div "}" at bounding box center [794, 191] width 250 height 11
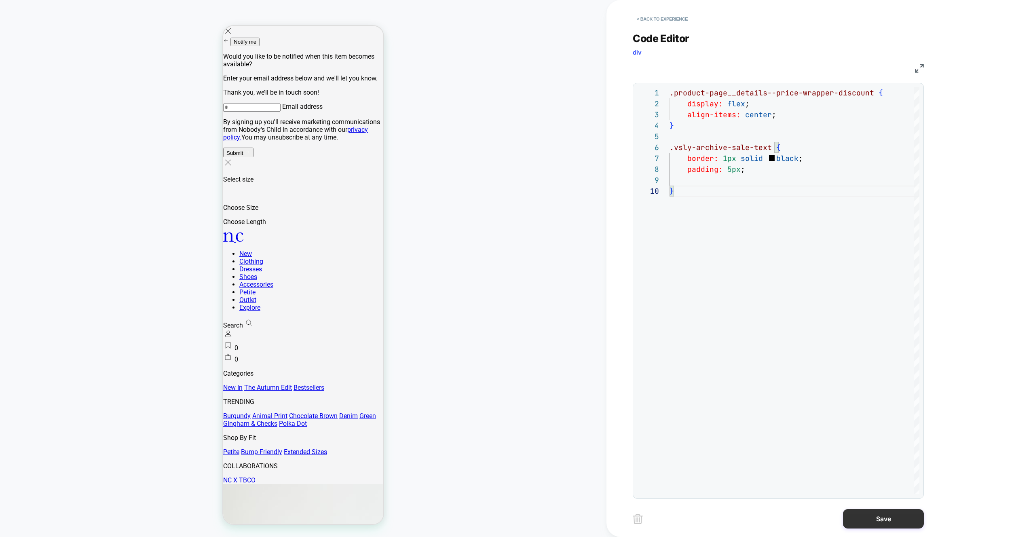
click at [884, 521] on button "Save" at bounding box center [883, 518] width 81 height 19
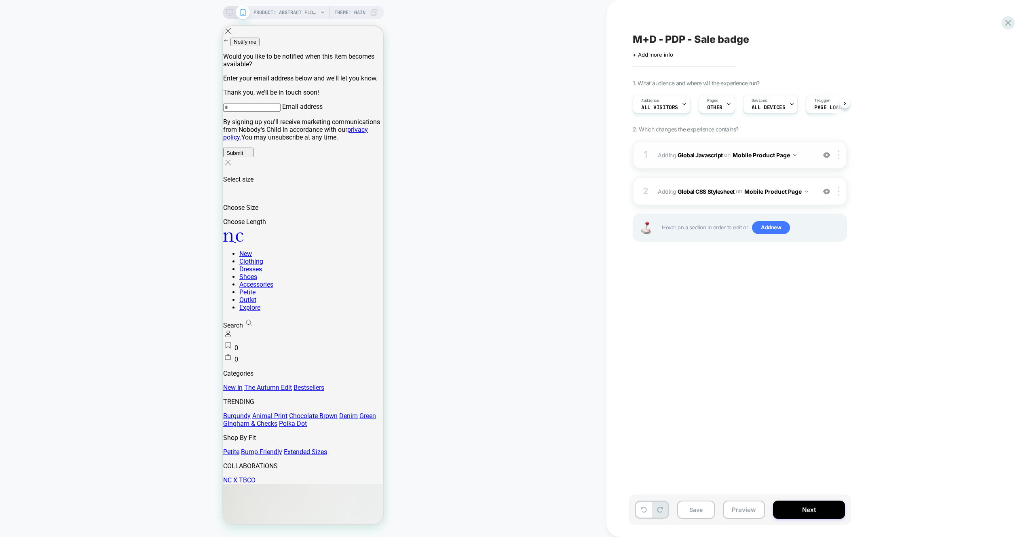
click at [806, 158] on span "Adding Global Javascript on Mobile Product Page" at bounding box center [735, 155] width 154 height 12
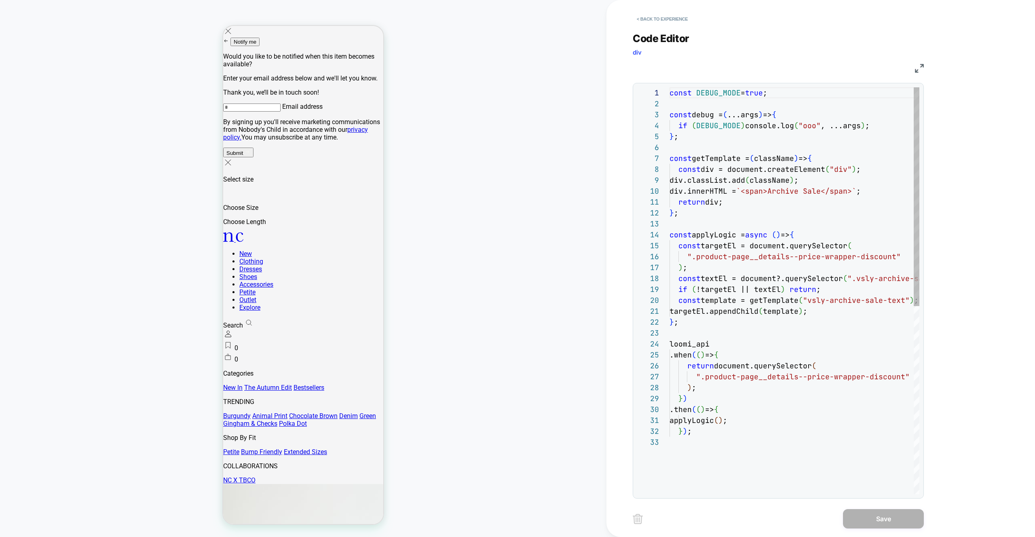
drag, startPoint x: 806, startPoint y: 158, endPoint x: 809, endPoint y: 161, distance: 4.9
click at [806, 155] on div "const DEBUG_MODE = true ; const debug = ( ...args ) => { if ( DEBUG_MODE ) cons…" at bounding box center [794, 465] width 250 height 756
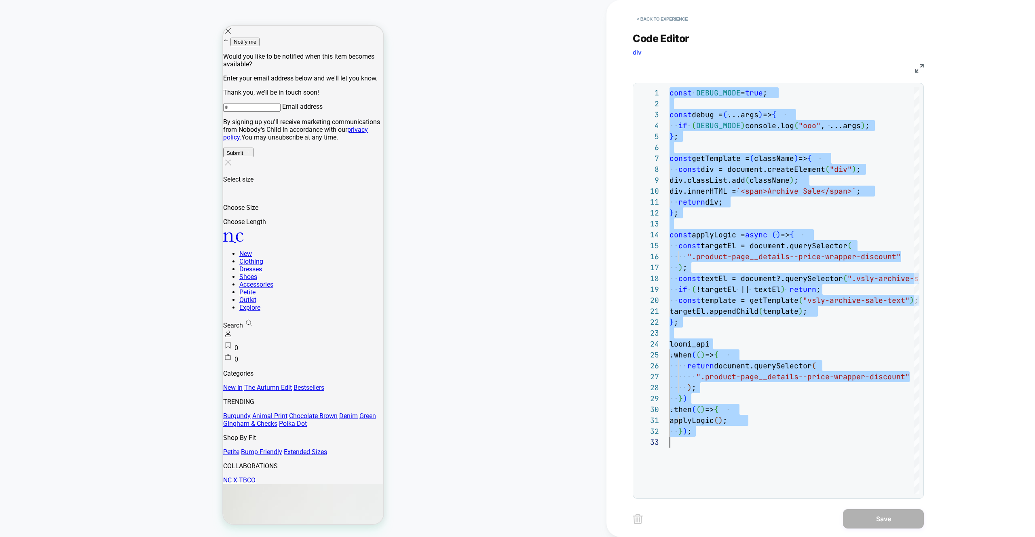
type textarea "**********"
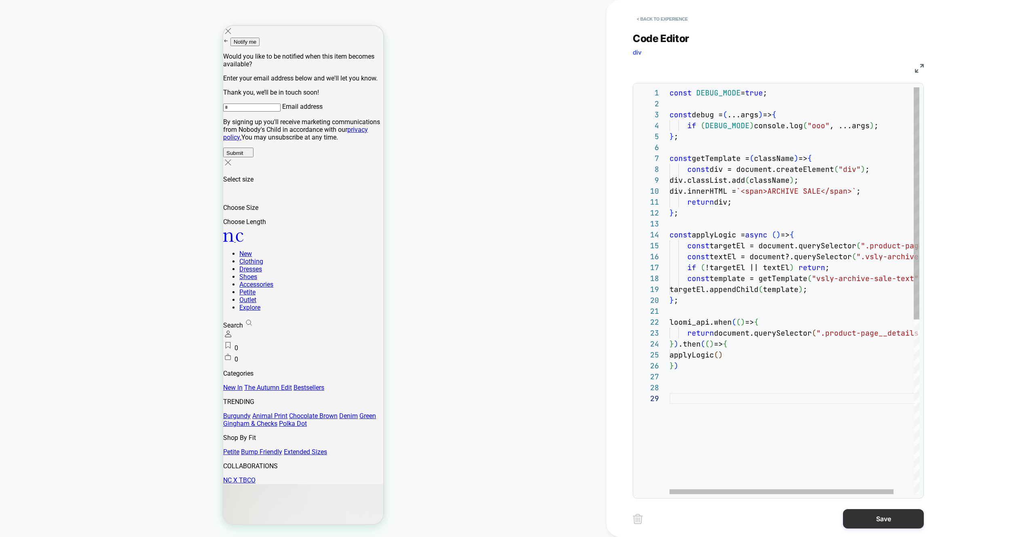
click at [860, 520] on button "Save" at bounding box center [883, 518] width 81 height 19
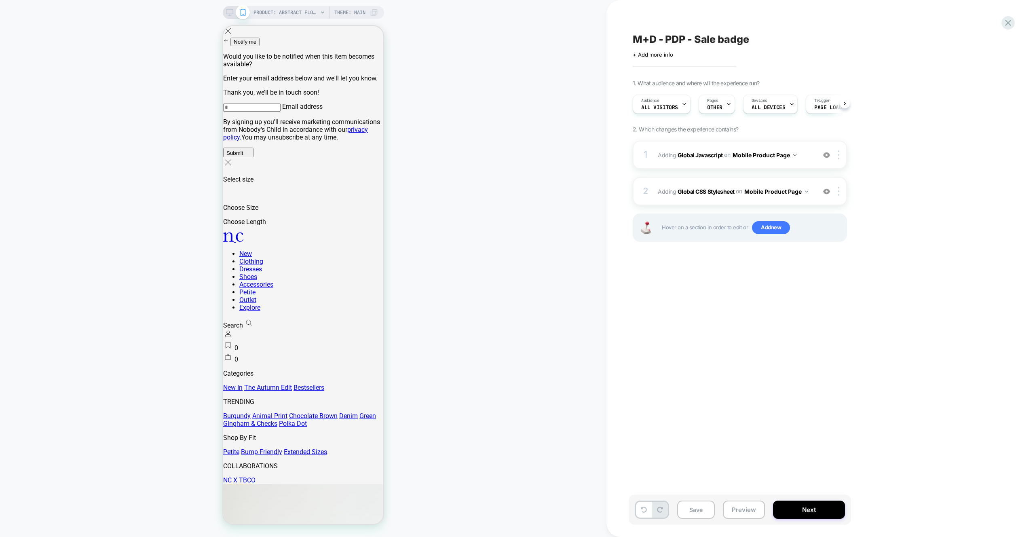
scroll to position [0, 0]
click at [761, 189] on button "Mobile Product Page" at bounding box center [776, 192] width 64 height 12
click at [836, 194] on div at bounding box center [839, 191] width 13 height 9
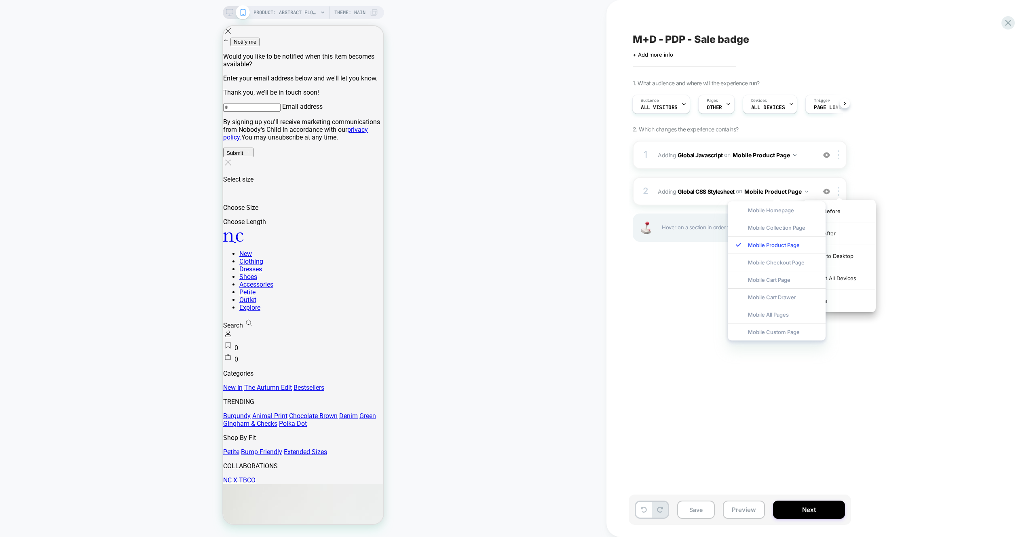
click at [847, 282] on div "Target All Devices" at bounding box center [839, 278] width 72 height 22
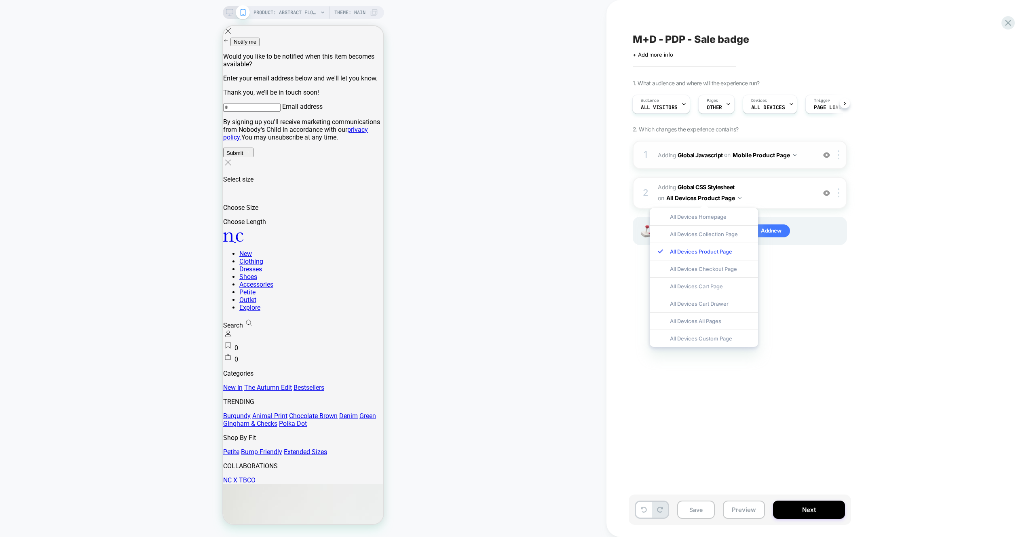
drag, startPoint x: 839, startPoint y: 158, endPoint x: 840, endPoint y: 169, distance: 11.0
click at [839, 158] on img at bounding box center [839, 154] width 2 height 9
drag, startPoint x: 840, startPoint y: 238, endPoint x: 829, endPoint y: 269, distance: 33.1
click at [840, 238] on div "Target All Devices" at bounding box center [839, 242] width 72 height 22
click at [829, 320] on div "M+D - PDP - Sale badge Click to edit experience details + Add more info 1. What…" at bounding box center [780, 268] width 303 height 521
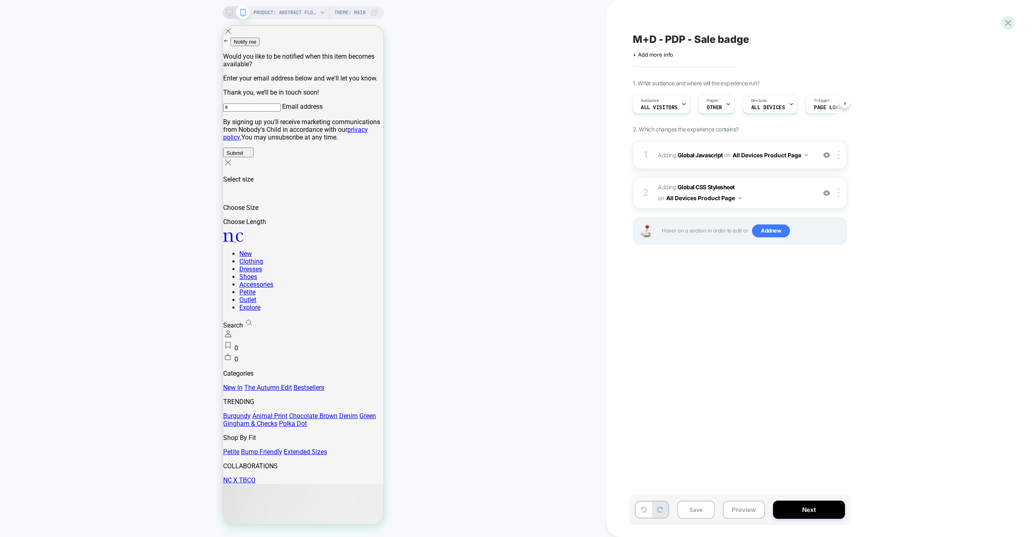
click at [770, 498] on div "Save Preview Next" at bounding box center [740, 509] width 222 height 30
click at [761, 506] on button "Preview" at bounding box center [744, 509] width 42 height 18
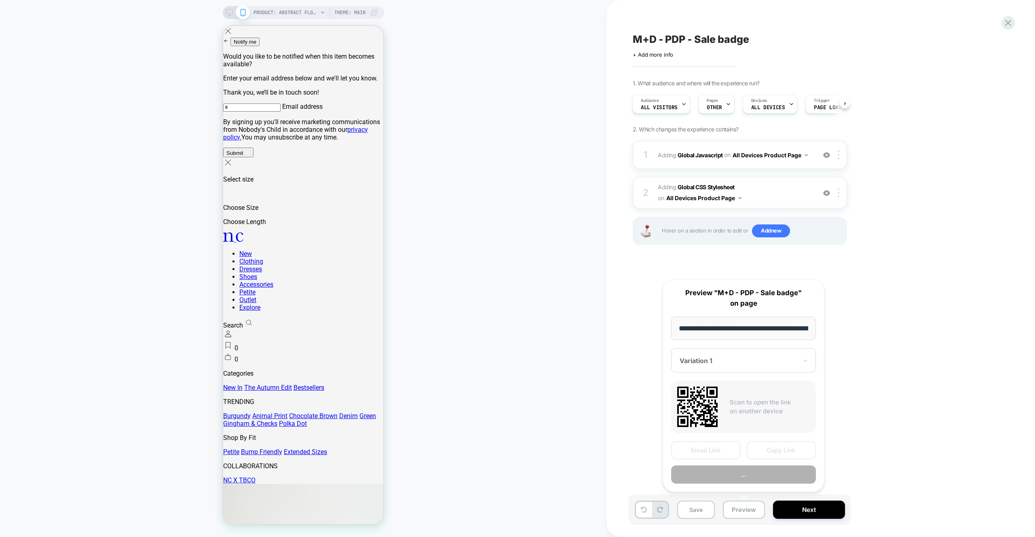
scroll to position [0, 225]
click at [758, 474] on button "Preview" at bounding box center [743, 475] width 145 height 18
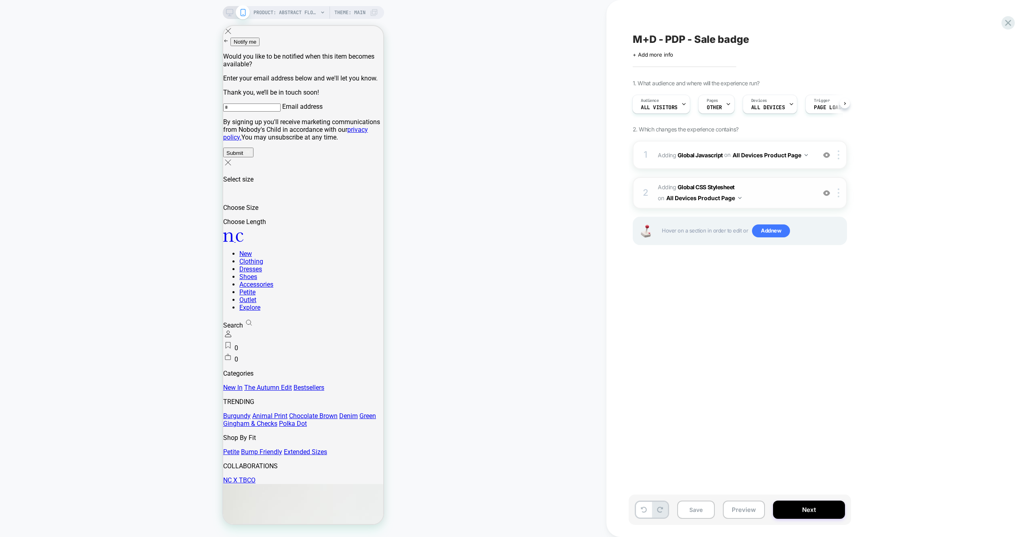
click at [781, 188] on span "Adding Global CSS Stylesheet on All Devices Product Page" at bounding box center [735, 193] width 154 height 22
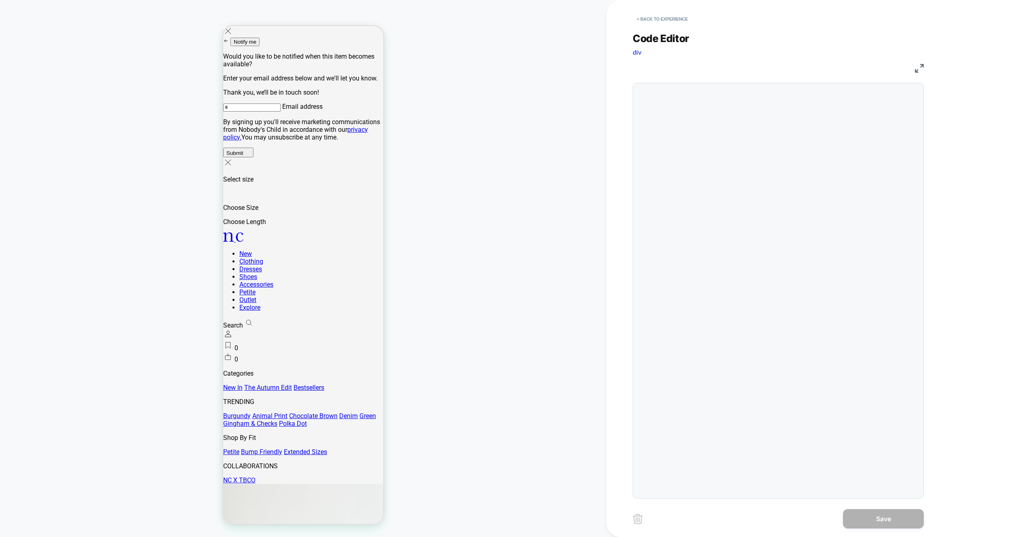
scroll to position [98, 0]
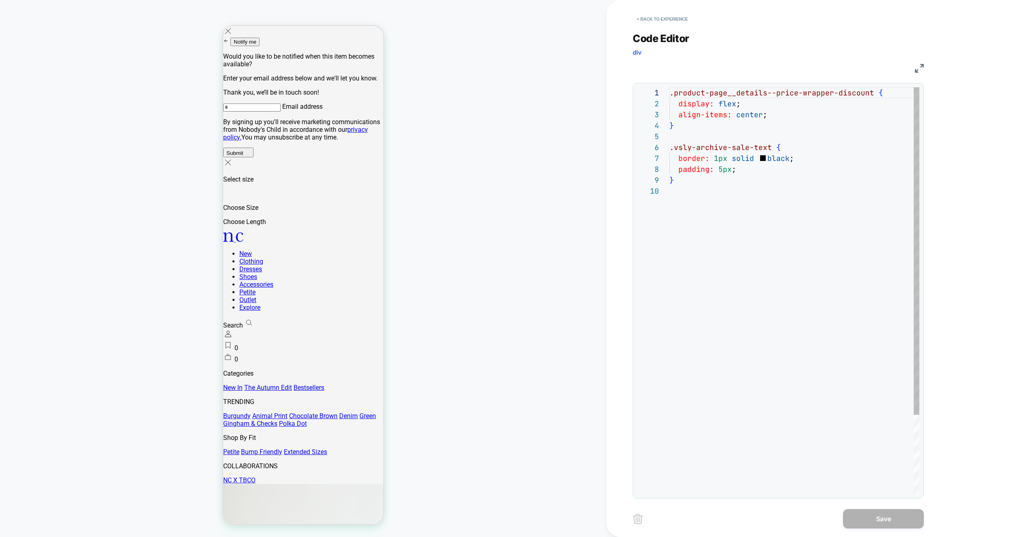
click at [766, 162] on div ".product-page__details--price-wrapper-discount { display: flex ; align-items: c…" at bounding box center [794, 339] width 250 height 505
click at [760, 169] on div ".product-page__details--price-wrapper-discount { display: flex ; align-items: c…" at bounding box center [794, 339] width 250 height 505
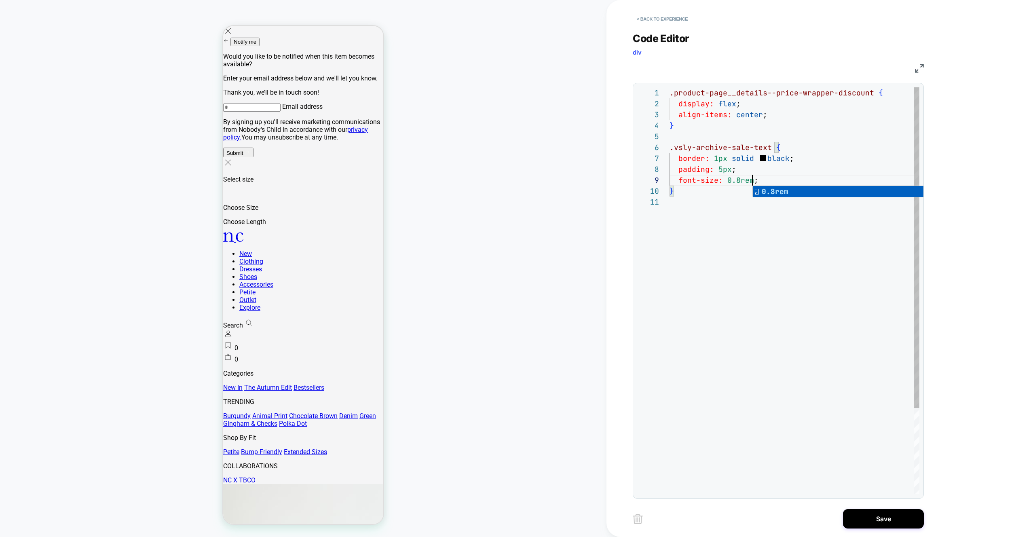
scroll to position [87, 83]
click at [786, 180] on div ".product-page__details--price-wrapper-discount { display: flex ; align-items: c…" at bounding box center [794, 345] width 250 height 516
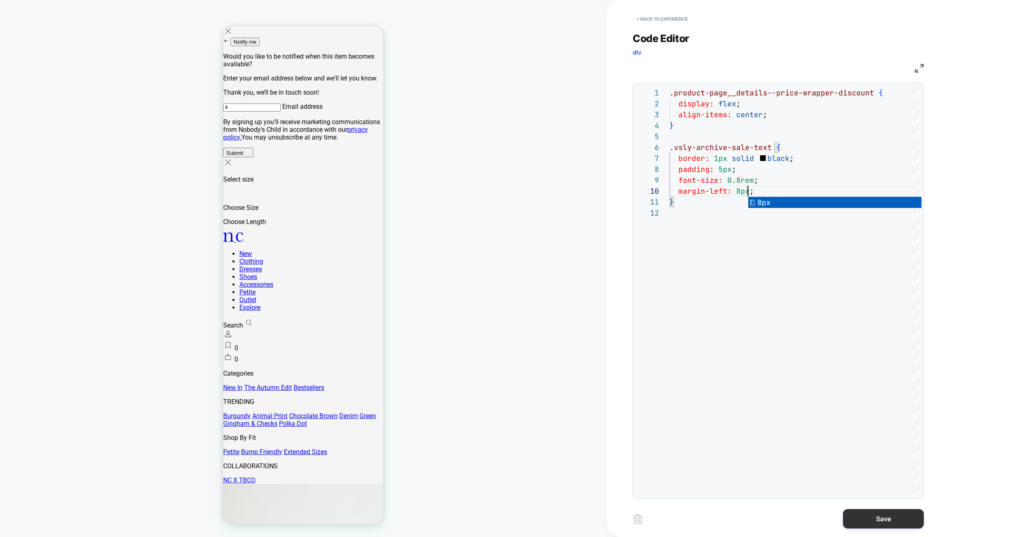
type textarea "**********"
click at [861, 519] on button "Save" at bounding box center [883, 518] width 81 height 19
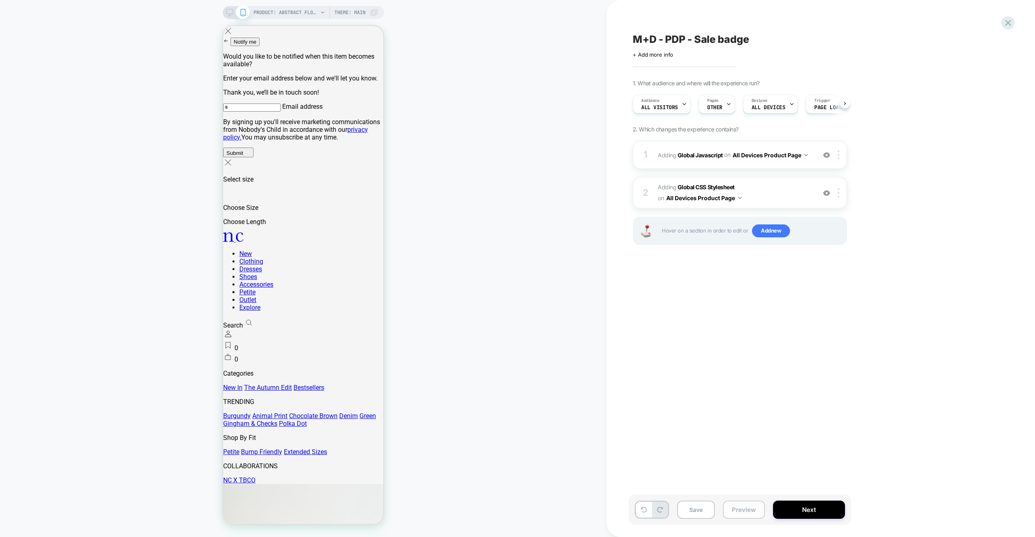
click at [744, 516] on button "Preview" at bounding box center [744, 509] width 42 height 18
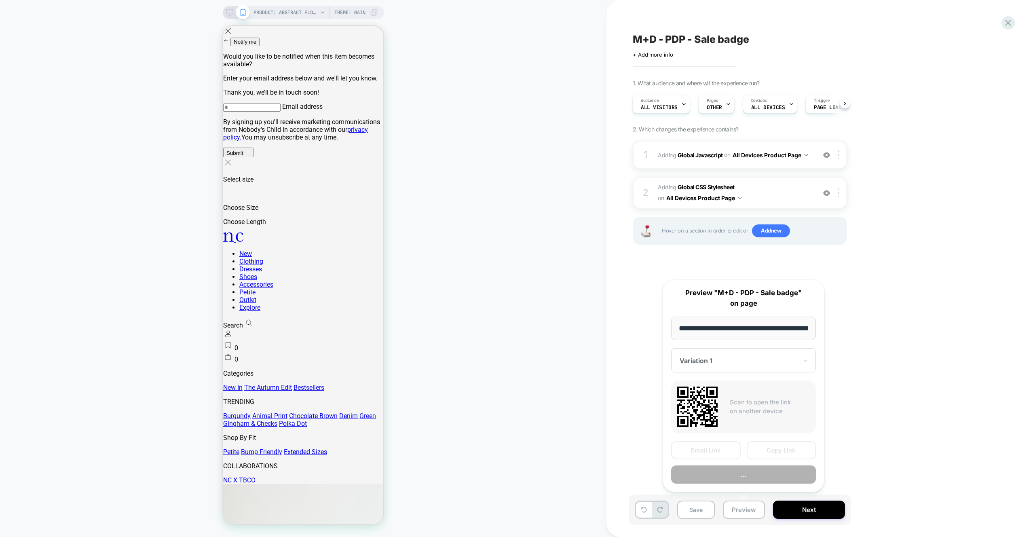
scroll to position [0, 0]
click at [734, 469] on button "..." at bounding box center [743, 475] width 145 height 18
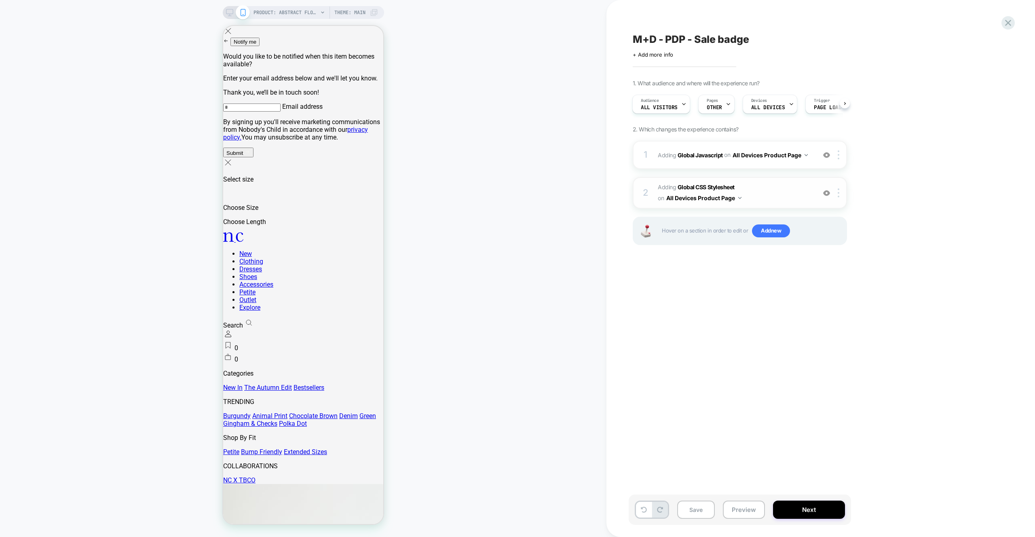
click at [782, 185] on span "Adding Global CSS Stylesheet on All Devices Product Page" at bounding box center [735, 193] width 154 height 22
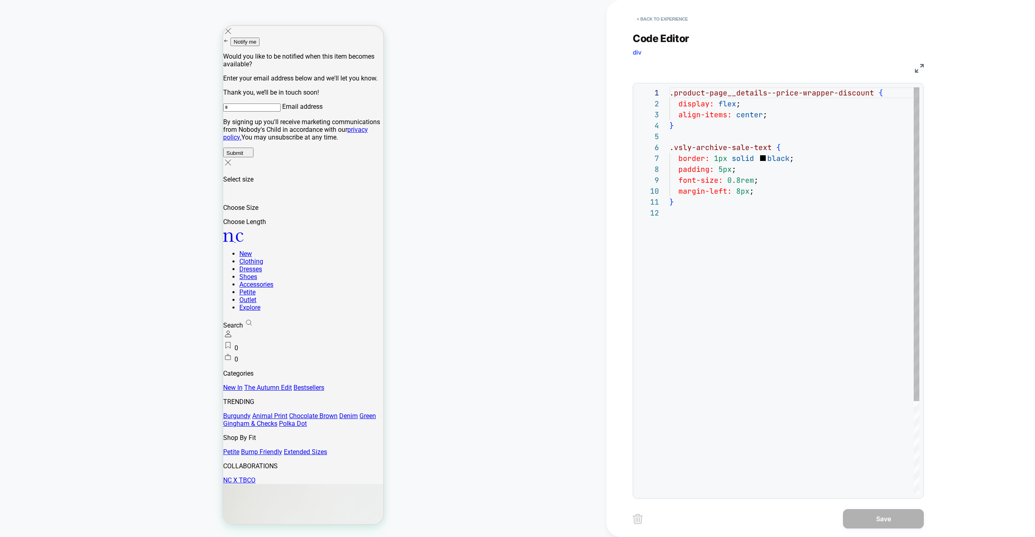
scroll to position [109, 0]
click at [722, 174] on div ".product-page__details--price-wrapper-discount { display: flex ; align-items: c…" at bounding box center [794, 350] width 250 height 527
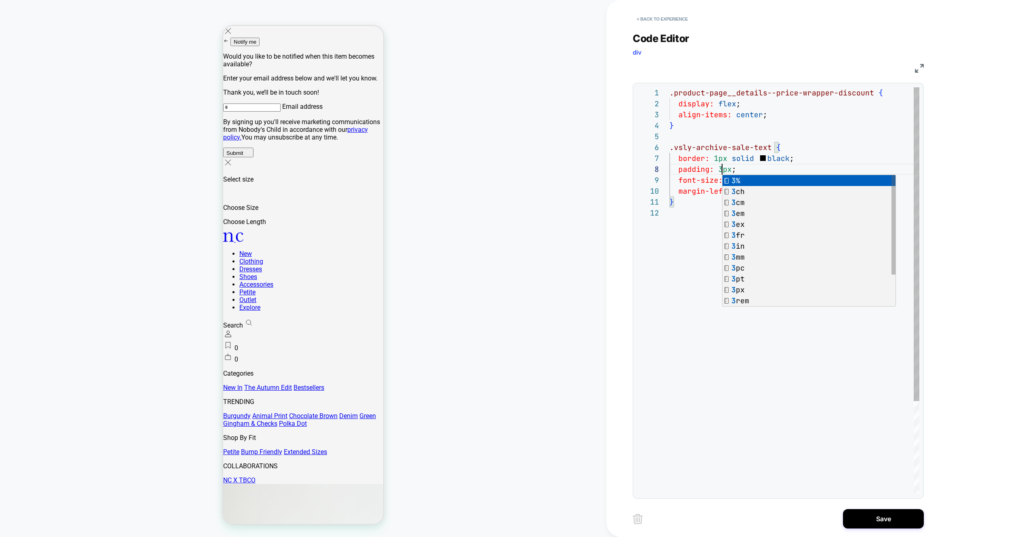
scroll to position [76, 53]
type textarea "**********"
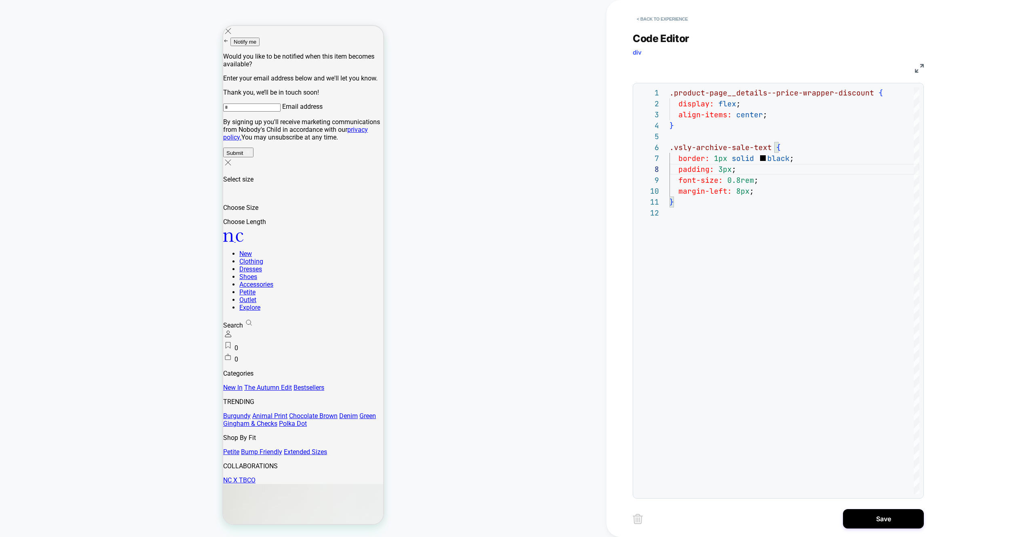
click at [882, 529] on div "**********" at bounding box center [784, 268] width 303 height 537
click at [879, 520] on button "Save" at bounding box center [883, 518] width 81 height 19
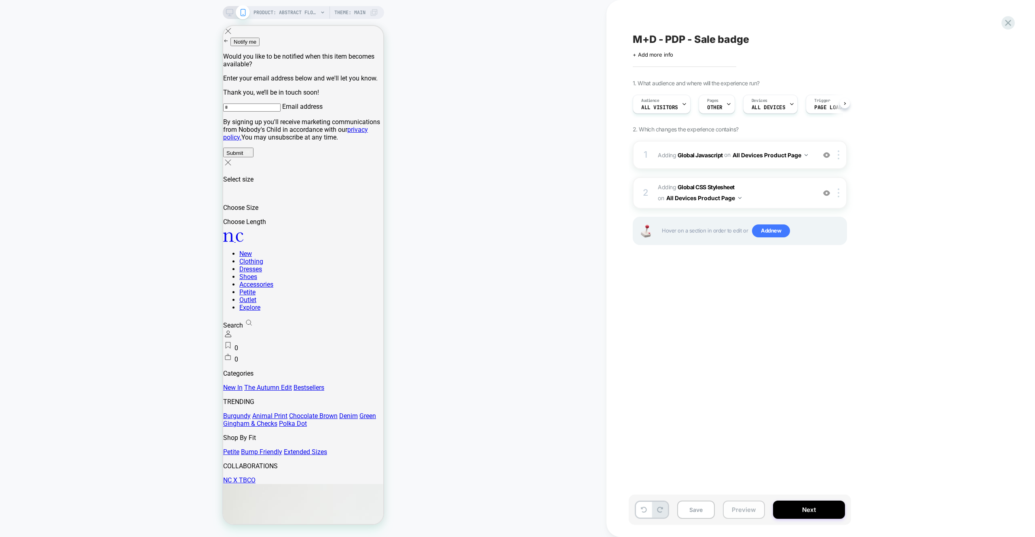
click at [761, 512] on button "Preview" at bounding box center [744, 509] width 42 height 18
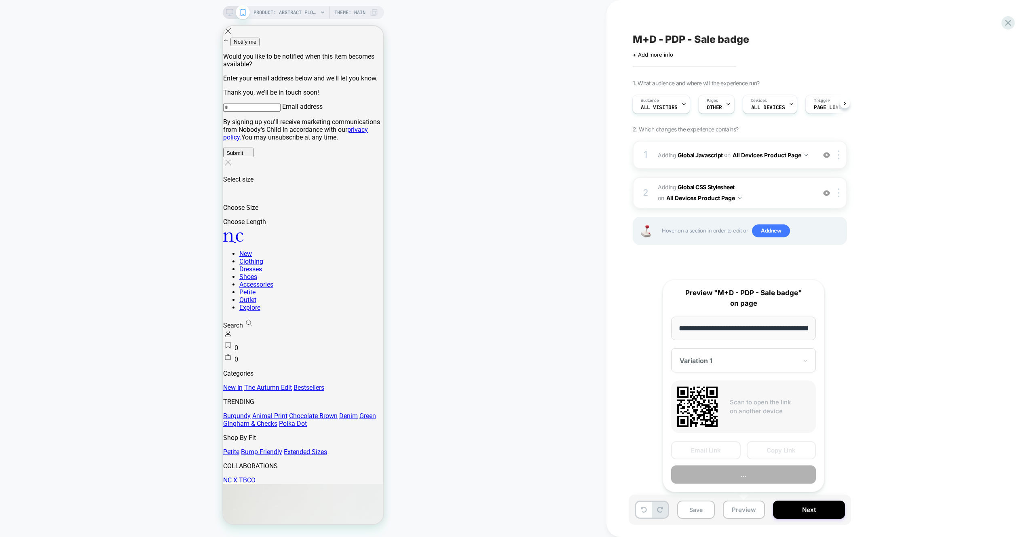
scroll to position [0, 225]
click at [741, 479] on button "Preview" at bounding box center [743, 475] width 145 height 18
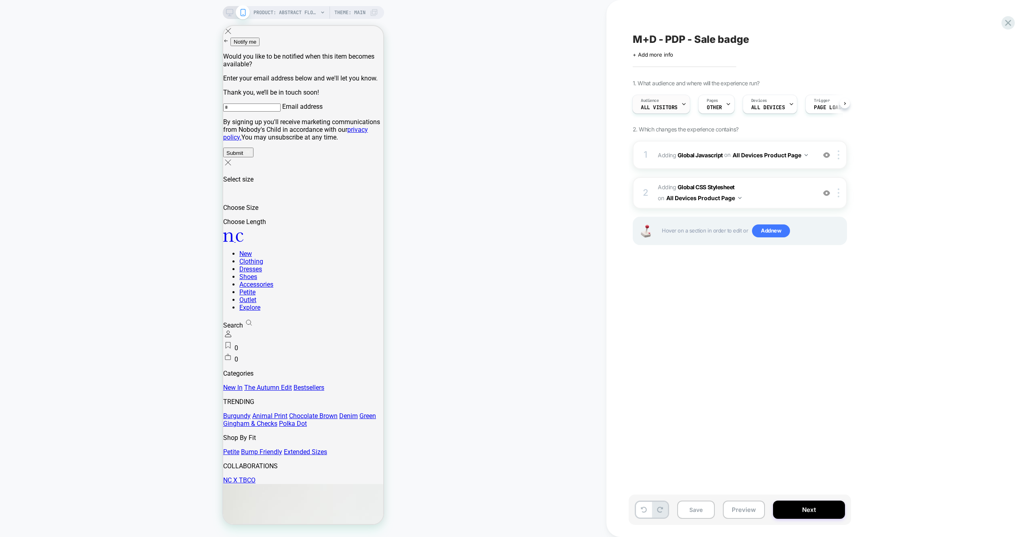
click at [671, 107] on span "All Visitors" at bounding box center [659, 108] width 37 height 6
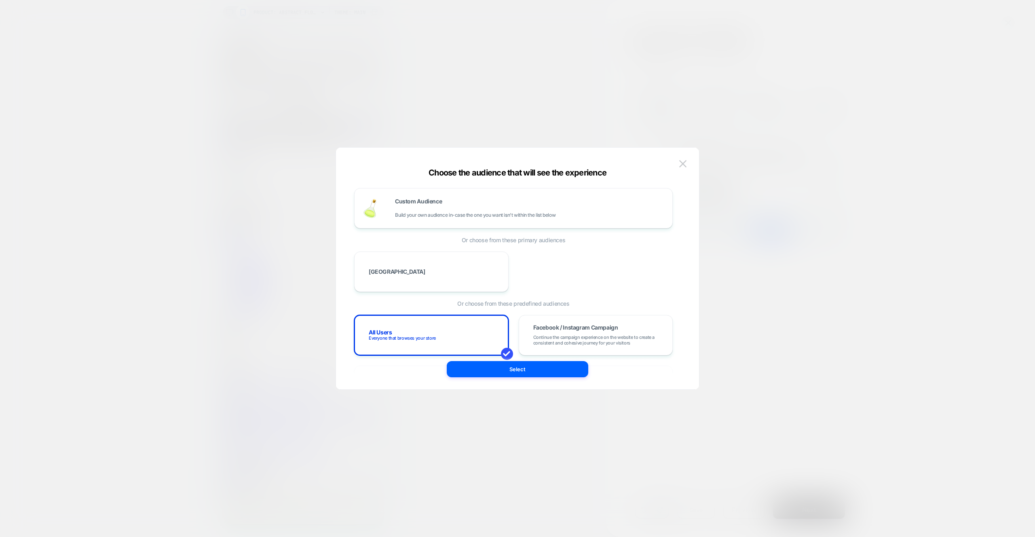
click at [680, 160] on img at bounding box center [682, 163] width 7 height 7
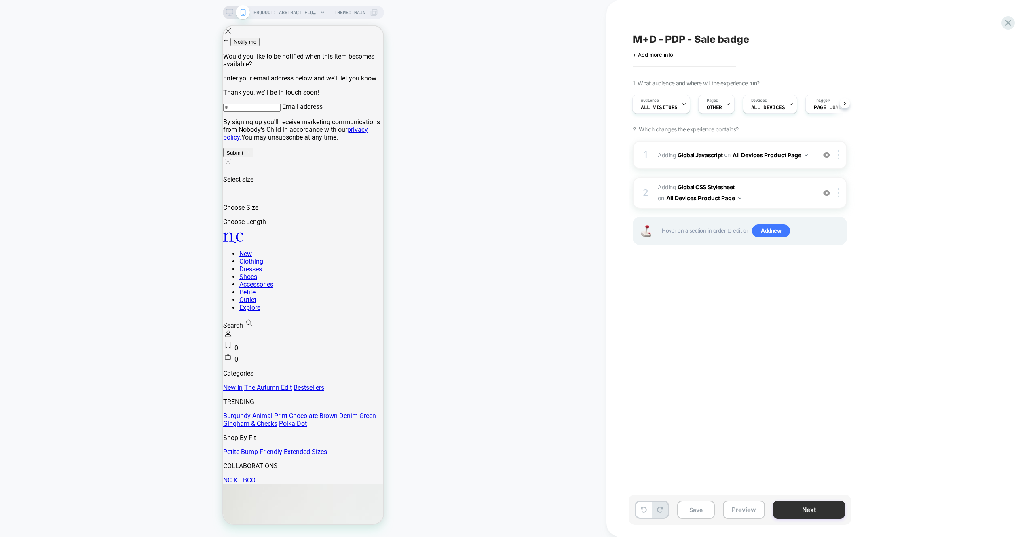
click at [798, 510] on button "Next" at bounding box center [809, 509] width 72 height 18
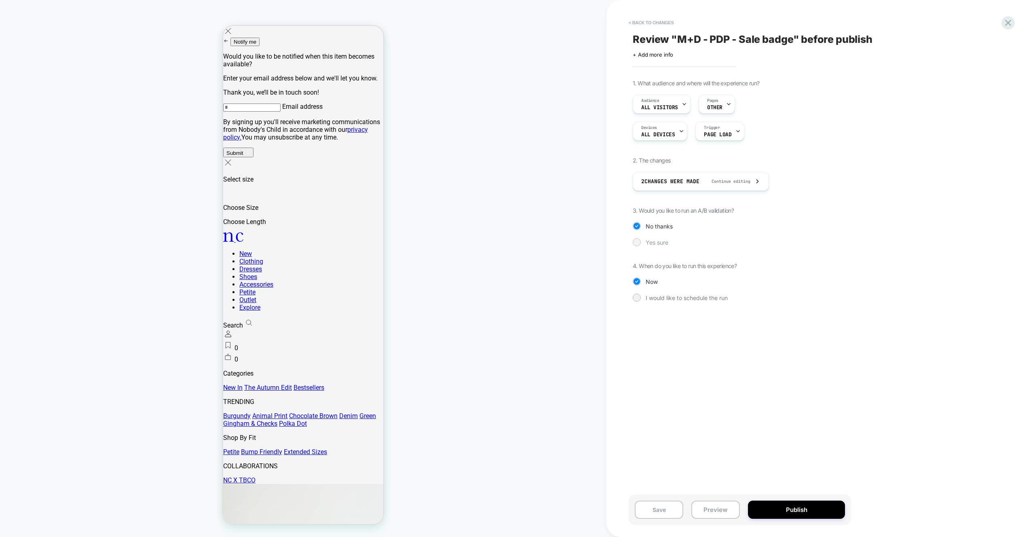
click at [664, 240] on span "Yes sure" at bounding box center [657, 242] width 23 height 7
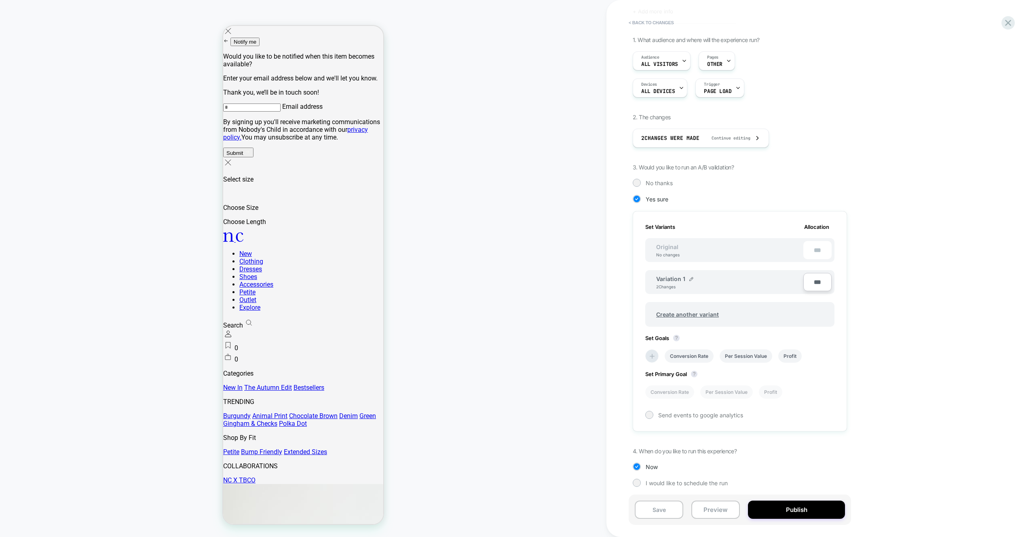
scroll to position [46, 0]
click at [641, 20] on button "< Back to changes" at bounding box center [651, 22] width 53 height 13
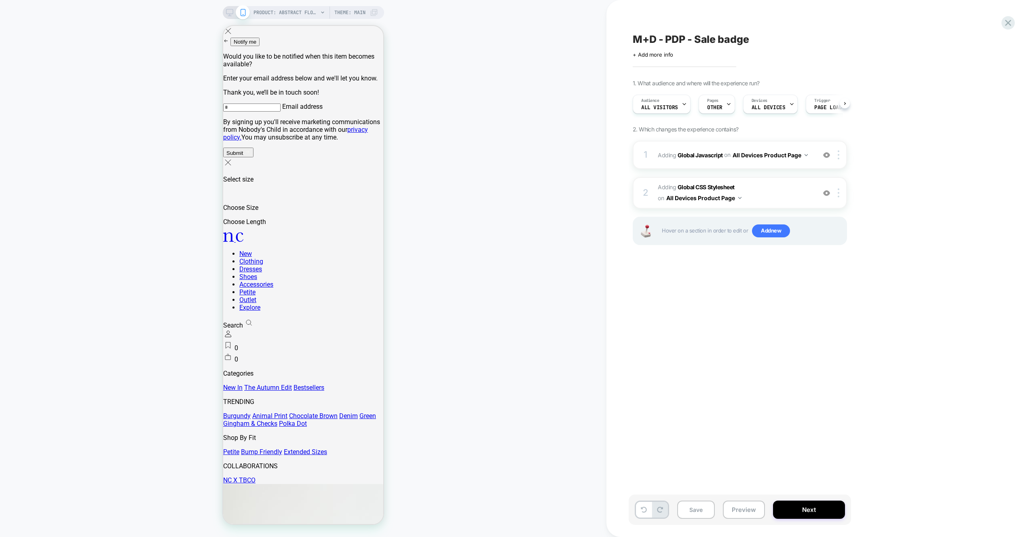
scroll to position [0, 0]
click at [768, 167] on div "1 Adding Global Javascript on All Devices Product Page Add Before Add After Tar…" at bounding box center [740, 155] width 214 height 28
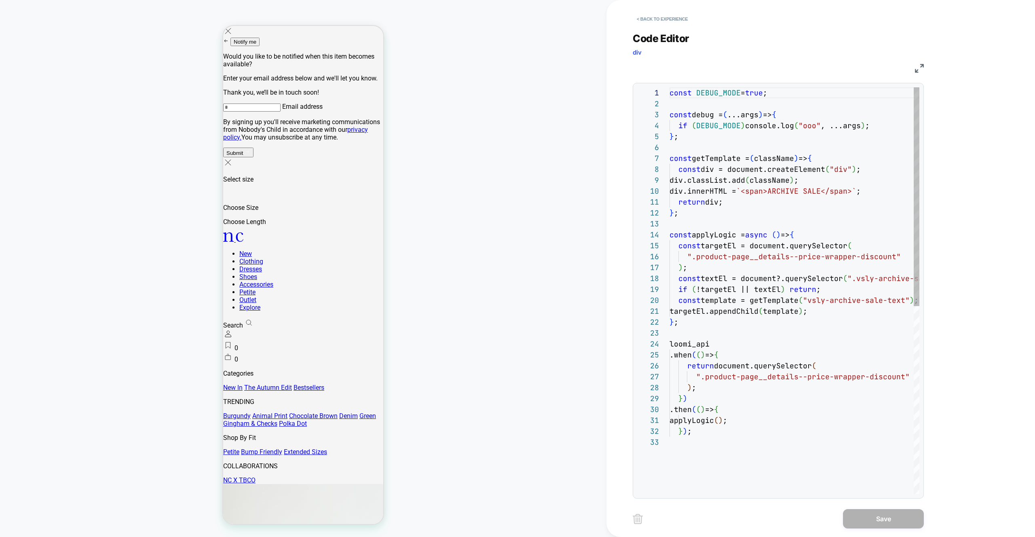
click at [795, 167] on div "const DEBUG_MODE = true ; const debug = ( ...args ) => { if ( DEBUG_MODE ) cons…" at bounding box center [794, 465] width 250 height 756
type textarea "**********"
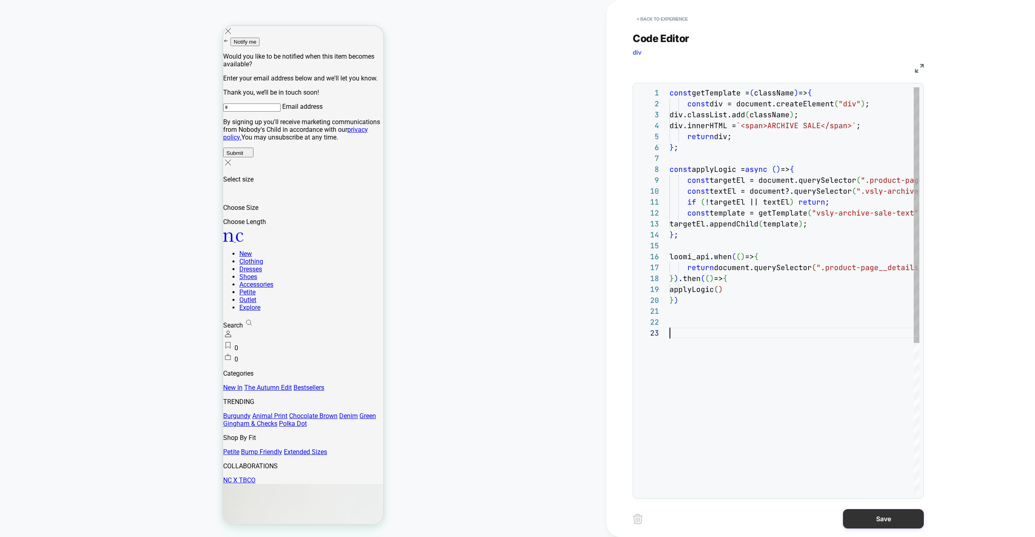
scroll to position [22, 0]
click at [853, 515] on button "Save" at bounding box center [883, 518] width 81 height 19
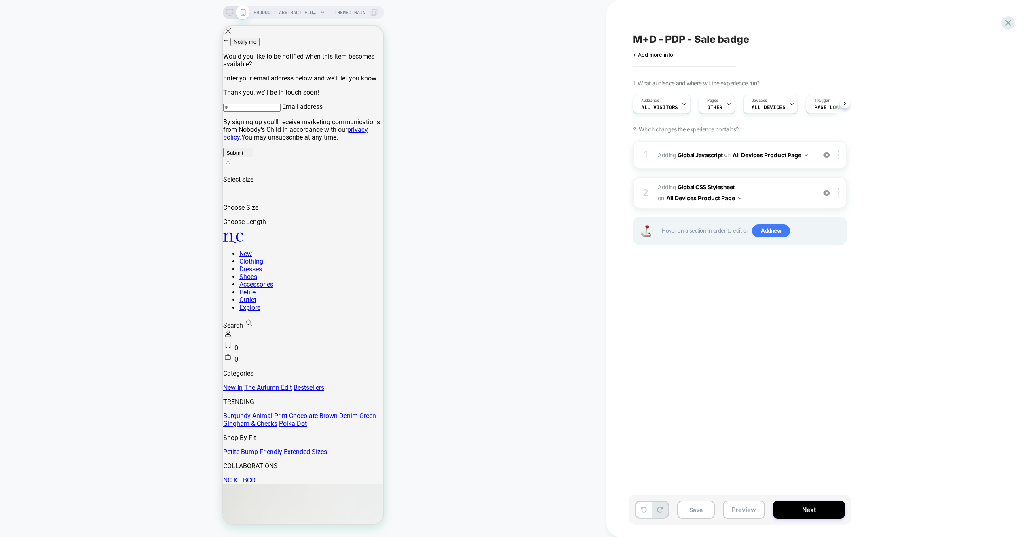
scroll to position [0, 0]
click at [804, 505] on button "Next" at bounding box center [809, 509] width 72 height 18
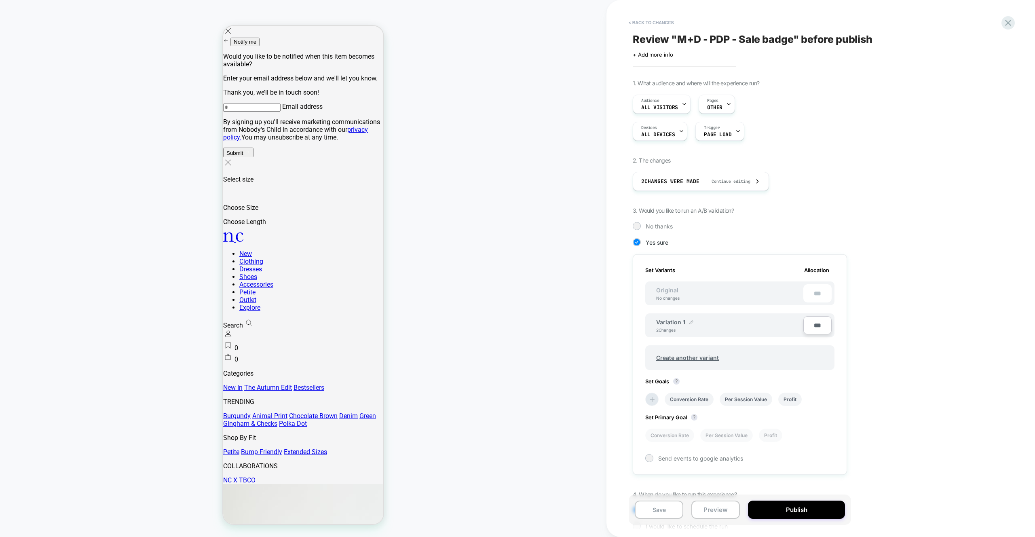
click at [689, 319] on div at bounding box center [691, 322] width 4 height 6
click at [669, 324] on input "**********" at bounding box center [685, 326] width 59 height 16
type input "*"
type input "*****"
click at [755, 323] on button "Save" at bounding box center [744, 326] width 27 height 12
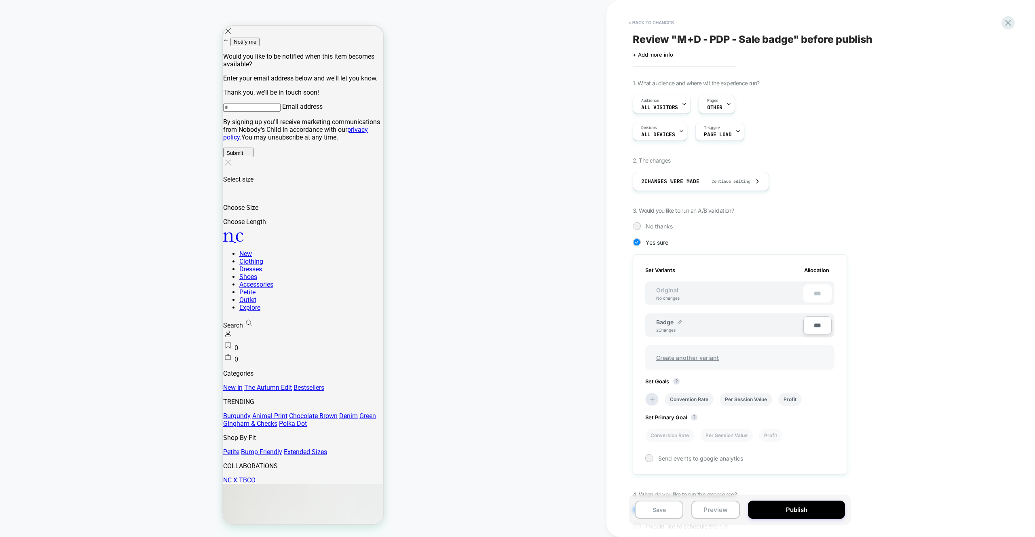
click at [704, 351] on span "Create another variant" at bounding box center [687, 357] width 79 height 19
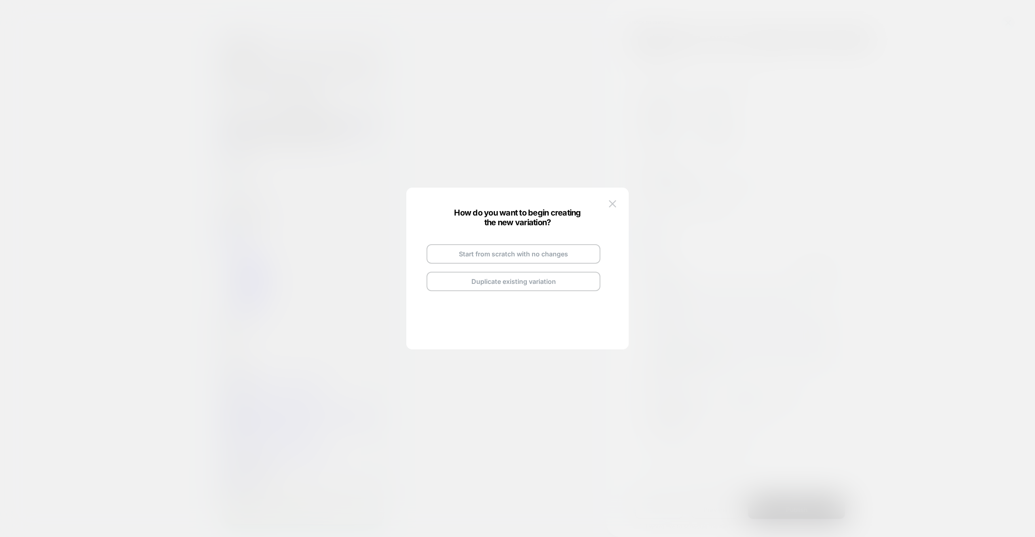
click at [489, 282] on button "Duplicate existing variation" at bounding box center [513, 281] width 174 height 19
click at [544, 243] on img at bounding box center [544, 245] width 4 height 4
click at [493, 237] on input "**********" at bounding box center [503, 244] width 59 height 16
type input "**********"
click at [573, 247] on button "Save" at bounding box center [563, 245] width 28 height 12
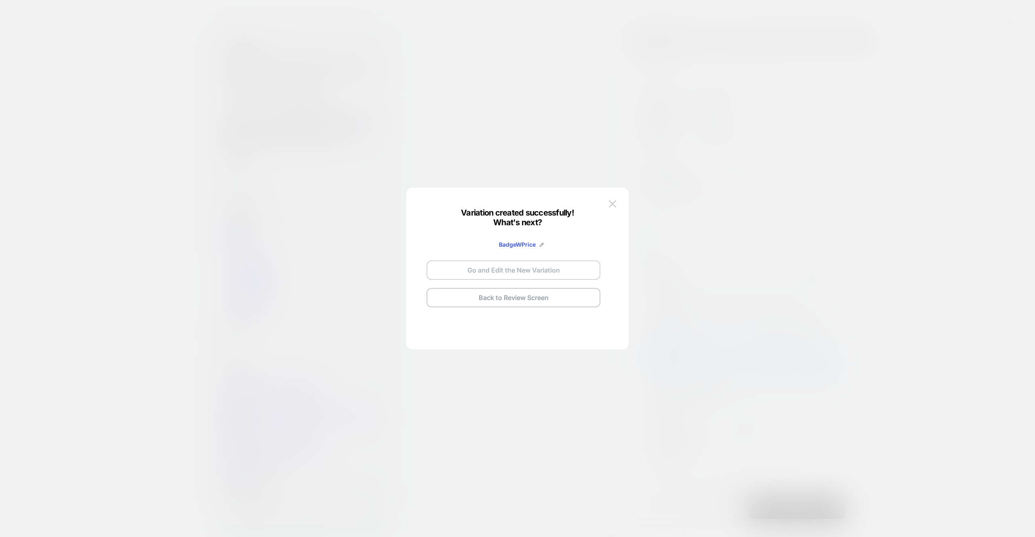
click at [540, 277] on button "Go and Edit the New Variation" at bounding box center [513, 269] width 174 height 19
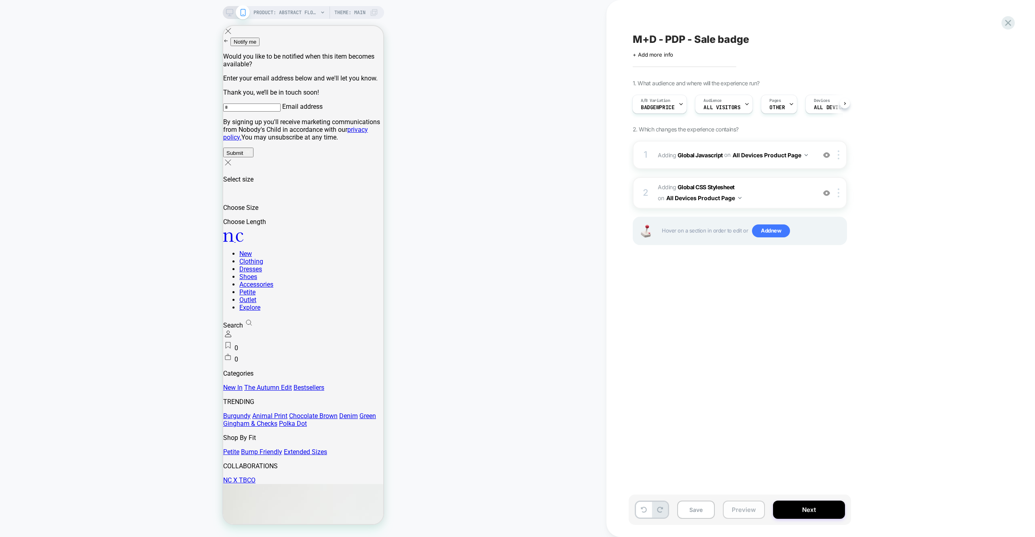
drag, startPoint x: 739, startPoint y: 511, endPoint x: 737, endPoint y: 501, distance: 10.3
click at [739, 511] on button "Preview" at bounding box center [744, 509] width 42 height 18
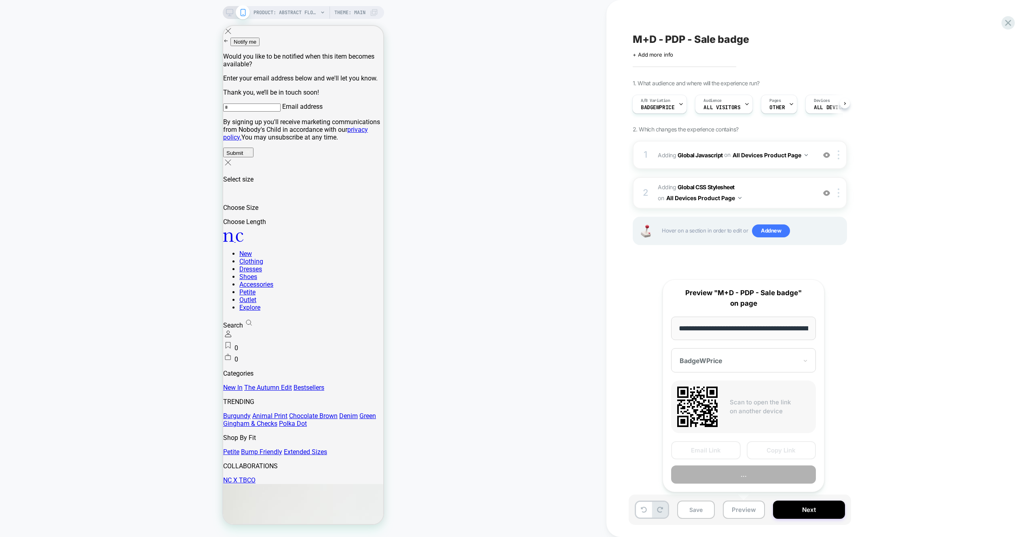
scroll to position [0, 225]
click at [726, 472] on button "Preview" at bounding box center [743, 475] width 145 height 18
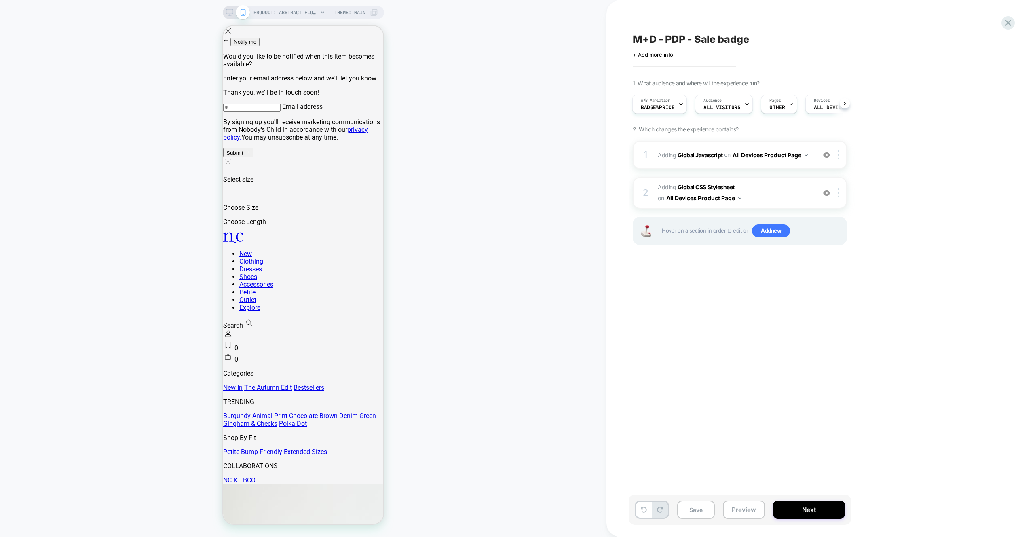
click at [778, 171] on div "1 Adding Global Javascript on All Devices Product Page Add Before Add After Tar…" at bounding box center [740, 203] width 214 height 125
click at [777, 166] on div "1 Adding Global Javascript on All Devices Product Page Add Before Add After Tar…" at bounding box center [740, 155] width 214 height 28
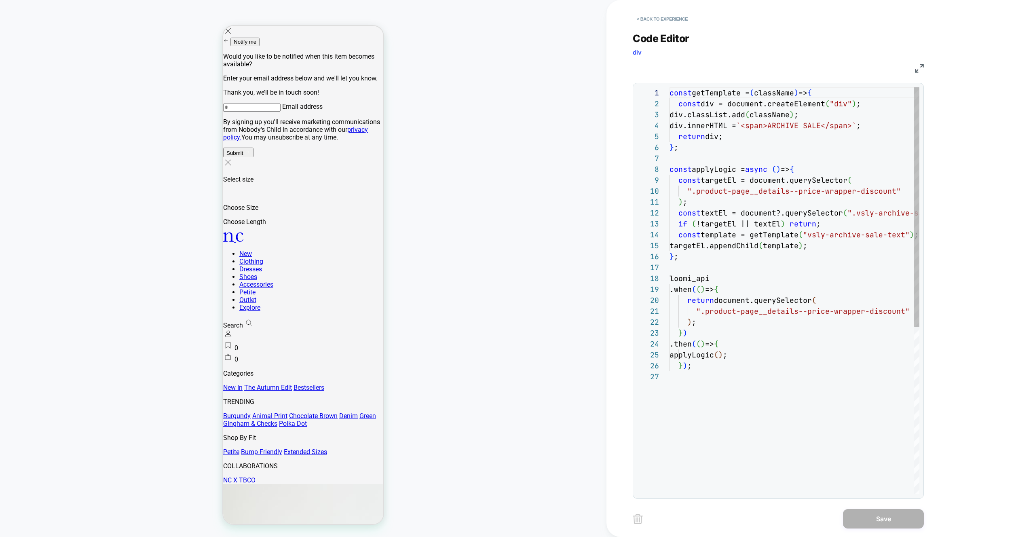
click at [778, 167] on div "const getTemplate = ( className ) => { const div = document.createElement ( "di…" at bounding box center [794, 432] width 250 height 690
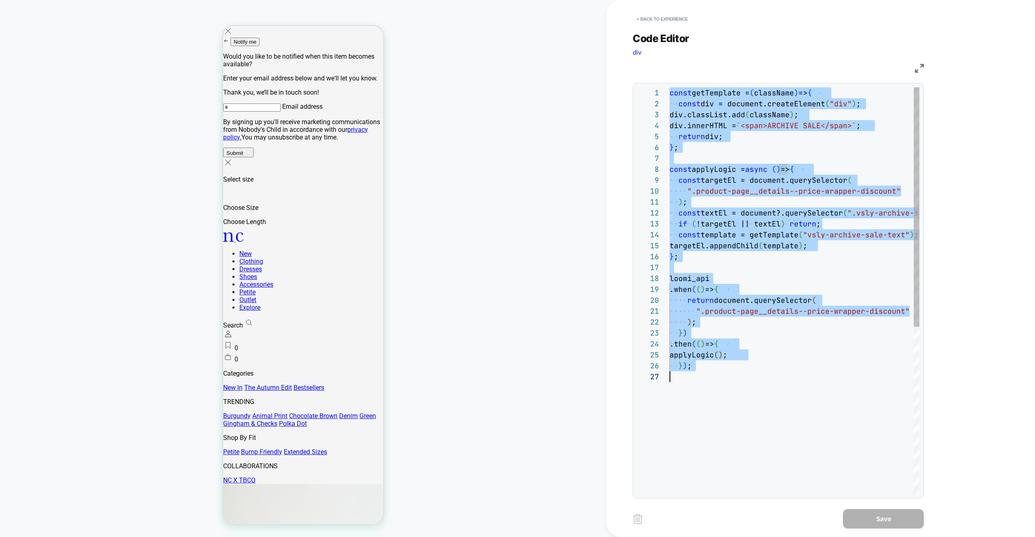
scroll to position [44, 13]
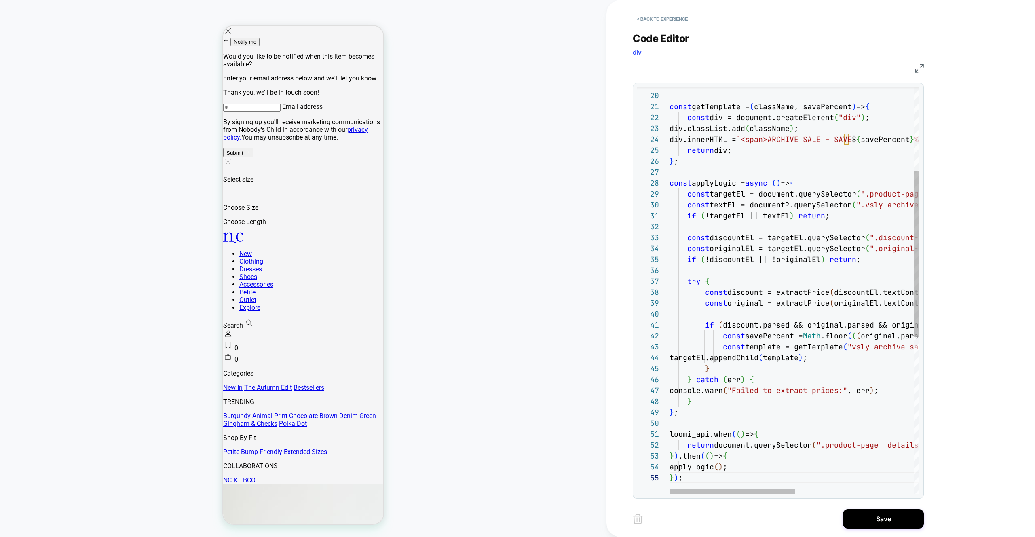
click at [779, 395] on div "const getTemplate = ( className, savePercent ) => { const div = document.create…" at bounding box center [912, 381] width 486 height 996
click at [703, 393] on div "const getTemplate = ( className, savePercent ) => { const div = document.create…" at bounding box center [912, 381] width 486 height 996
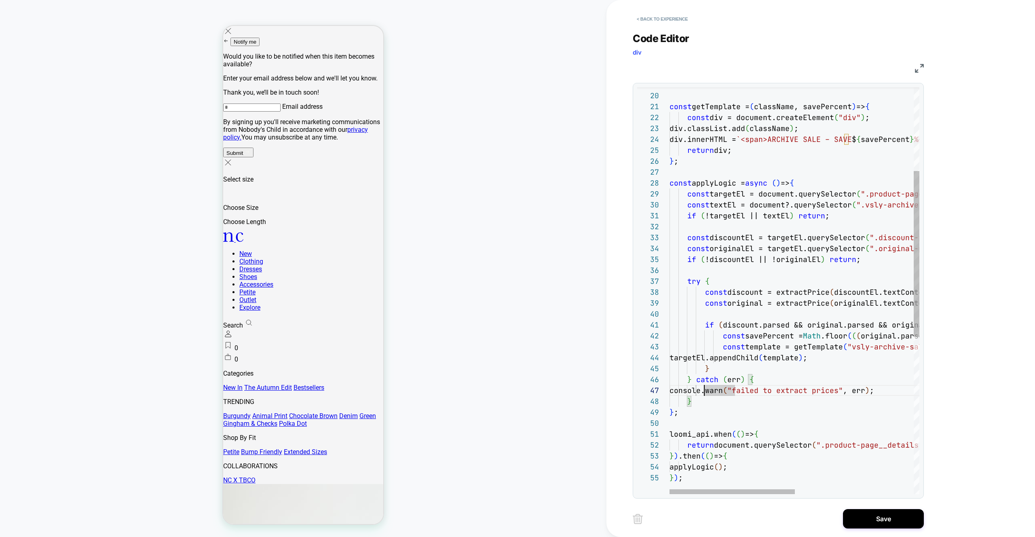
click at [707, 388] on div "const getTemplate = ( className, savePercent ) => { const div = document.create…" at bounding box center [912, 381] width 486 height 996
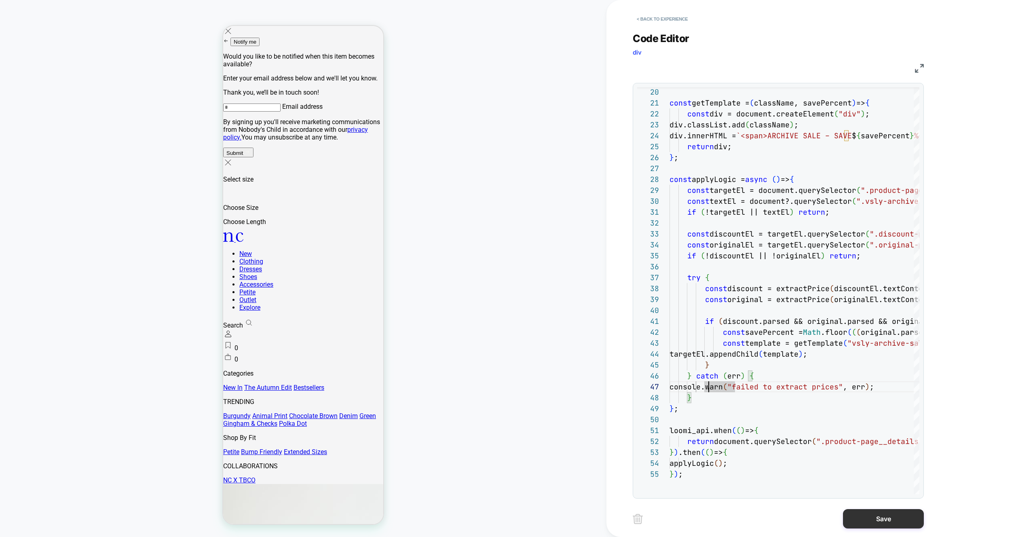
type textarea "**********"
click at [899, 516] on button "Save" at bounding box center [883, 518] width 81 height 19
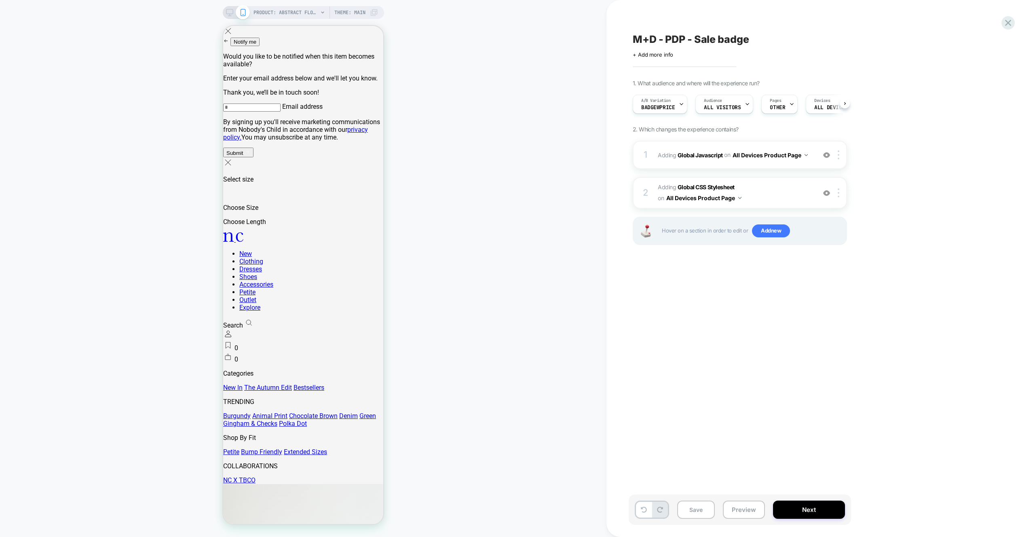
click at [756, 506] on button "Preview" at bounding box center [744, 509] width 42 height 18
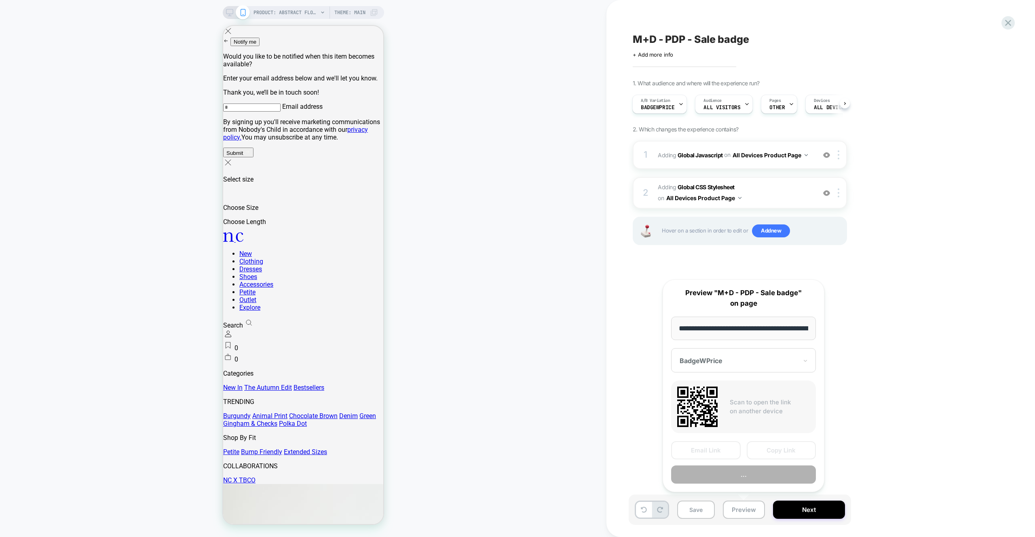
scroll to position [0, 225]
click at [748, 477] on button "Preview" at bounding box center [743, 475] width 145 height 18
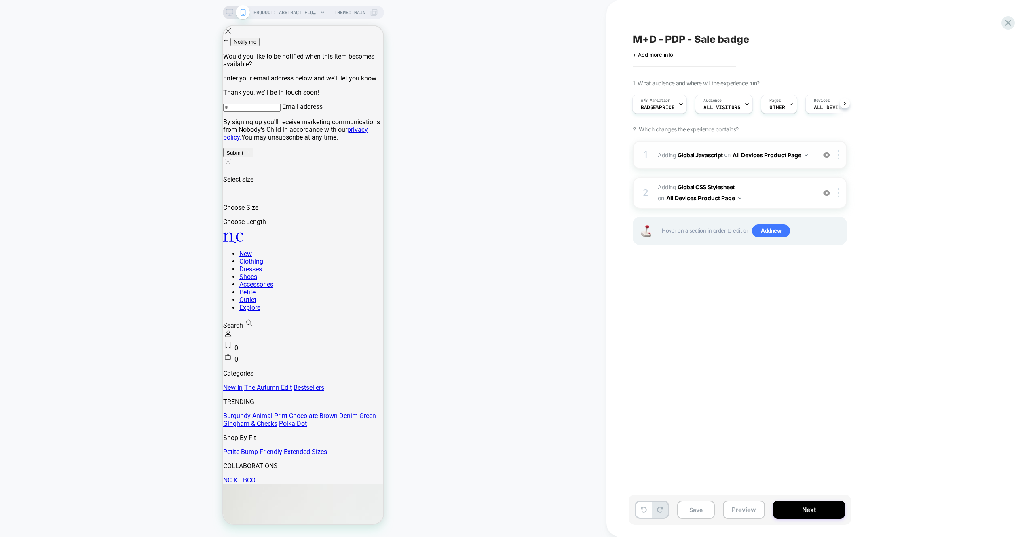
click at [789, 167] on div "1 Adding Global Javascript on All Devices Product Page Add Before Add After Tar…" at bounding box center [740, 155] width 214 height 28
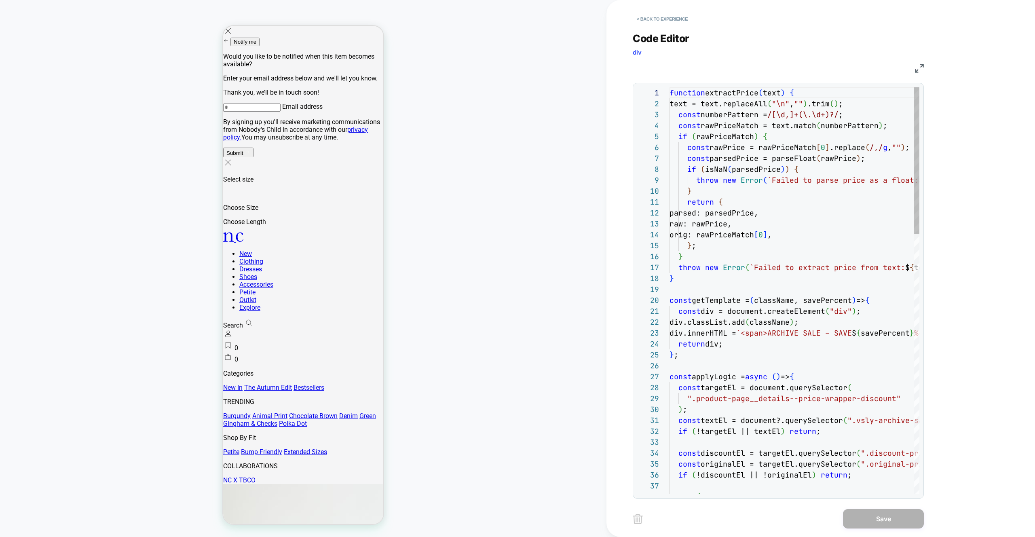
type textarea "**********"
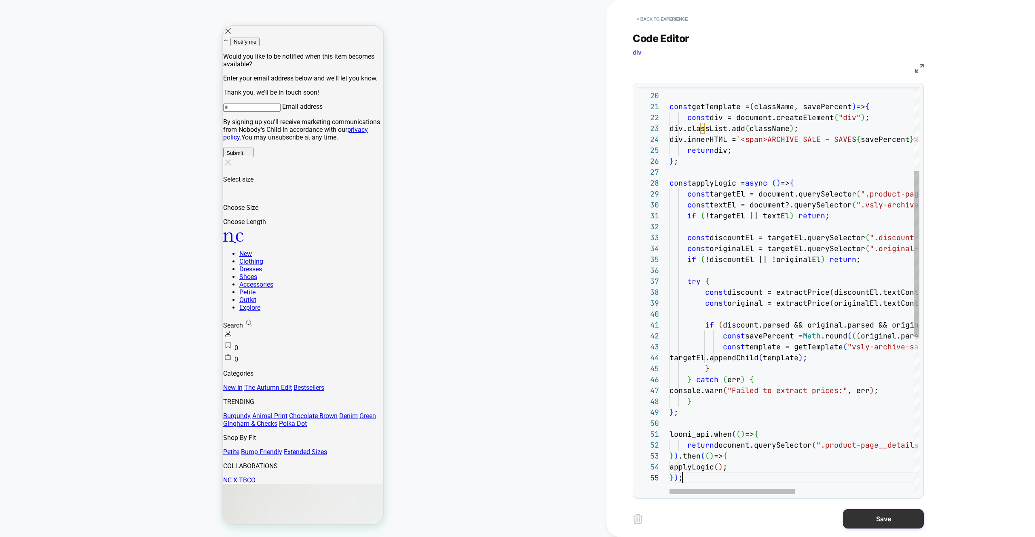
scroll to position [44, 13]
click at [878, 519] on button "Save" at bounding box center [883, 518] width 81 height 19
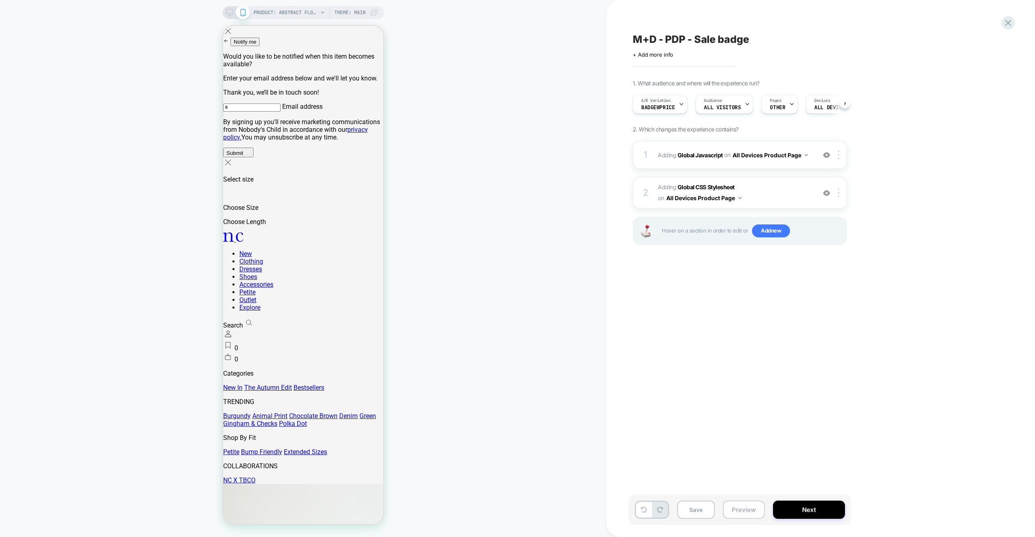
click at [745, 518] on div "Save Preview Next" at bounding box center [740, 509] width 222 height 30
click at [742, 497] on div "Save Preview Next" at bounding box center [740, 509] width 222 height 30
click at [743, 502] on button "Preview" at bounding box center [744, 509] width 42 height 18
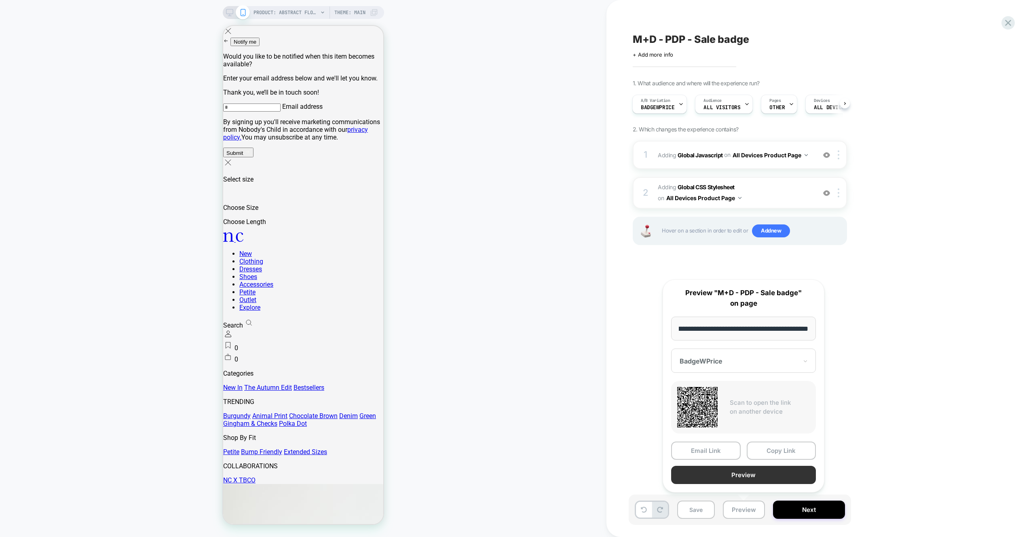
scroll to position [0, 0]
click at [736, 473] on button "Preview" at bounding box center [743, 475] width 145 height 18
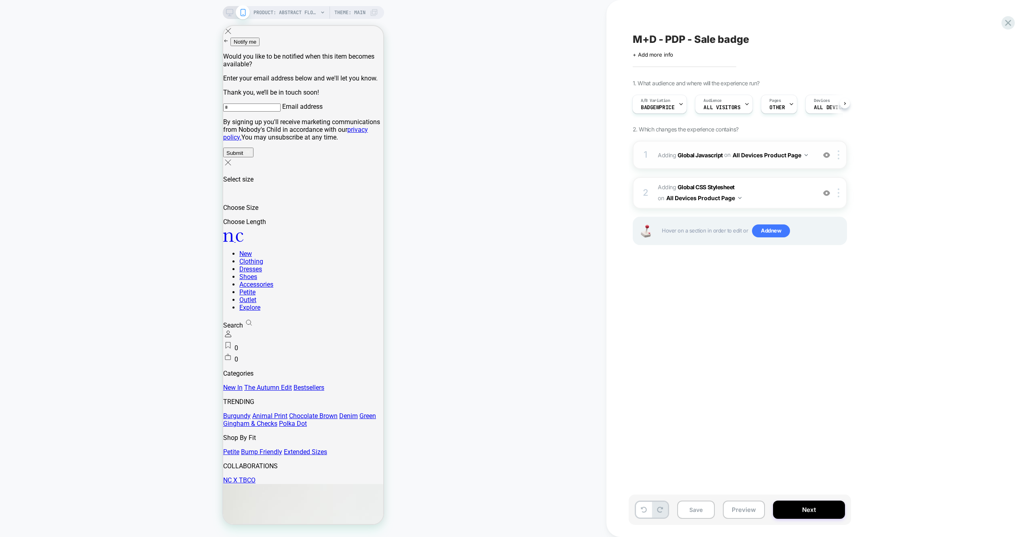
click at [743, 166] on div "1 Adding Global Javascript on All Devices Product Page Add Before Add After Tar…" at bounding box center [740, 155] width 214 height 28
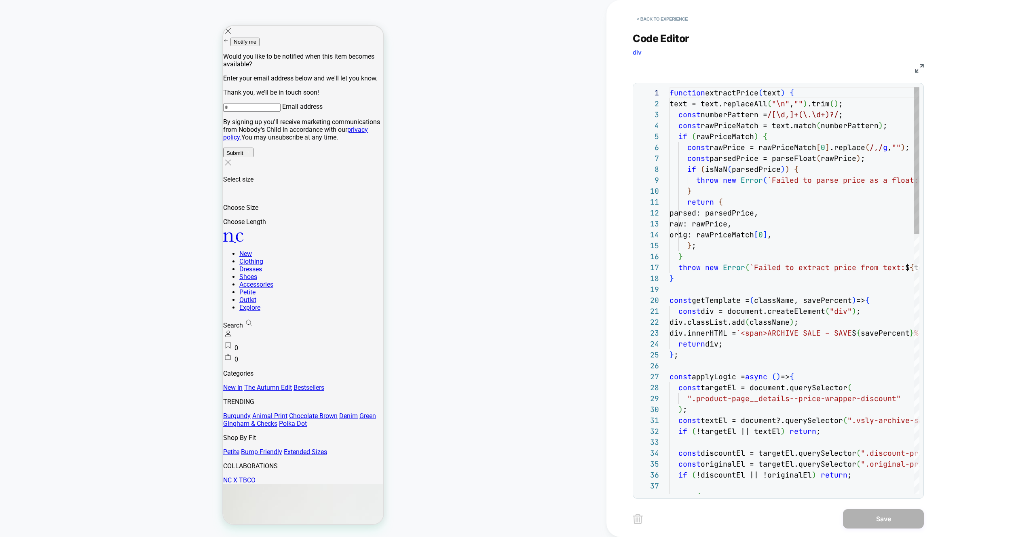
scroll to position [109, 0]
click at [652, 22] on button "< Back to experience" at bounding box center [662, 19] width 59 height 13
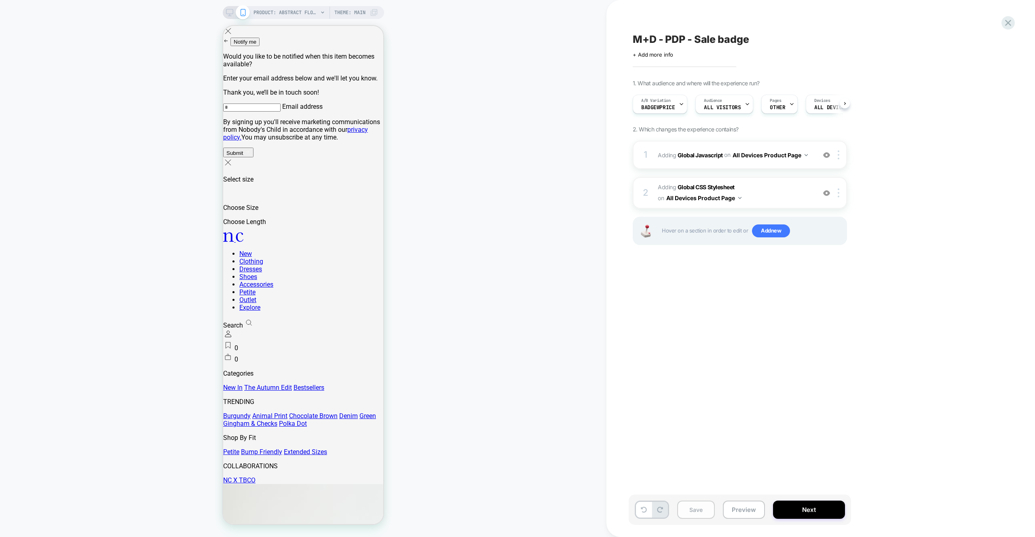
scroll to position [0, 0]
click at [699, 512] on button "Save" at bounding box center [696, 509] width 38 height 18
click at [780, 163] on div "1 Adding Global Javascript on All Devices Product Page Add Before Add After Tar…" at bounding box center [740, 155] width 214 height 28
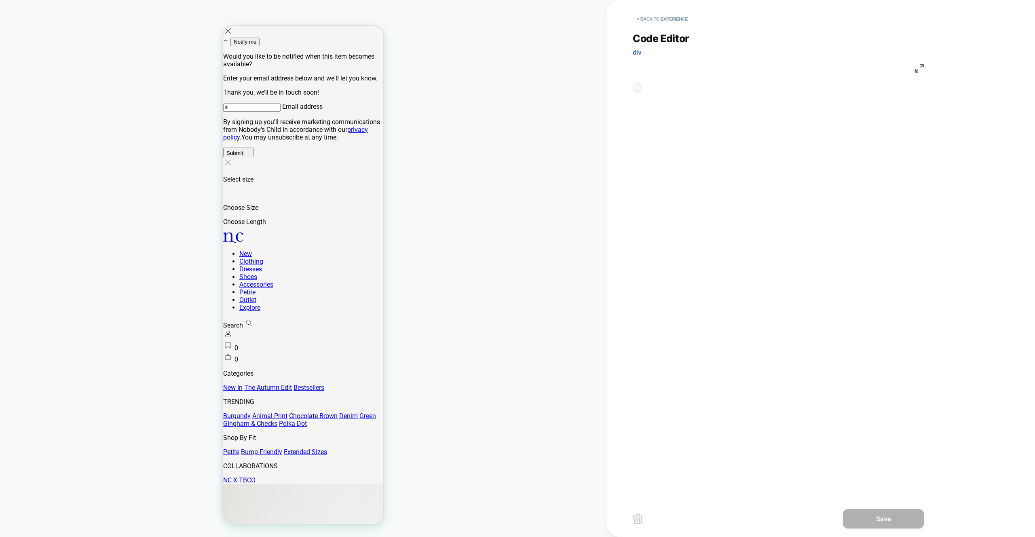
scroll to position [109, 0]
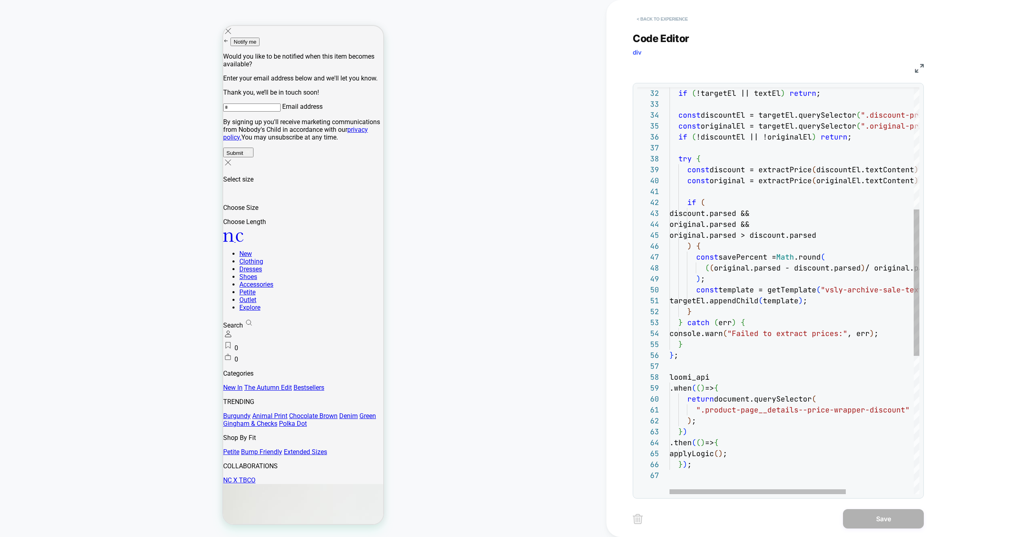
click at [682, 20] on button "< Back to experience" at bounding box center [662, 19] width 59 height 13
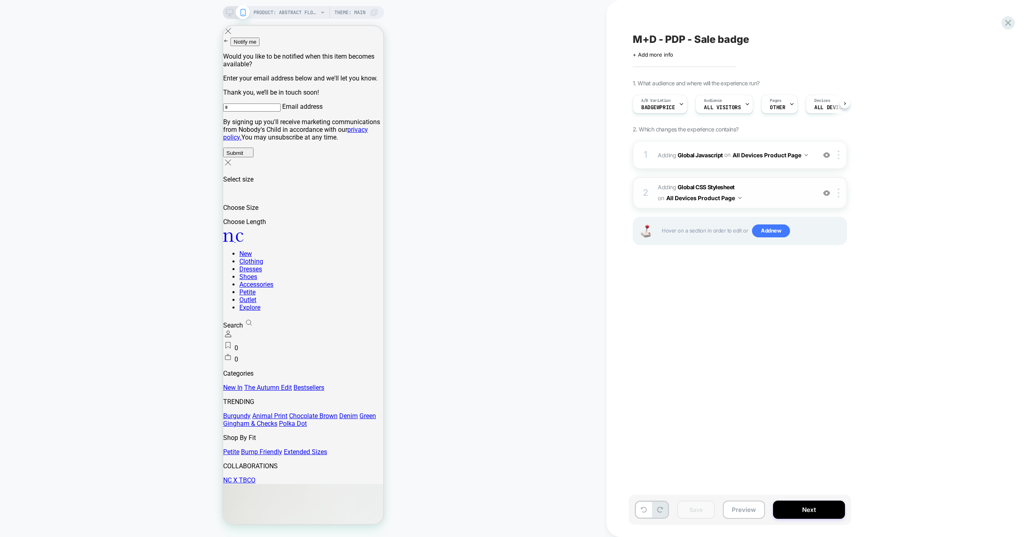
click at [769, 196] on span "Adding Global CSS Stylesheet on All Devices Product Page" at bounding box center [735, 193] width 154 height 22
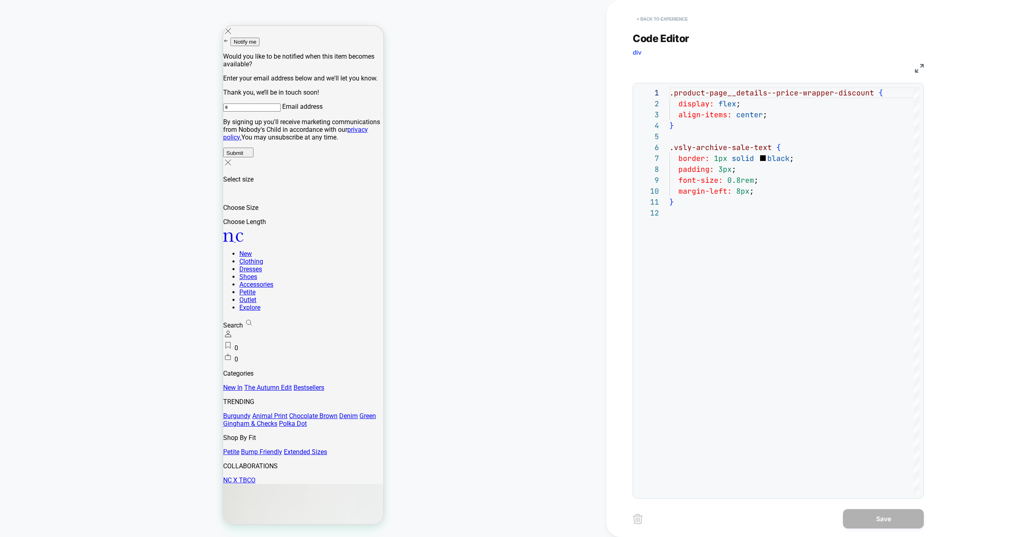
click at [667, 20] on button "< Back to experience" at bounding box center [662, 19] width 59 height 13
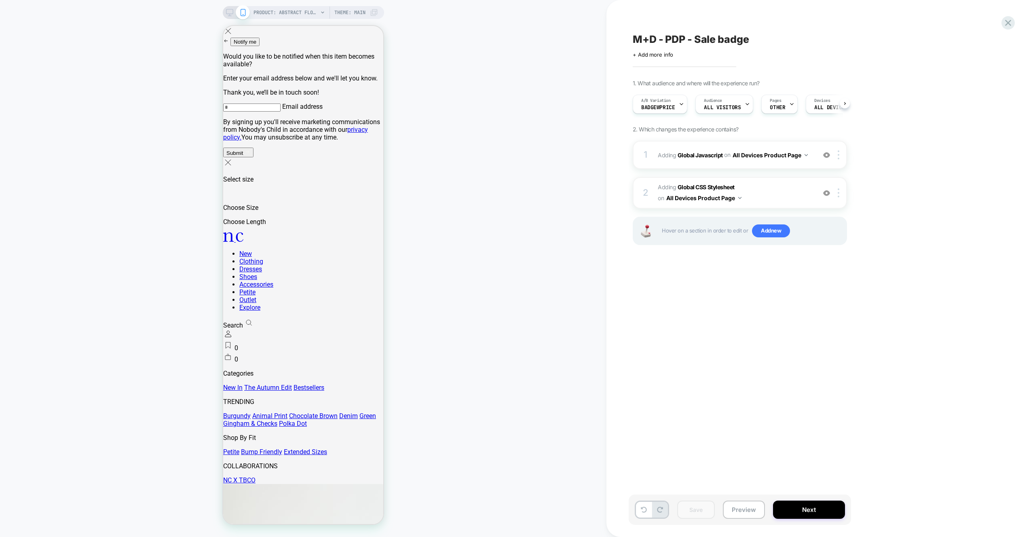
scroll to position [0, 0]
click at [1009, 24] on icon at bounding box center [1008, 23] width 6 height 6
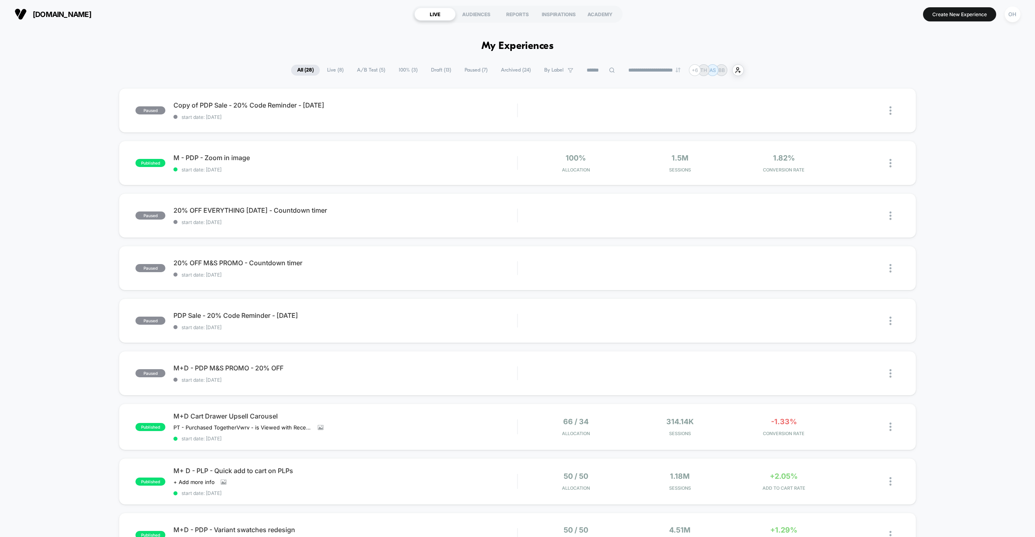
click at [255, 20] on section "nobodyschild.com" at bounding box center [178, 14] width 333 height 20
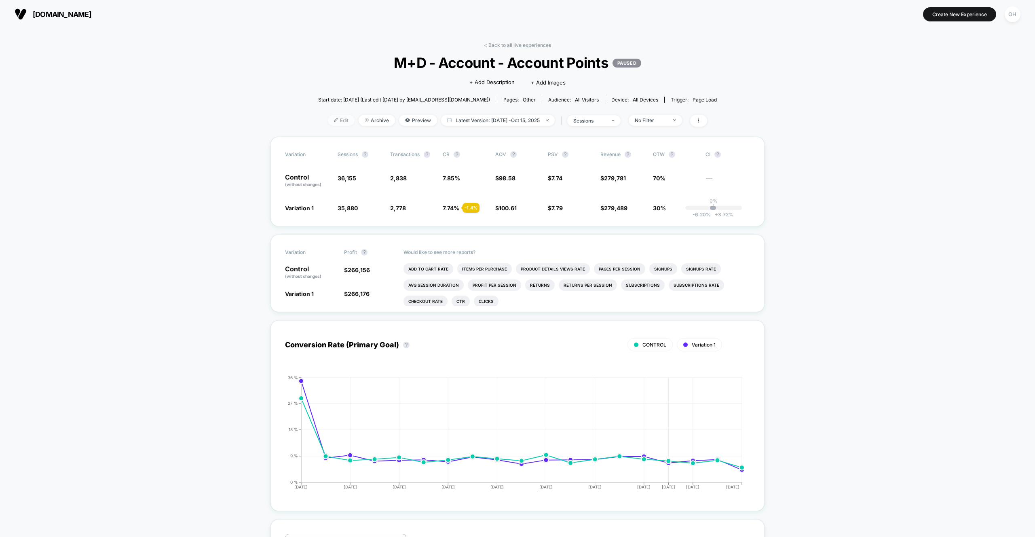
drag, startPoint x: 334, startPoint y: 120, endPoint x: 307, endPoint y: 95, distance: 36.1
click at [334, 120] on span "Edit" at bounding box center [341, 120] width 27 height 11
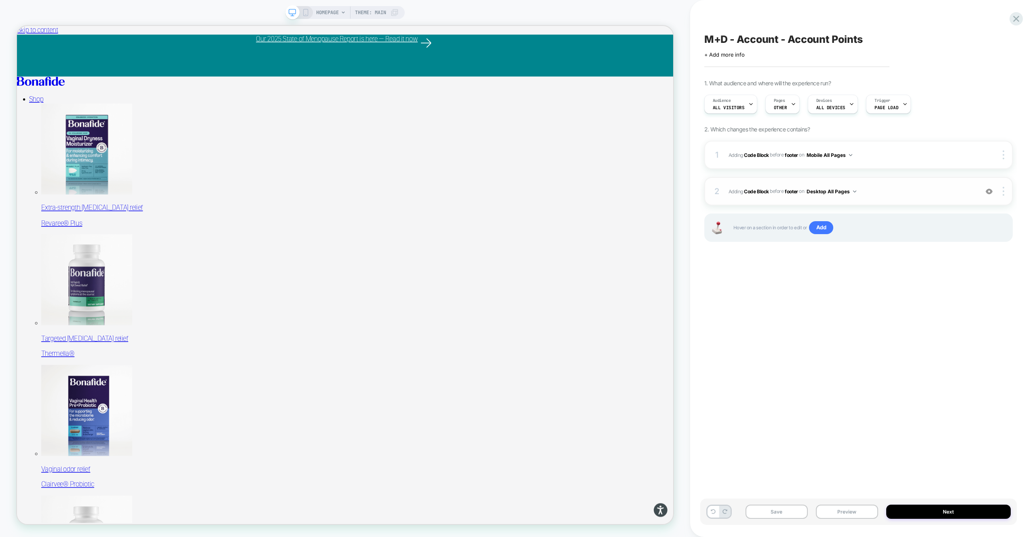
click at [935, 189] on span "Adding Code Block BEFORE footer footer on Desktop All Pages" at bounding box center [851, 191] width 246 height 10
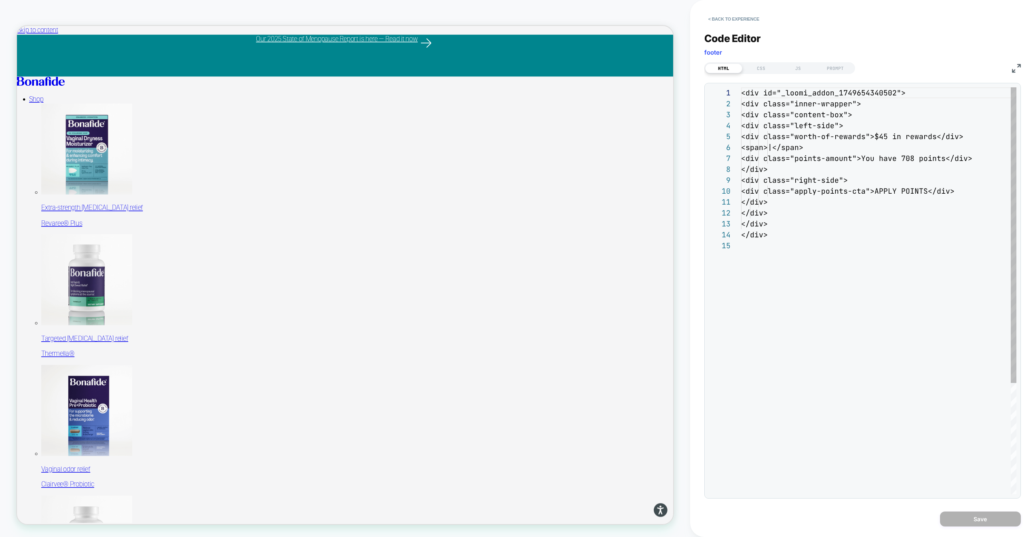
scroll to position [109, 0]
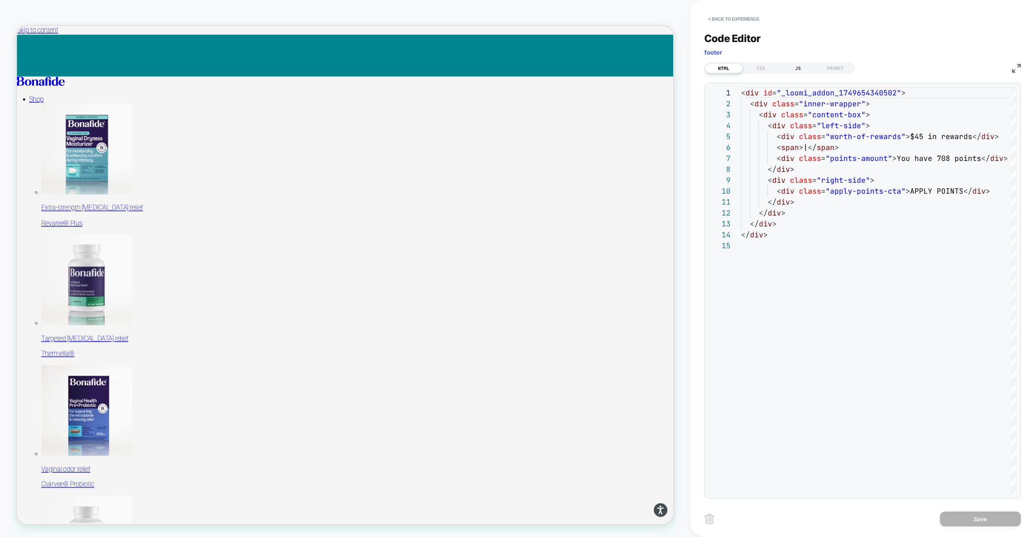
click at [796, 67] on div "JS" at bounding box center [797, 68] width 37 height 10
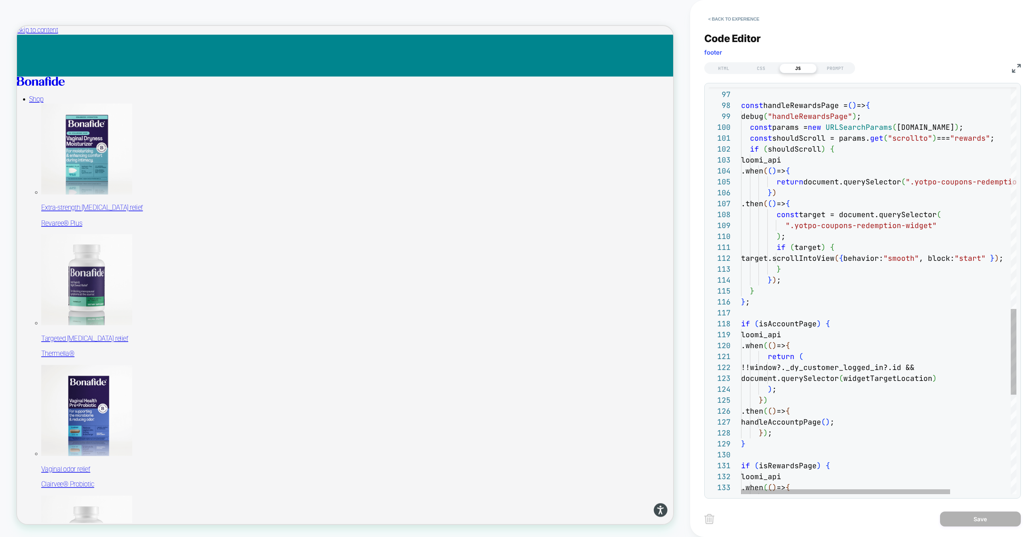
click at [864, 165] on div ".when ( ( ) => { return !!window?._dy_customer_logged_in?.id; loomi_api if ( is…" at bounding box center [918, 3] width 355 height 1924
type textarea "**********"
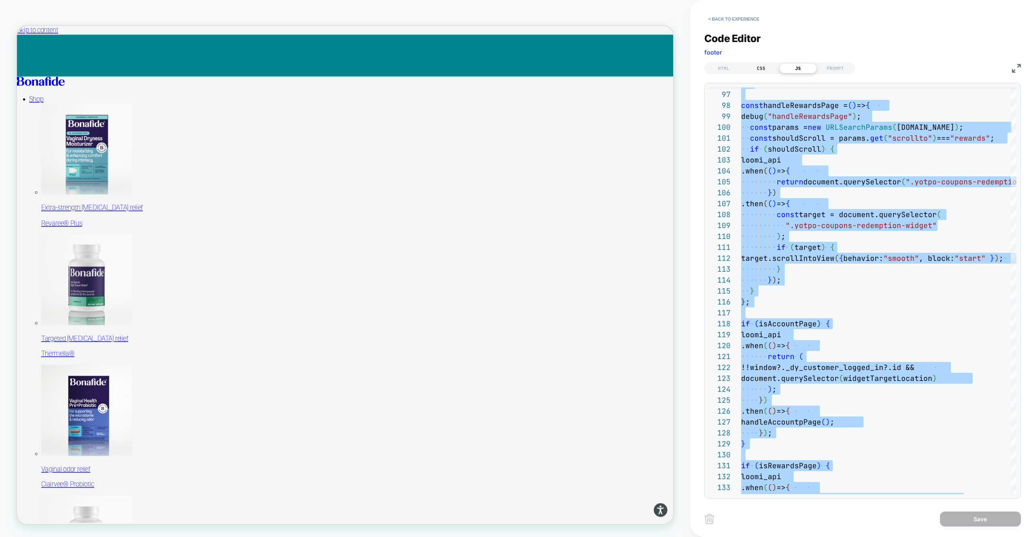
click at [754, 67] on div "CSS" at bounding box center [760, 68] width 37 height 10
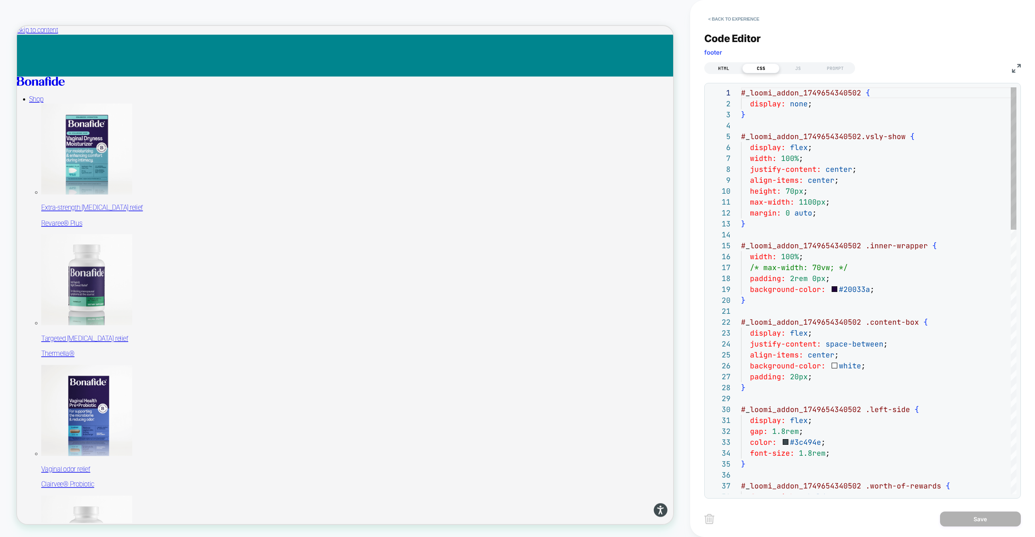
scroll to position [109, 0]
click at [802, 69] on div "JS" at bounding box center [797, 68] width 37 height 10
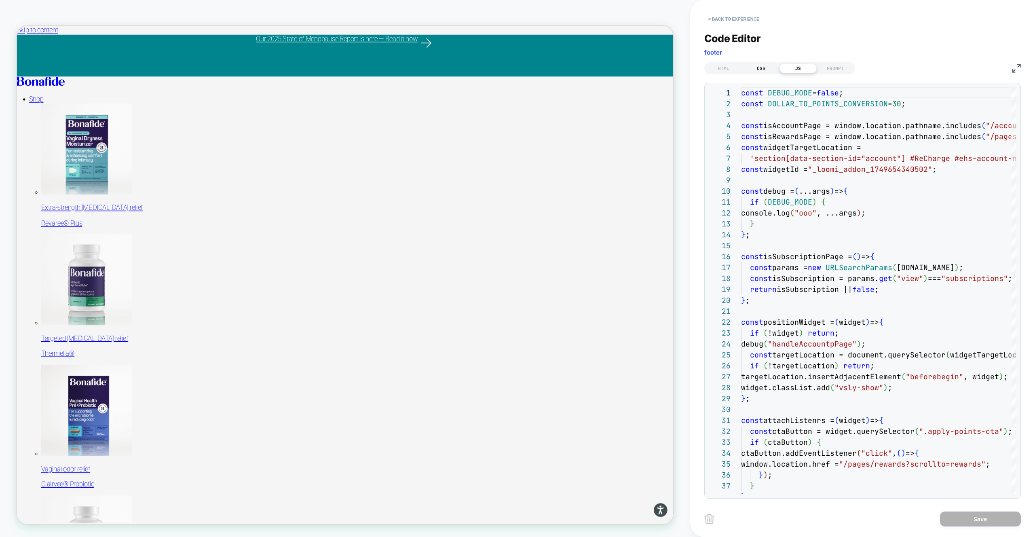
click at [777, 67] on div "CSS" at bounding box center [760, 68] width 37 height 10
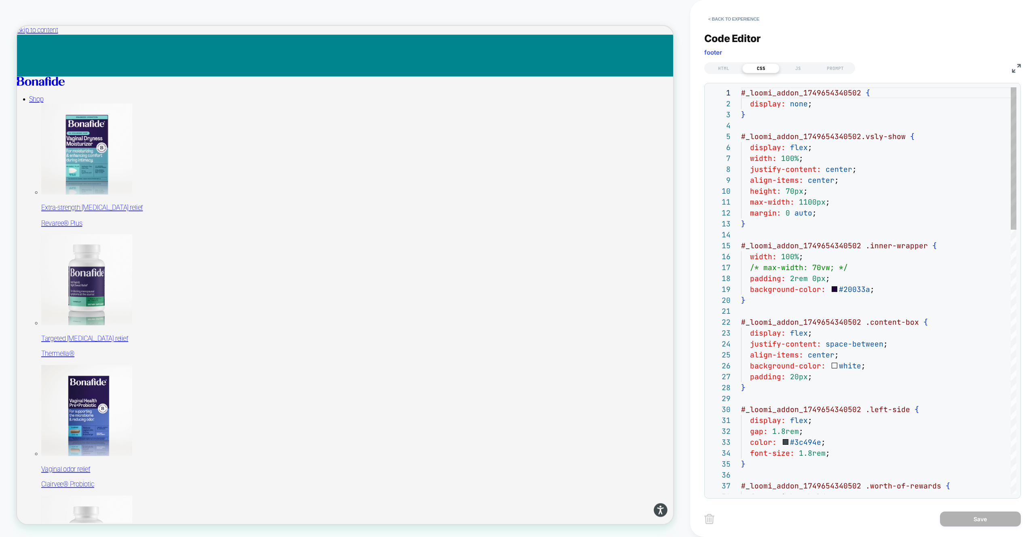
type textarea "**********"
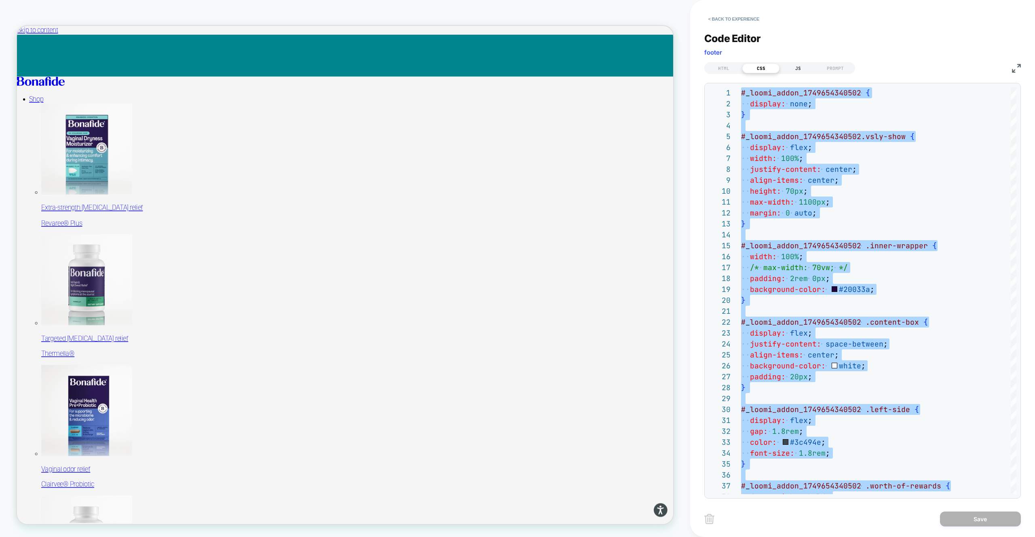
click at [789, 68] on div "JS" at bounding box center [797, 68] width 37 height 10
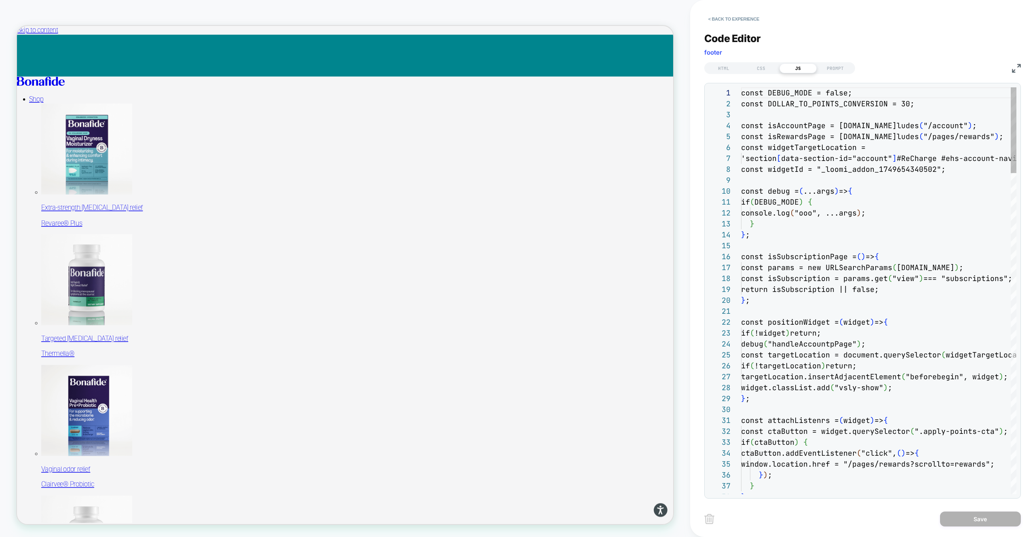
scroll to position [109, 0]
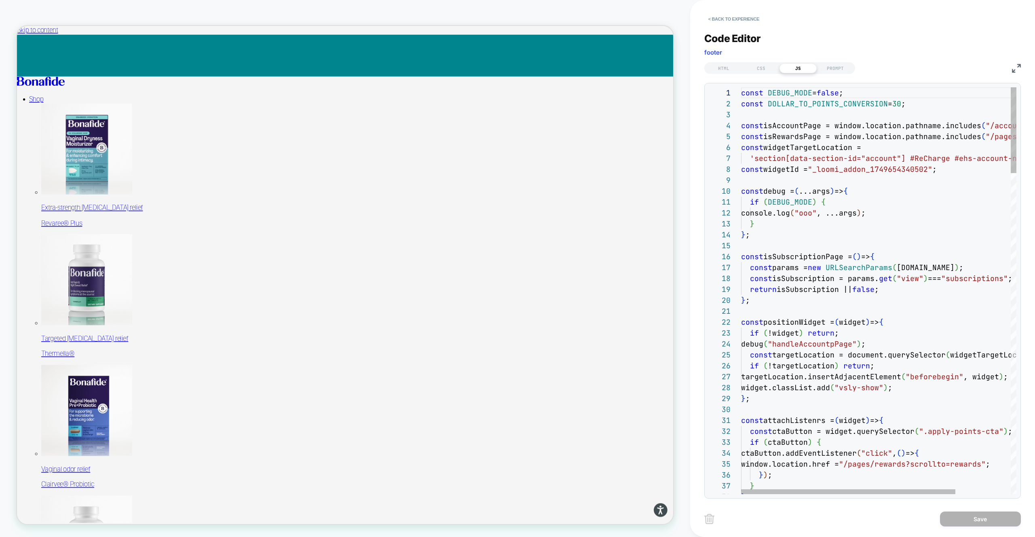
drag, startPoint x: 823, startPoint y: 85, endPoint x: 916, endPoint y: 190, distance: 140.6
type textarea "**********"
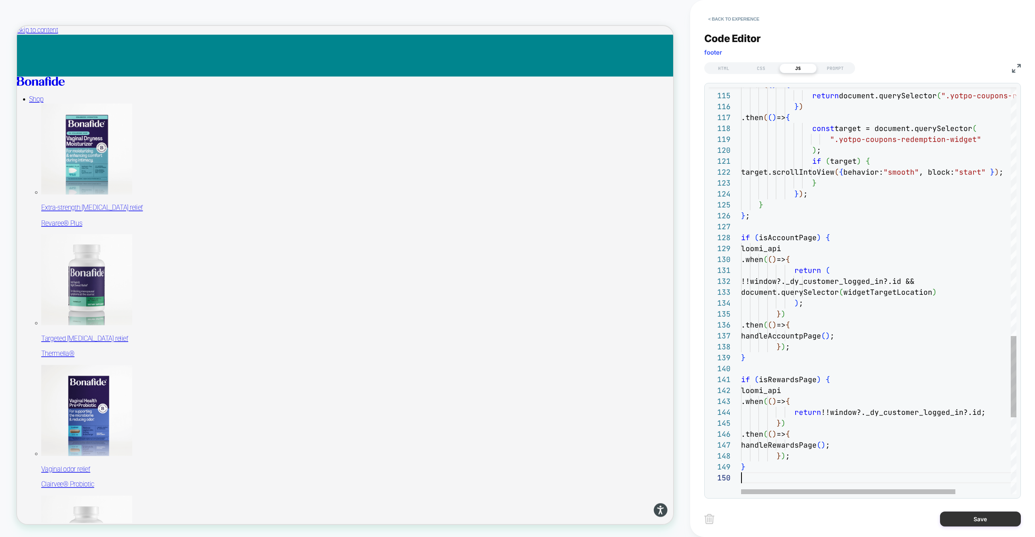
scroll to position [98, 0]
drag, startPoint x: 972, startPoint y: 518, endPoint x: 968, endPoint y: 518, distance: 4.1
click at [972, 518] on button "Save" at bounding box center [980, 518] width 81 height 15
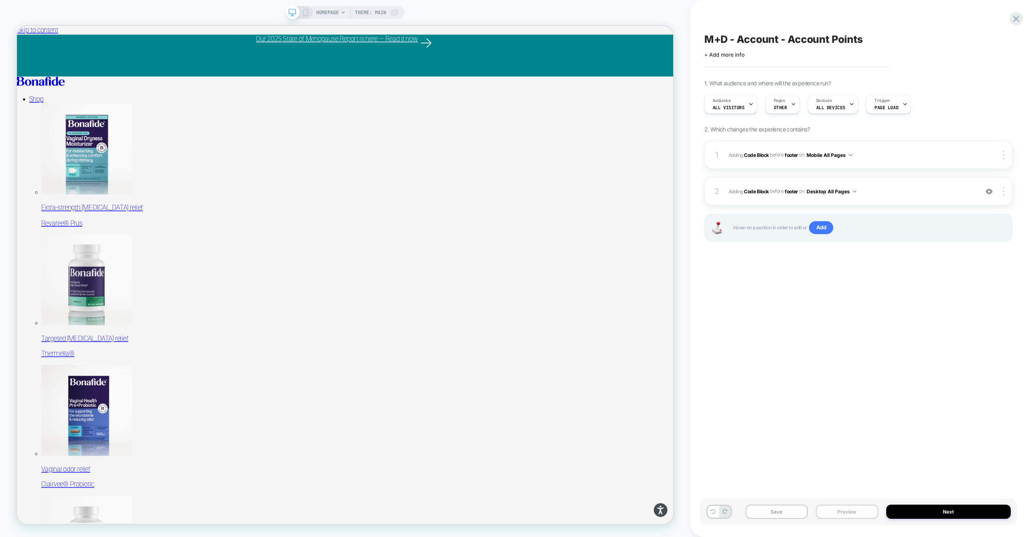
click at [863, 511] on button "Preview" at bounding box center [847, 512] width 62 height 14
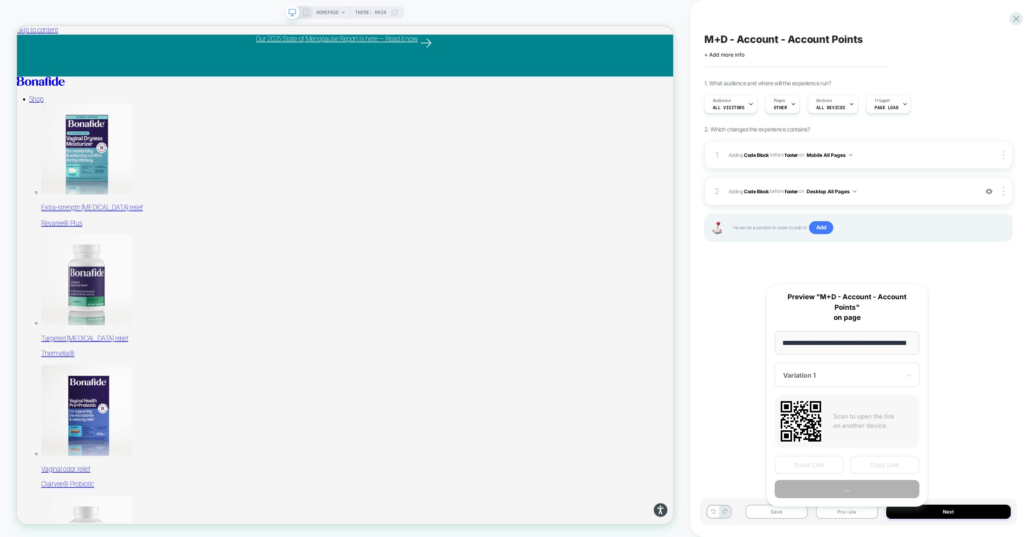
scroll to position [0, 21]
click at [864, 483] on button "Preview" at bounding box center [847, 489] width 145 height 18
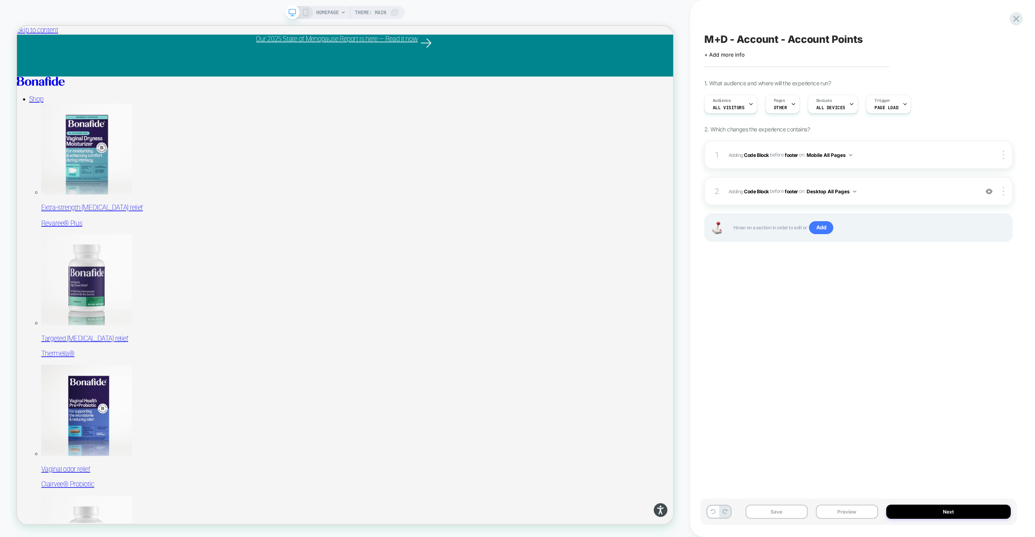
click at [308, 14] on icon at bounding box center [305, 12] width 7 height 7
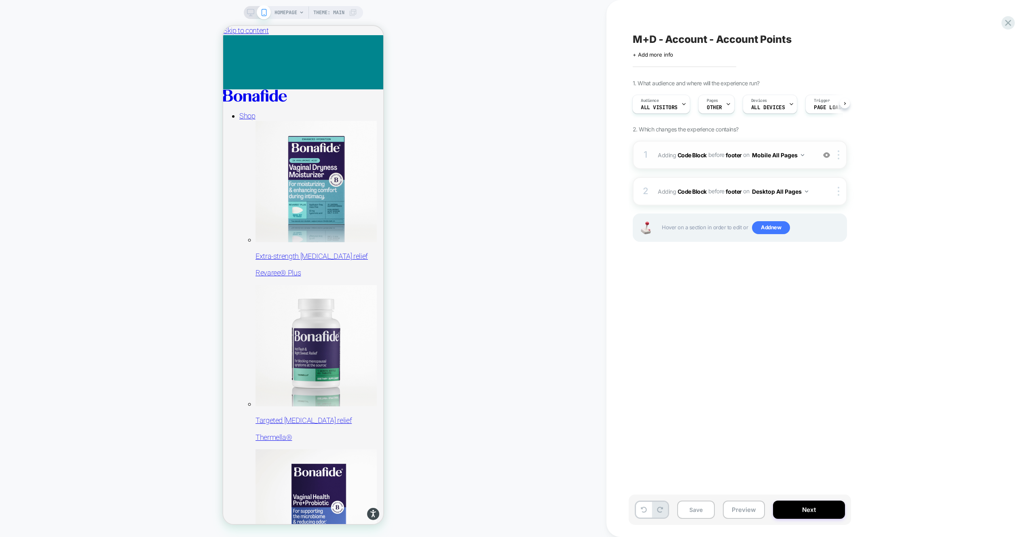
click at [786, 165] on div "1 Adding Code Block BEFORE footer footer on Mobile All Pages Add Before Add Aft…" at bounding box center [740, 155] width 214 height 28
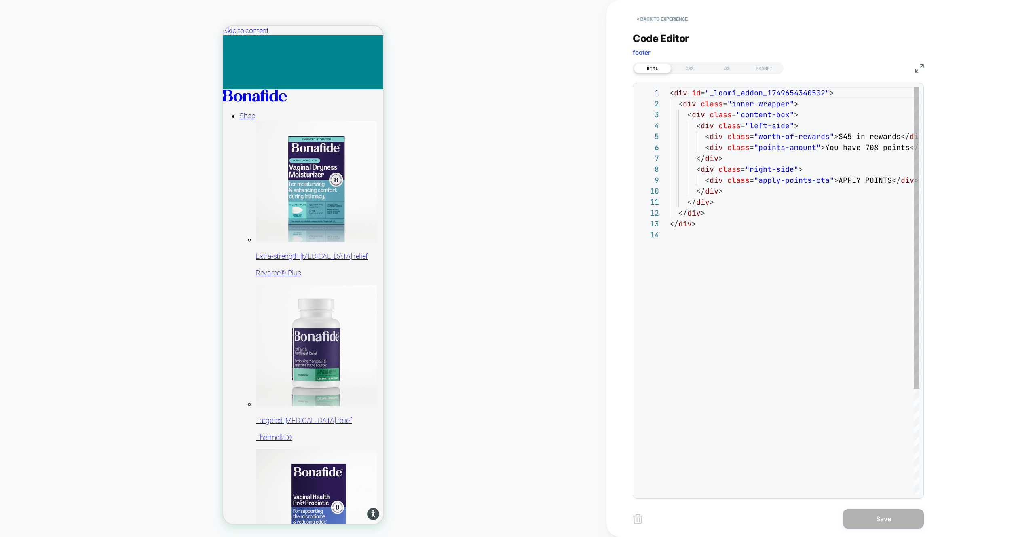
scroll to position [109, 0]
click at [728, 69] on div "JS" at bounding box center [726, 68] width 37 height 10
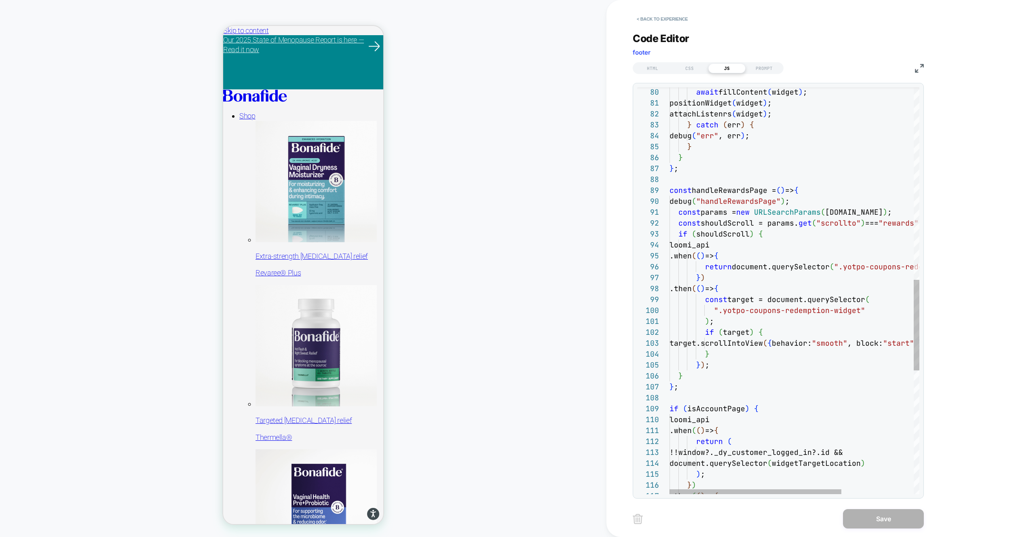
type textarea "**********"
click at [733, 374] on div ".then ( ( ) => { const target = document.querySelector ( ".yotpo-coupons-redemp…" at bounding box center [846, 137] width 355 height 1826
type textarea "**********"
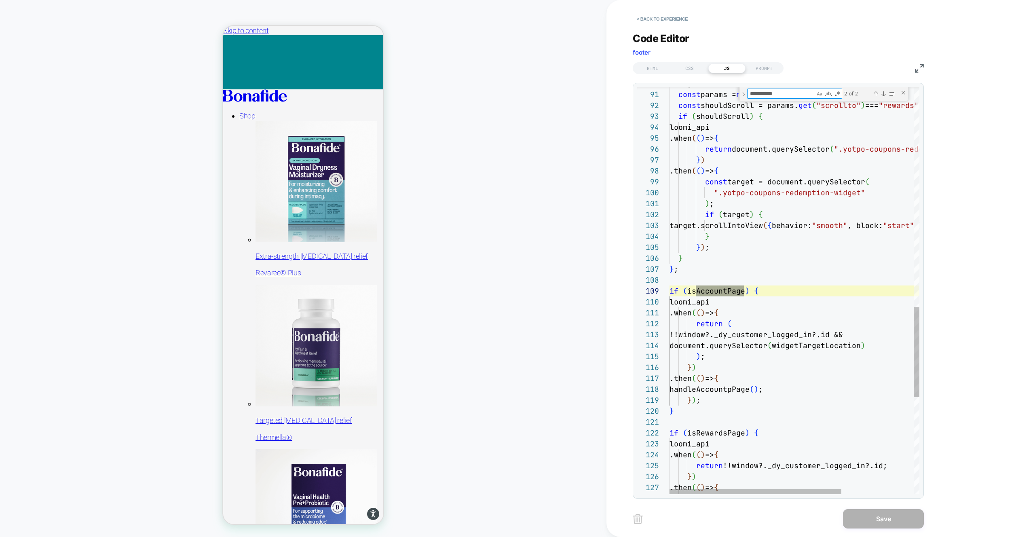
scroll to position [109, 83]
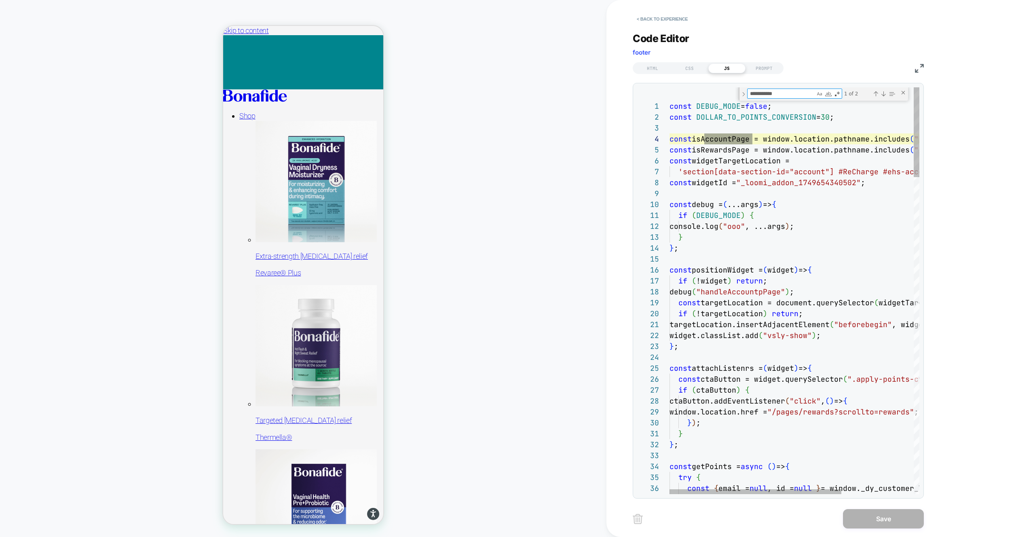
type textarea "**********"
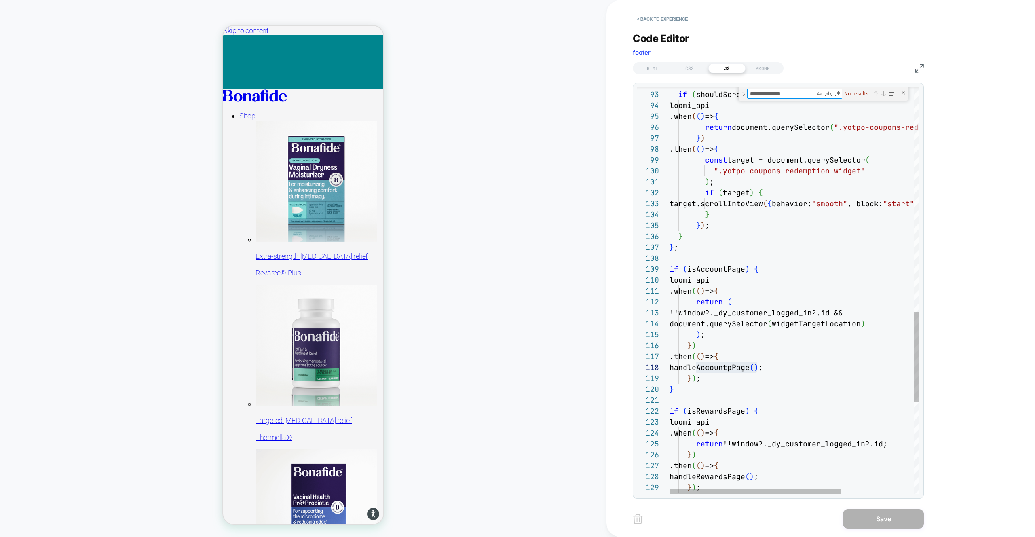
scroll to position [109, 87]
type textarea "**********"
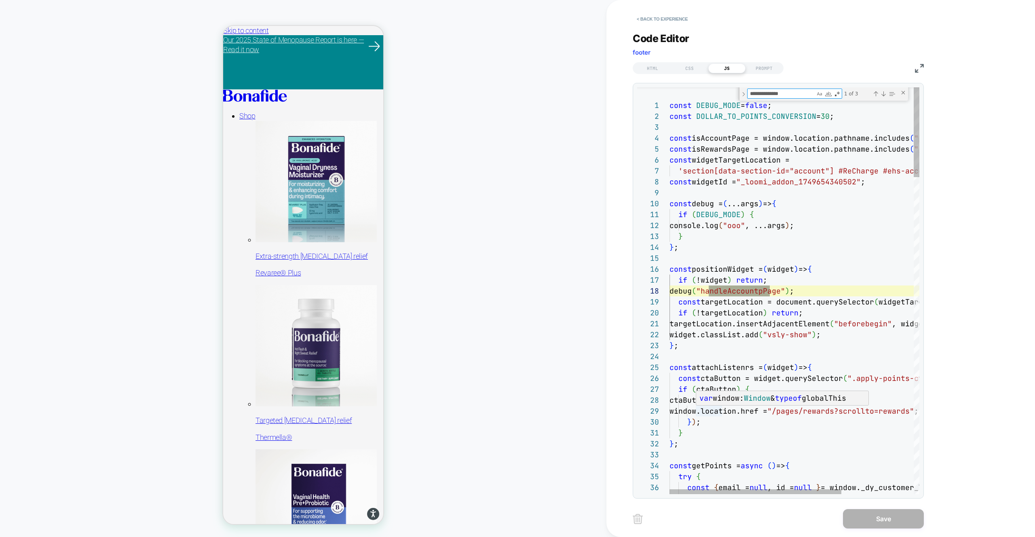
type textarea "**********"
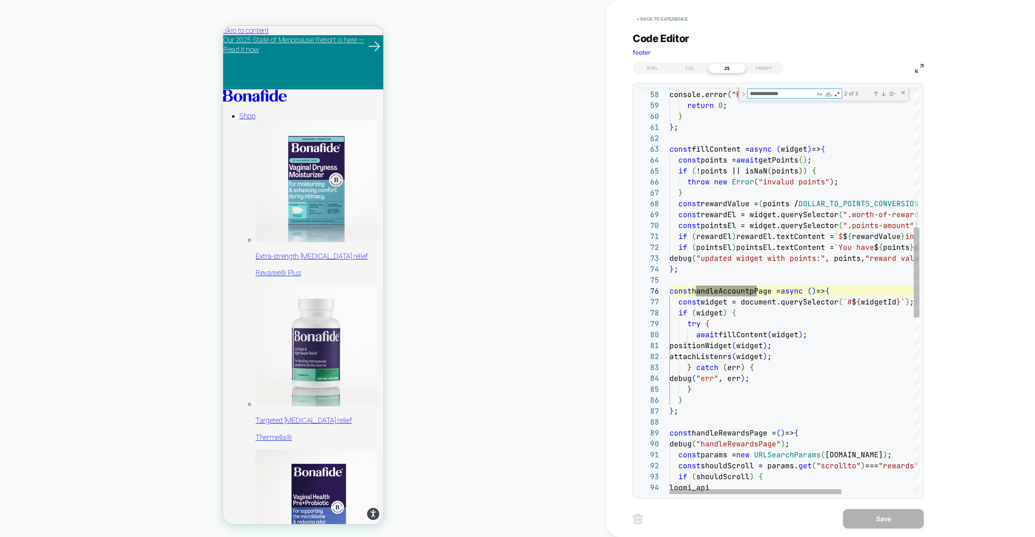
type textarea "**********"
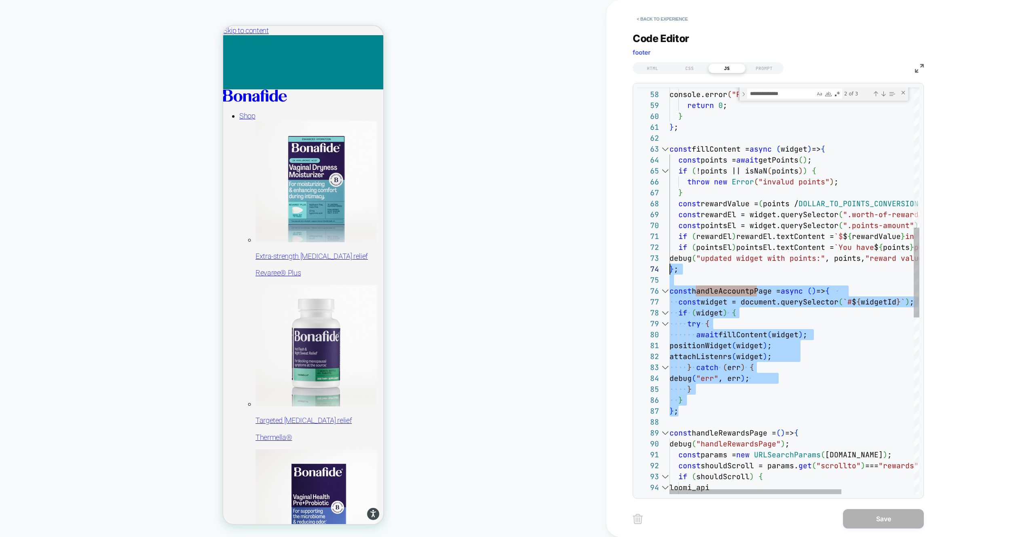
drag, startPoint x: 683, startPoint y: 414, endPoint x: 645, endPoint y: 266, distance: 152.9
click at [669, 266] on div "} catch ( err ) { console.error ( "Failed to fetch points:" , err ) ; return 0 …" at bounding box center [846, 372] width 355 height 1839
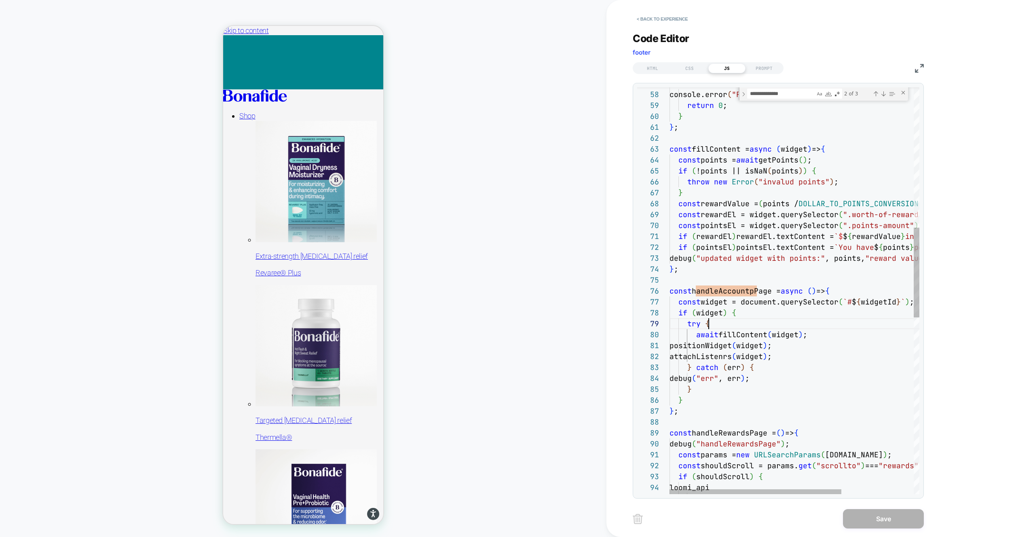
click at [754, 323] on div "} catch ( err ) { console.error ( "Failed to fetch points:" , err ) ; return 0 …" at bounding box center [846, 372] width 355 height 1839
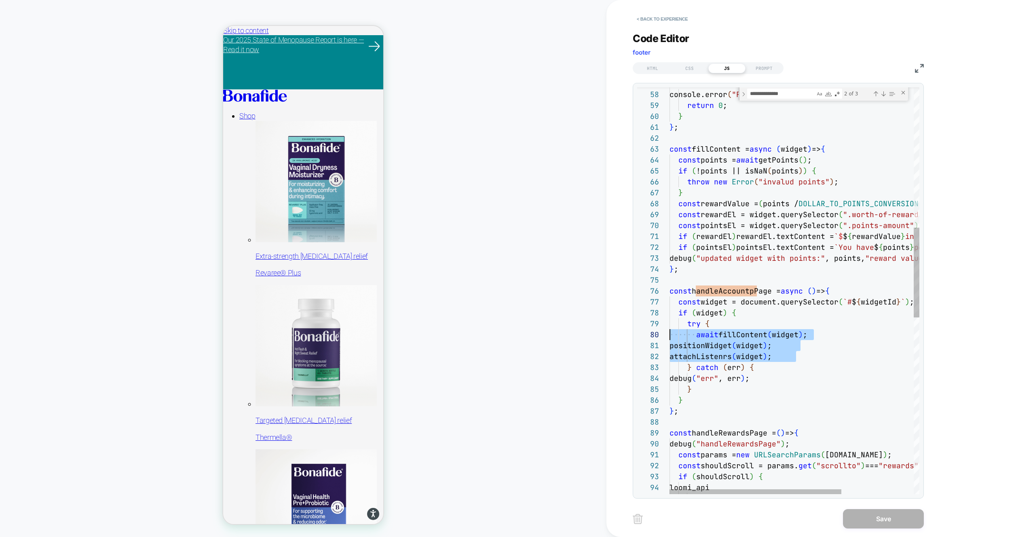
scroll to position [98, 0]
drag, startPoint x: 812, startPoint y: 353, endPoint x: 620, endPoint y: 333, distance: 193.1
click at [669, 333] on div "} catch ( err ) { console.error ( "Failed to fetch points:" , err ) ; return 0 …" at bounding box center [846, 372] width 355 height 1839
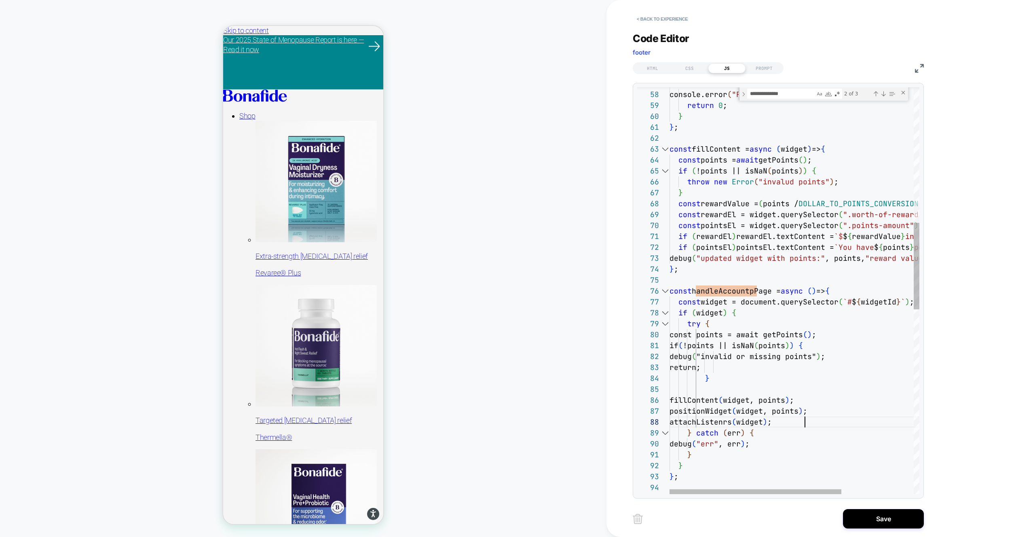
scroll to position [76, 135]
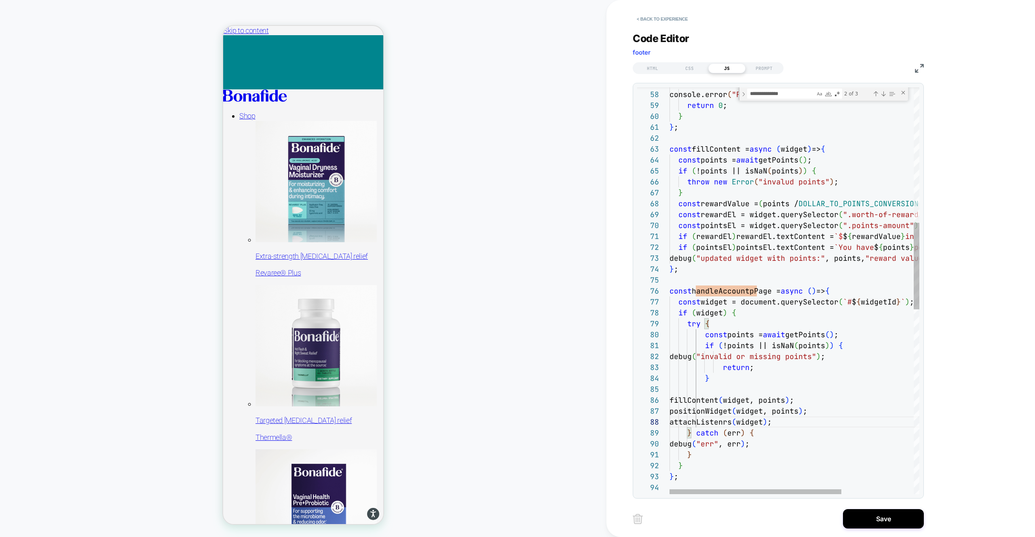
click at [743, 384] on div "} catch ( err ) { console.error ( "Failed to fetch points:" , err ) ; return 0 …" at bounding box center [846, 405] width 355 height 1904
click at [737, 392] on div "} catch ( err ) { console.error ( "Failed to fetch points:" , err ) ; return 0 …" at bounding box center [846, 400] width 355 height 1894
click at [736, 390] on div "} catch ( err ) { console.error ( "Failed to fetch points:" , err ) ; return 0 …" at bounding box center [846, 400] width 355 height 1894
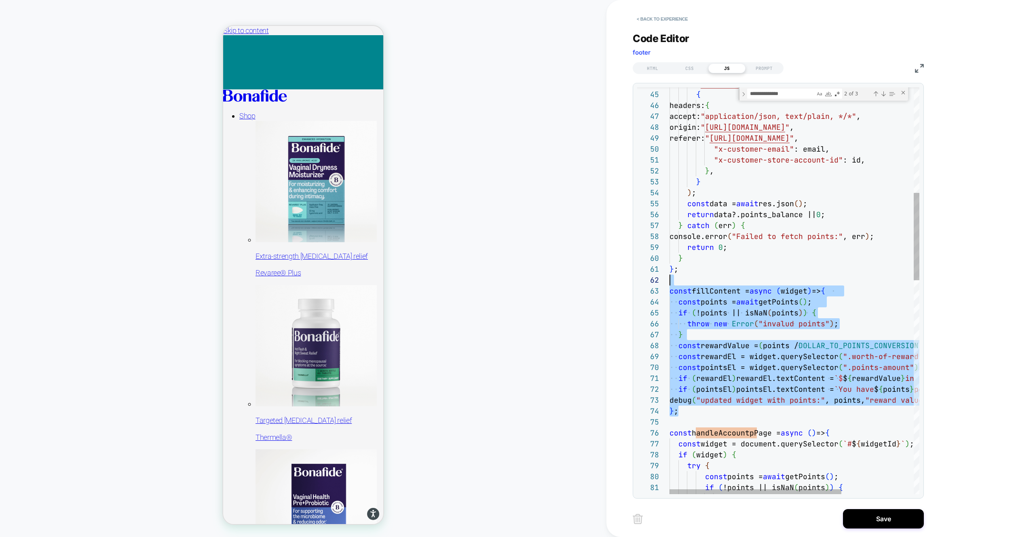
scroll to position [22, 0]
drag, startPoint x: 688, startPoint y: 411, endPoint x: 642, endPoint y: 290, distance: 129.5
click at [669, 290] on div "} catch ( err ) { console.error ( "Failed to fetch points:" , err ) ; return 0 …" at bounding box center [846, 542] width 355 height 1894
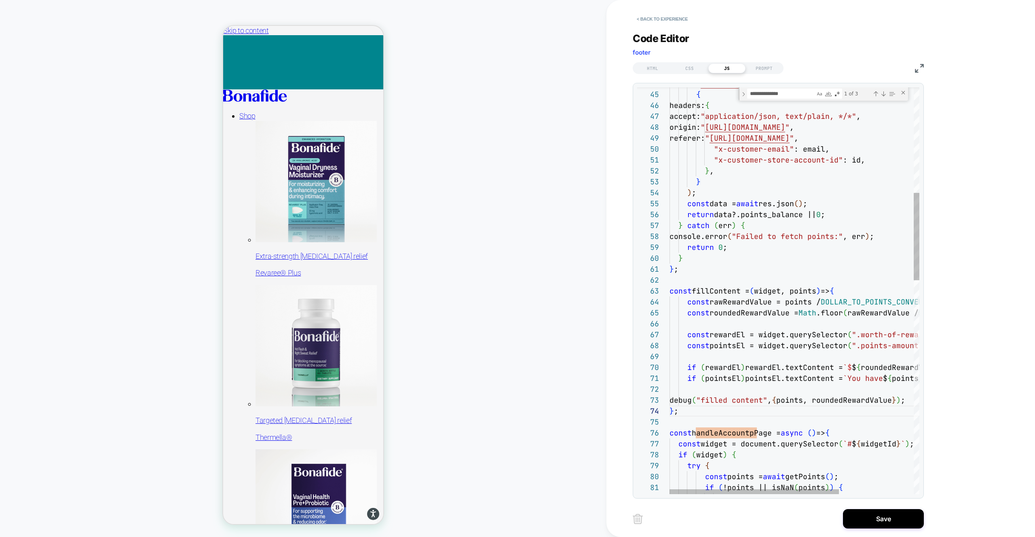
click at [719, 322] on div "} catch ( err ) { console.error ( "Failed to fetch points:" , err ) ; return 0 …" at bounding box center [848, 542] width 359 height 1894
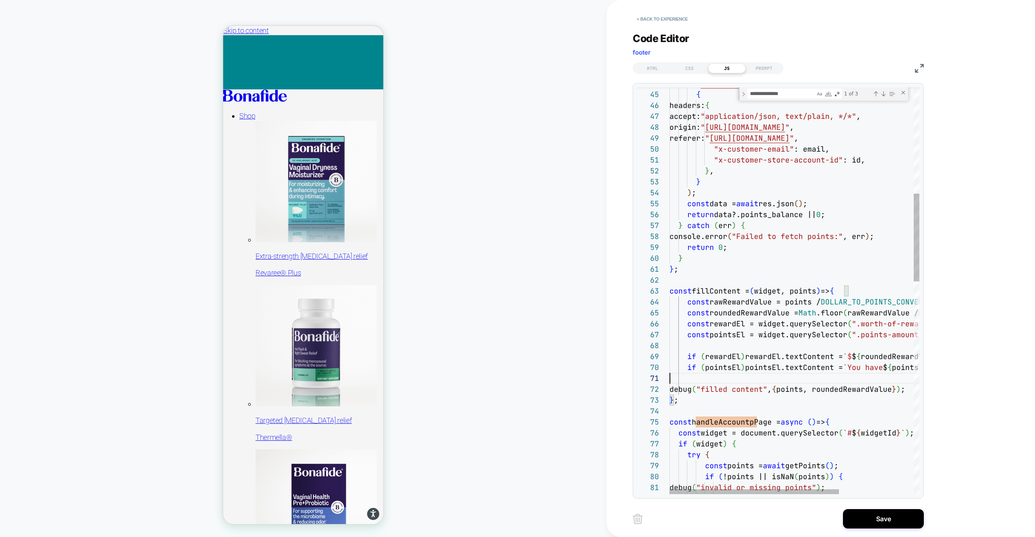
click at [706, 374] on div "} catch ( err ) { console.error ( "Failed to fetch points:" , err ) ; return 0 …" at bounding box center [848, 536] width 359 height 1883
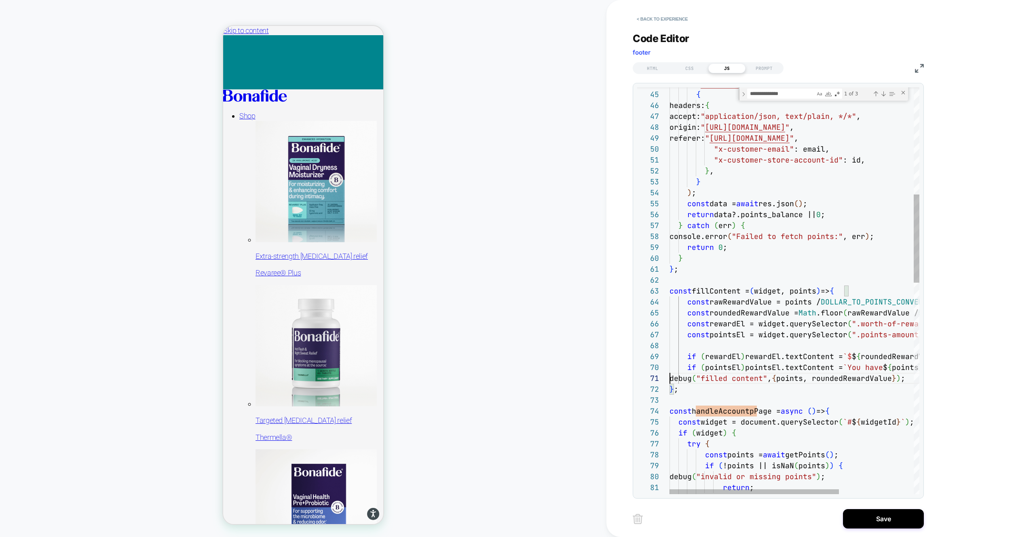
click at [703, 344] on div "} catch ( err ) { console.error ( "Failed to fetch points:" , err ) ; return 0 …" at bounding box center [848, 531] width 359 height 1872
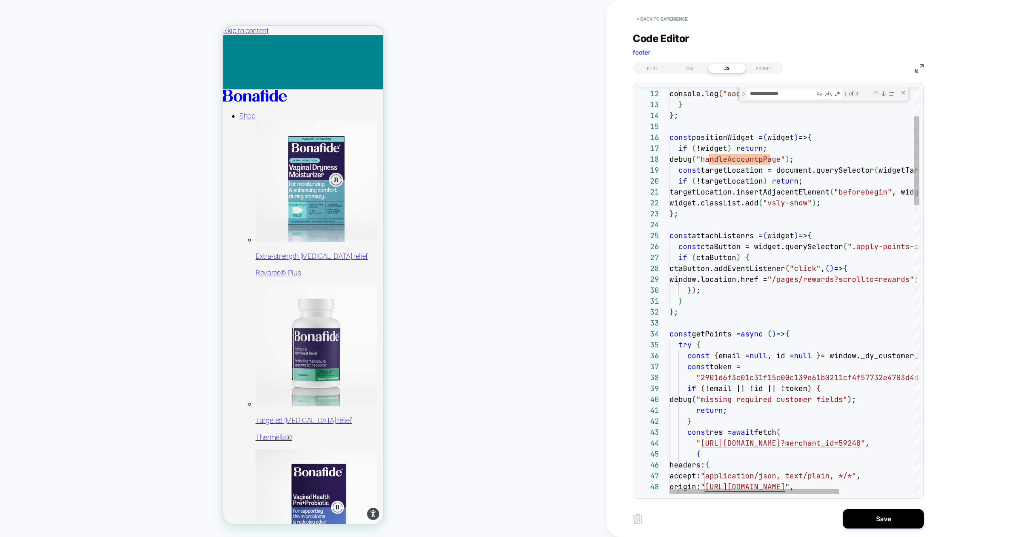
scroll to position [22, 9]
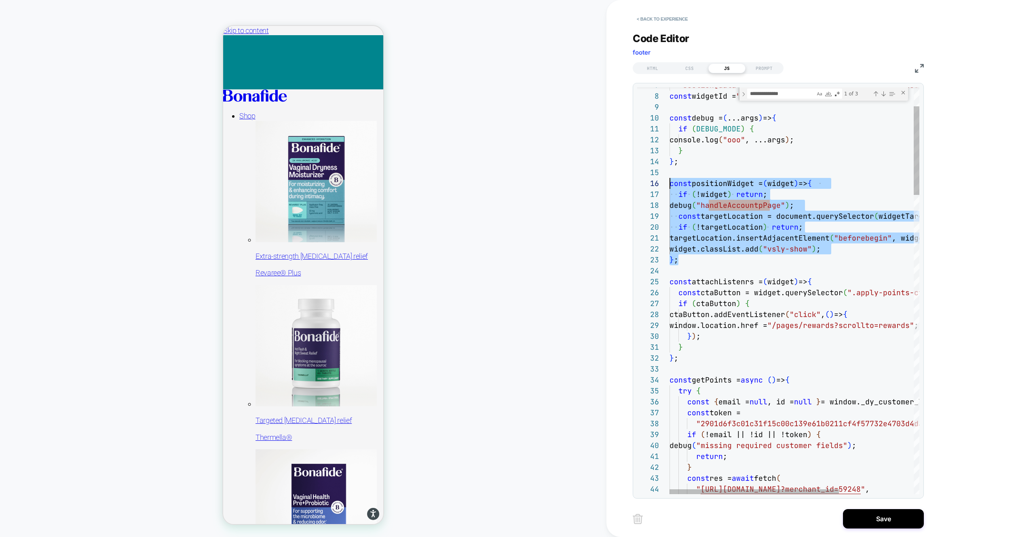
scroll to position [55, 0]
drag, startPoint x: 698, startPoint y: 258, endPoint x: 659, endPoint y: 180, distance: 87.1
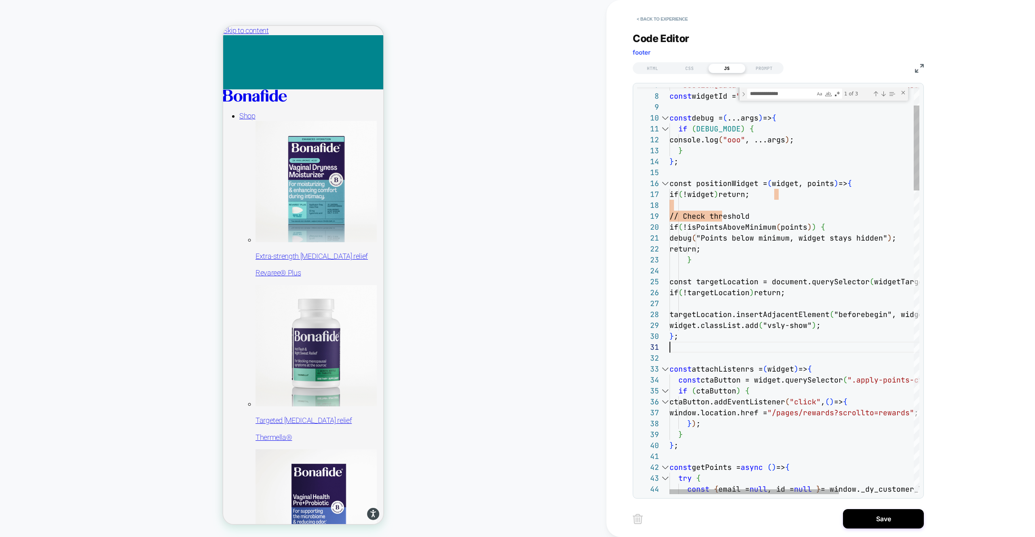
scroll to position [0, 0]
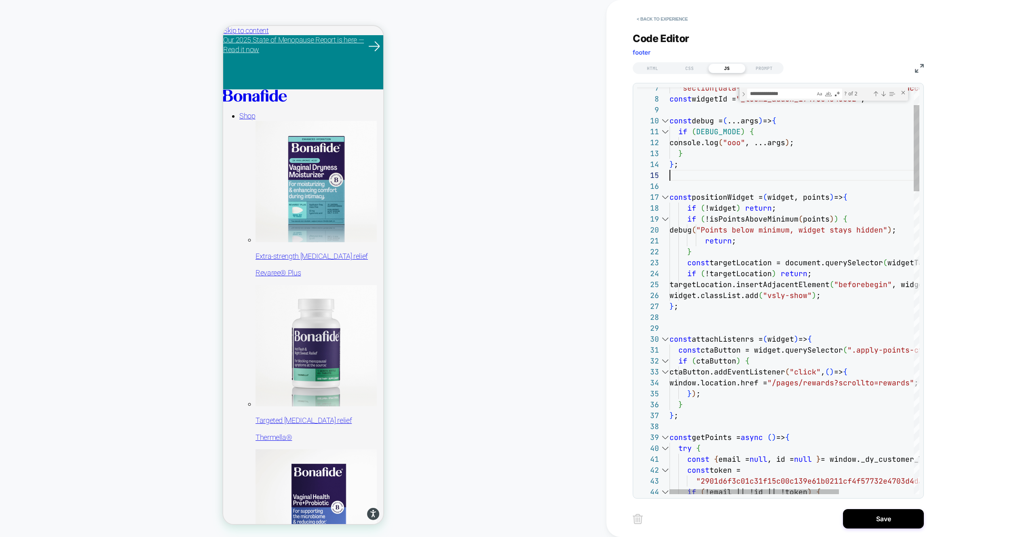
scroll to position [98, 0]
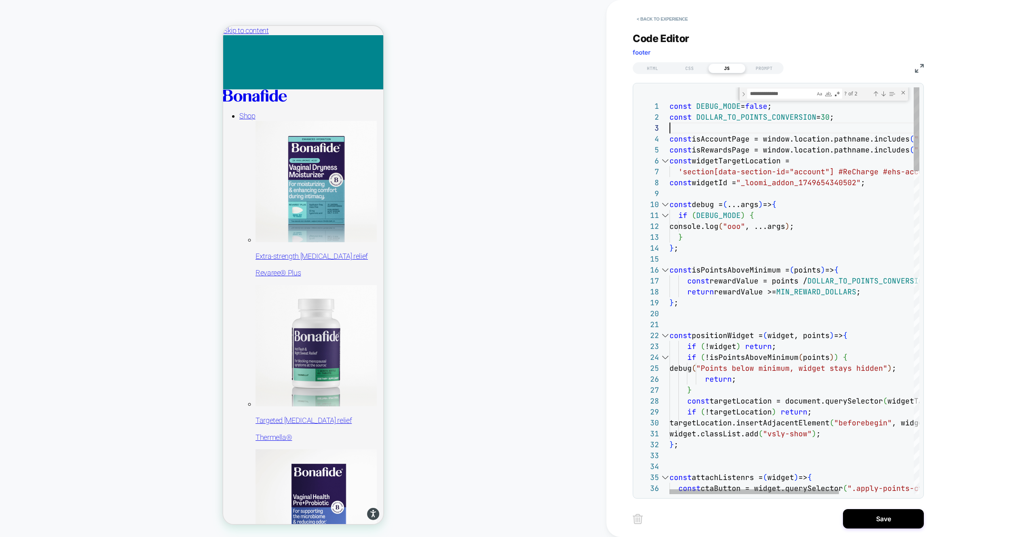
drag, startPoint x: 800, startPoint y: 126, endPoint x: 809, endPoint y: 147, distance: 23.0
type textarea "**********"
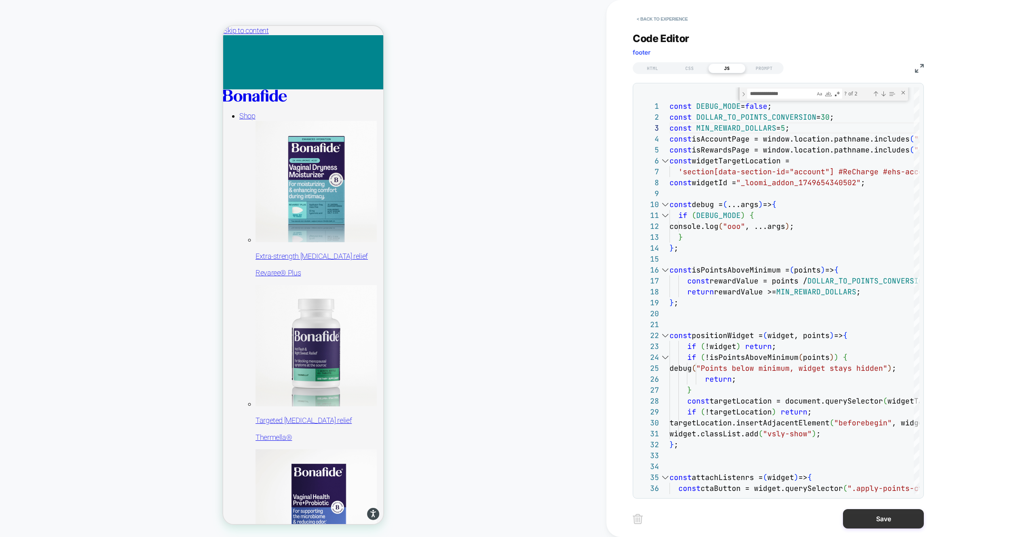
click at [865, 519] on button "Save" at bounding box center [883, 518] width 81 height 19
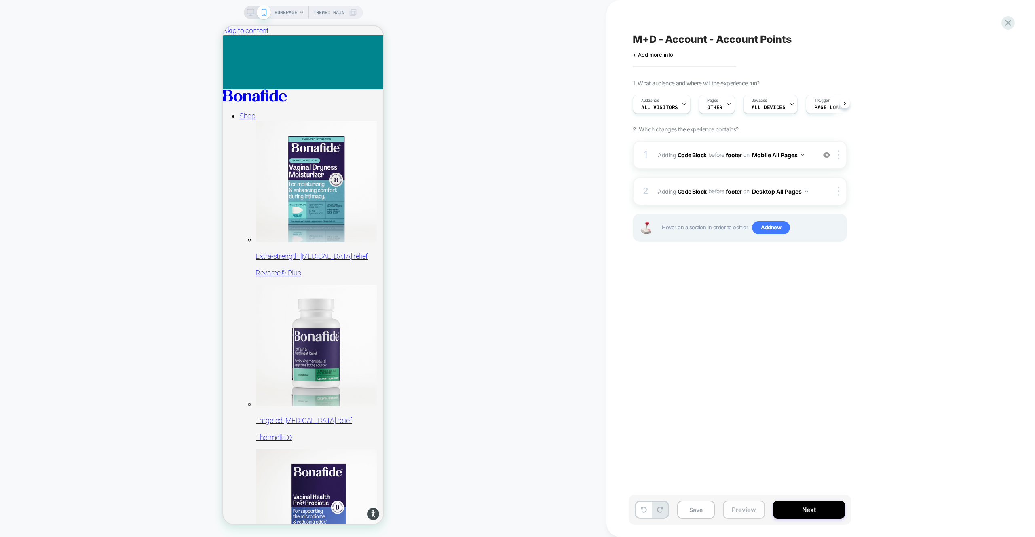
drag, startPoint x: 747, startPoint y: 509, endPoint x: 749, endPoint y: 502, distance: 7.1
click at [747, 509] on button "Preview" at bounding box center [744, 509] width 42 height 18
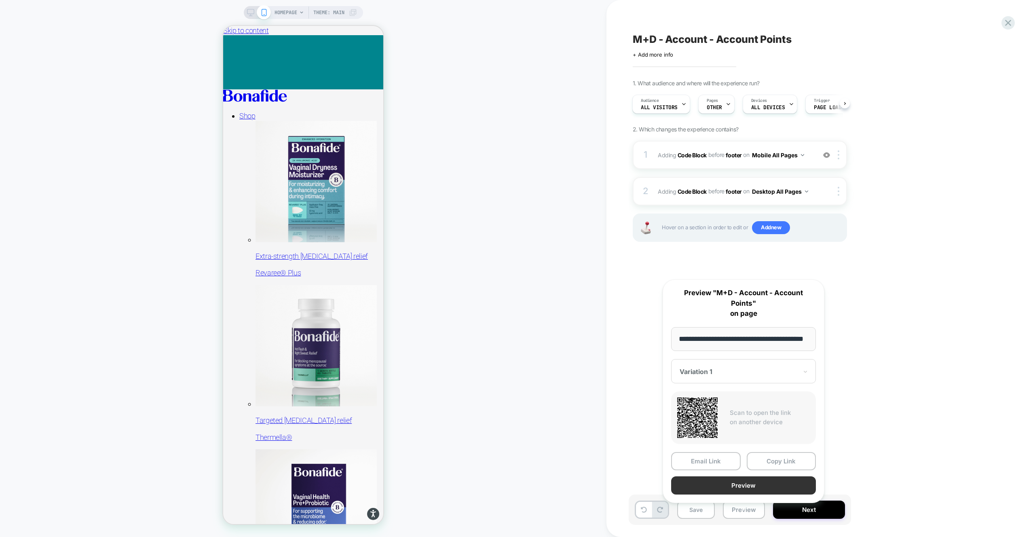
scroll to position [0, 0]
click at [752, 477] on button "Preview" at bounding box center [743, 485] width 145 height 18
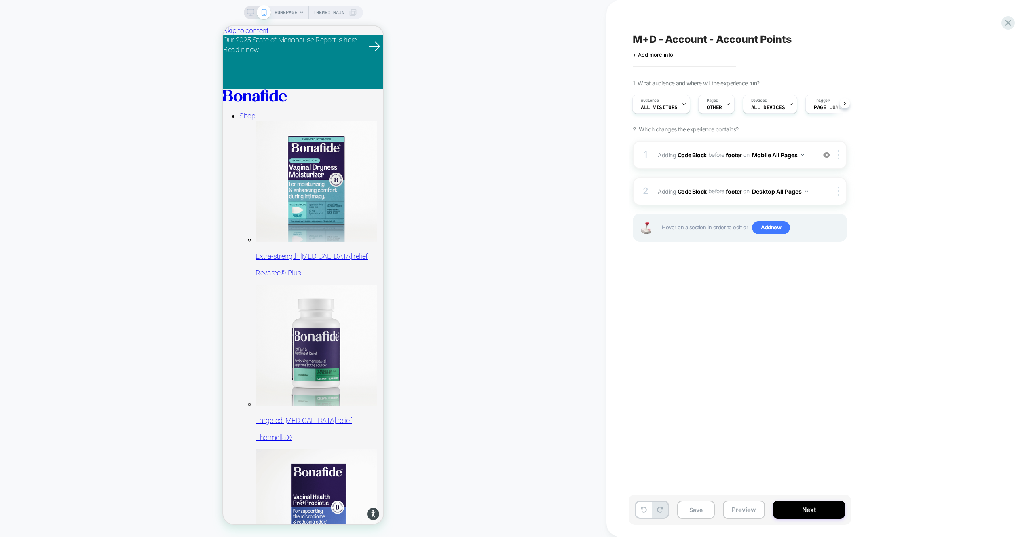
drag, startPoint x: 708, startPoint y: 516, endPoint x: 715, endPoint y: 511, distance: 8.3
click at [708, 516] on button "Save" at bounding box center [696, 509] width 38 height 18
click at [786, 166] on div "1 Adding Code Block BEFORE footer footer on Mobile All Pages Add Before Add Aft…" at bounding box center [740, 155] width 214 height 28
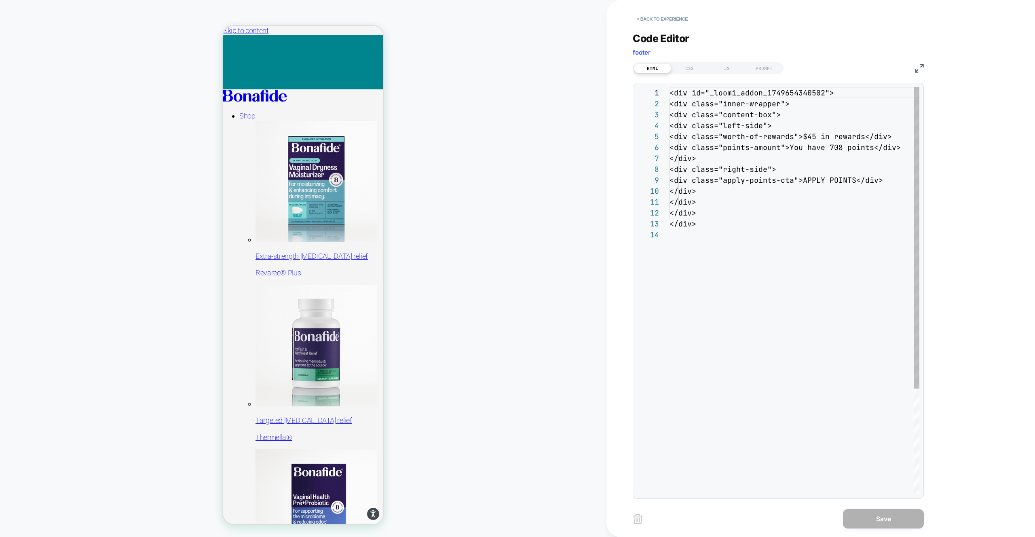
scroll to position [109, 0]
click at [728, 74] on div "**********" at bounding box center [778, 260] width 291 height 476
click at [728, 72] on div "JS" at bounding box center [726, 68] width 37 height 10
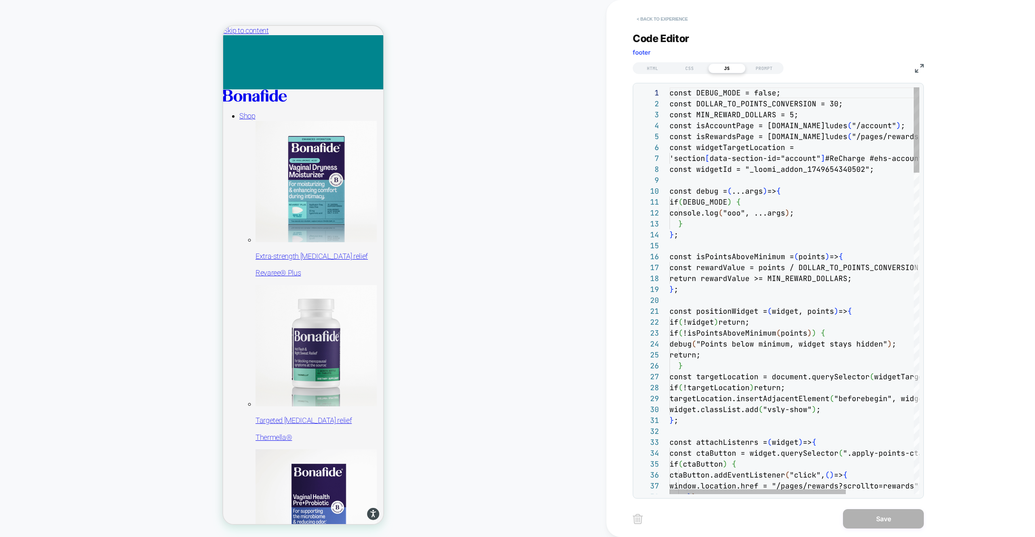
click at [686, 13] on button "< Back to experience" at bounding box center [662, 19] width 59 height 13
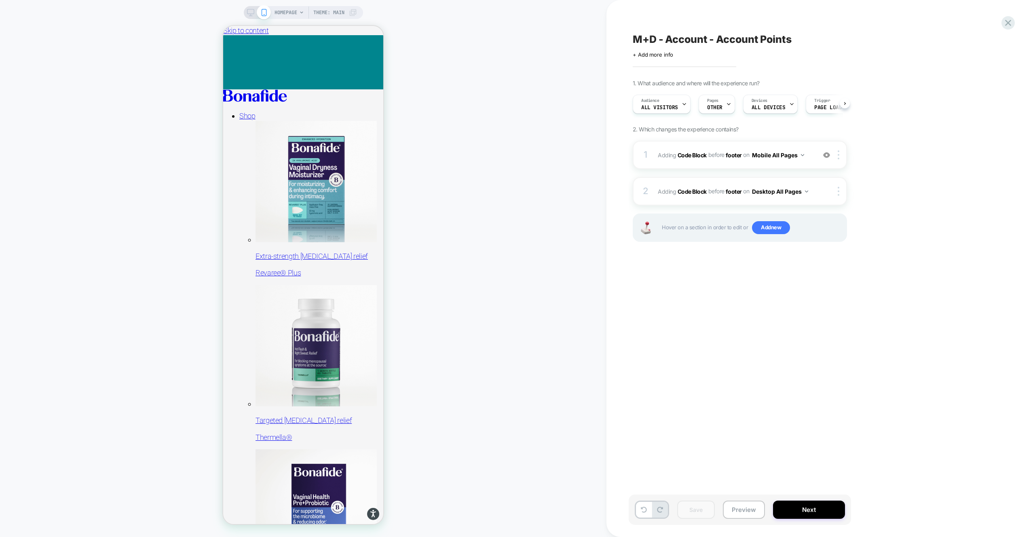
scroll to position [0, 0]
click at [483, 44] on div "HOMEPAGE Theme: MAIN" at bounding box center [303, 268] width 606 height 521
click at [1006, 24] on icon at bounding box center [1008, 22] width 11 height 11
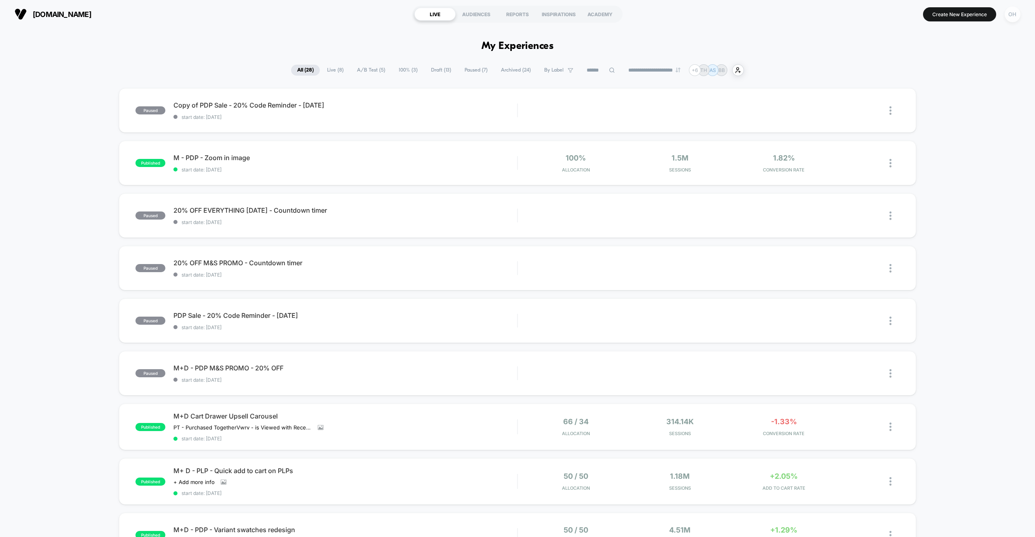
click at [1010, 21] on div "OH" at bounding box center [1013, 14] width 16 height 16
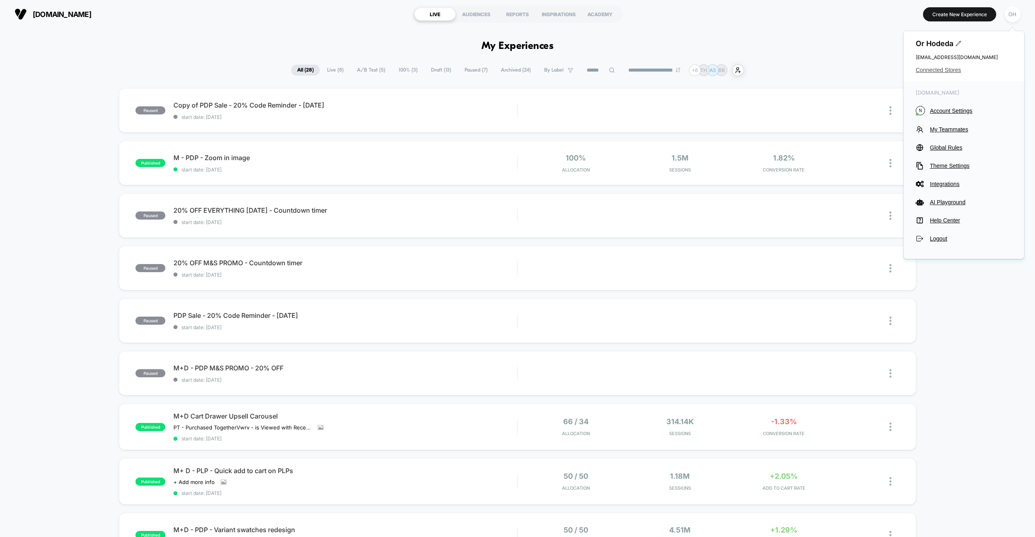
click at [958, 72] on span "Connected Stores" at bounding box center [964, 70] width 96 height 6
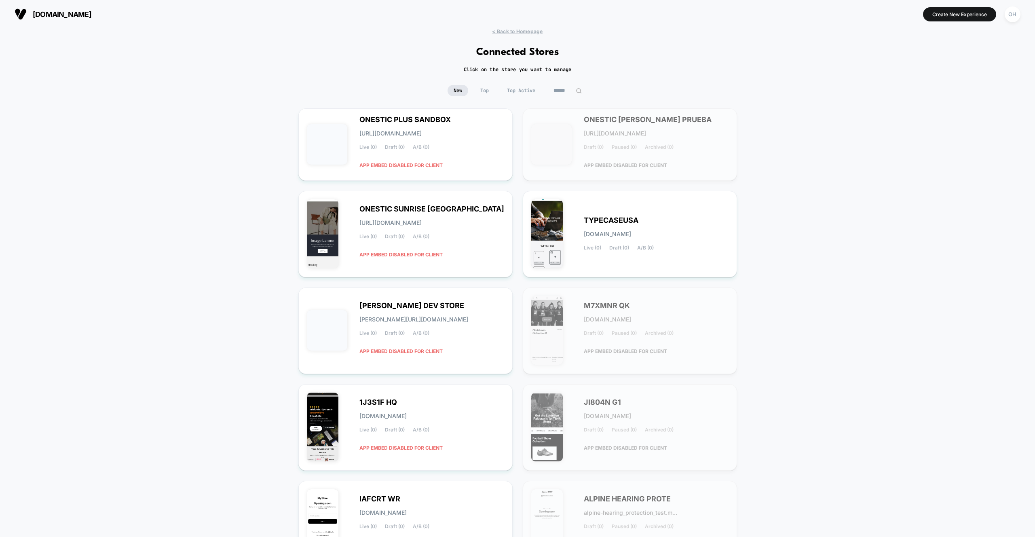
click at [557, 88] on input at bounding box center [567, 90] width 40 height 11
click at [554, 89] on input at bounding box center [567, 90] width 81 height 11
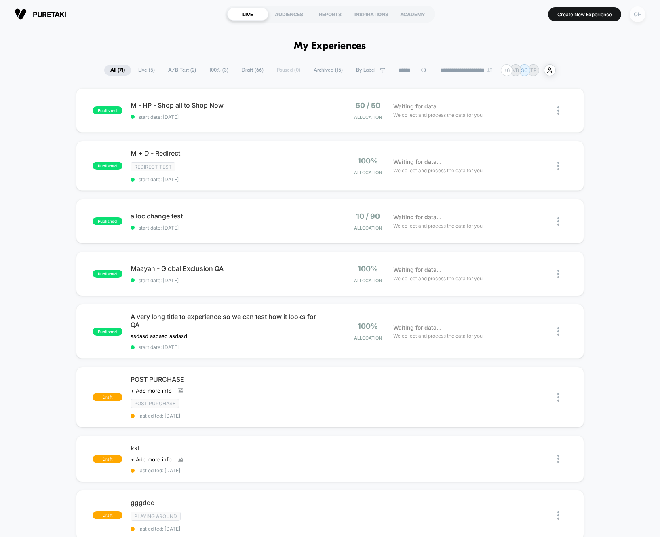
click at [640, 9] on div "OH" at bounding box center [638, 14] width 16 height 16
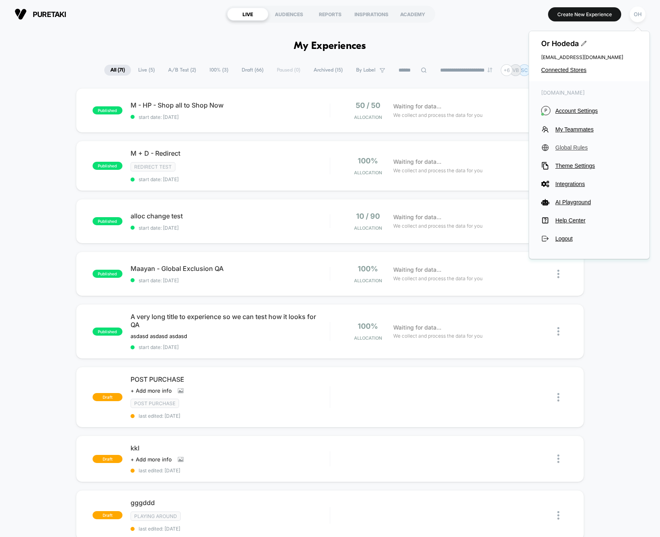
click at [578, 146] on span "Global Rules" at bounding box center [596, 147] width 82 height 6
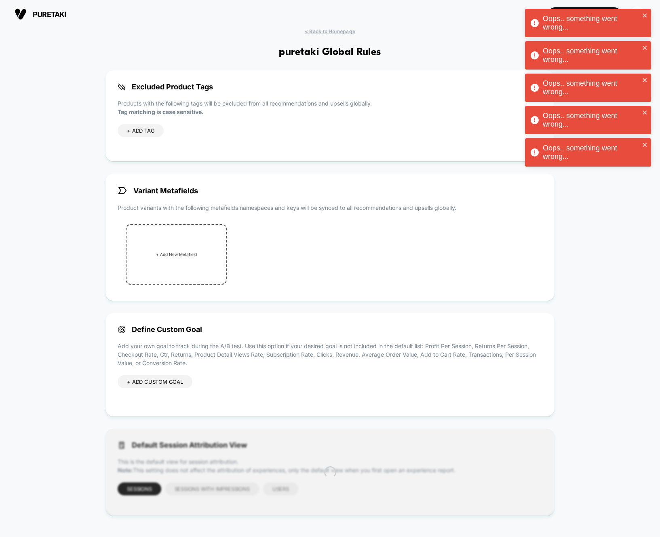
click at [619, 281] on div "< Back to Homepage puretaki Global Rules Excluded Product Tags Products with th…" at bounding box center [330, 278] width 660 height 500
